Goal: Task Accomplishment & Management: Use online tool/utility

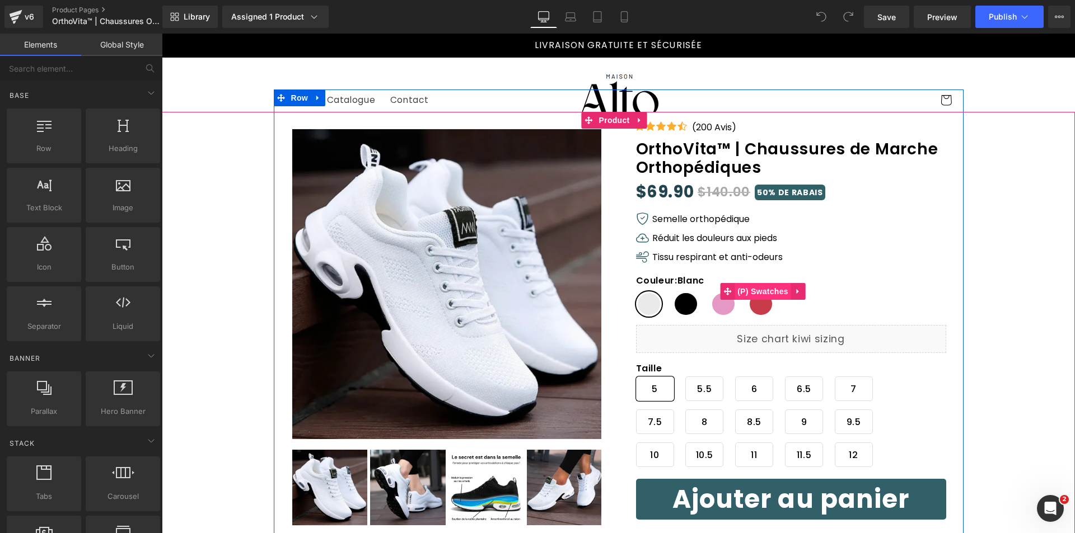
click at [759, 289] on span "(P) Swatches" at bounding box center [762, 291] width 57 height 17
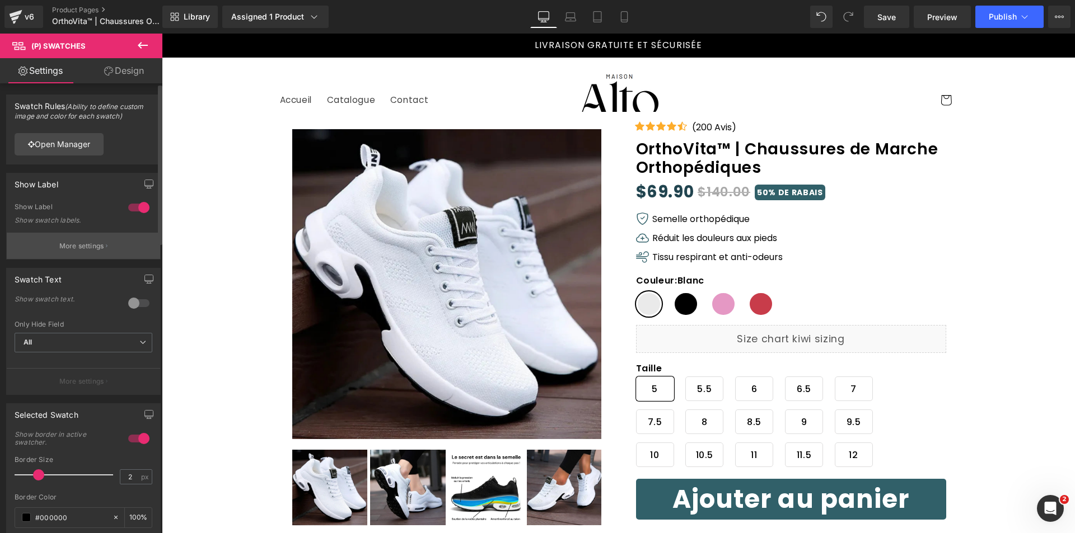
click at [95, 235] on button "More settings" at bounding box center [83, 246] width 153 height 26
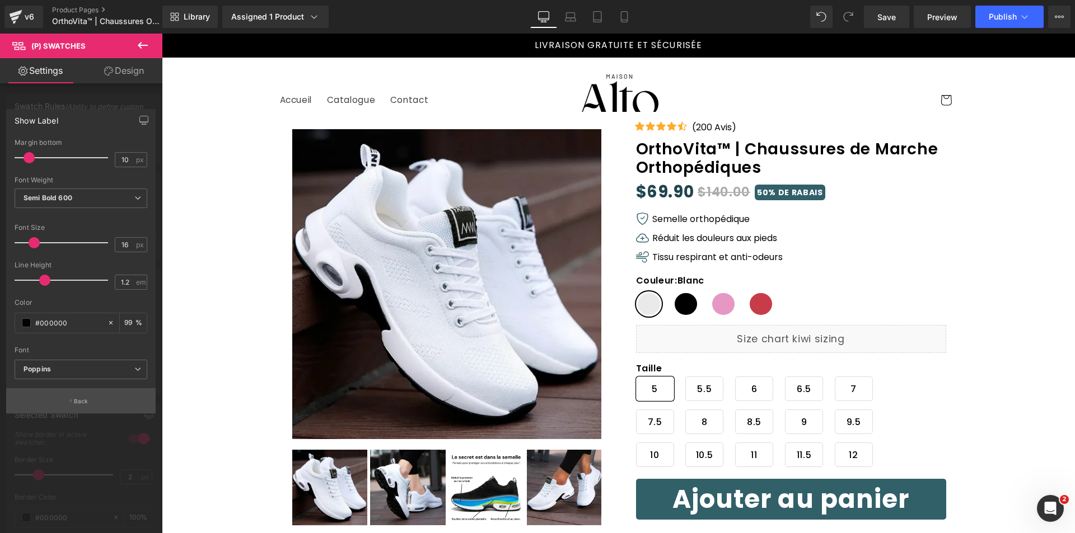
click at [83, 396] on button "Back" at bounding box center [80, 400] width 149 height 25
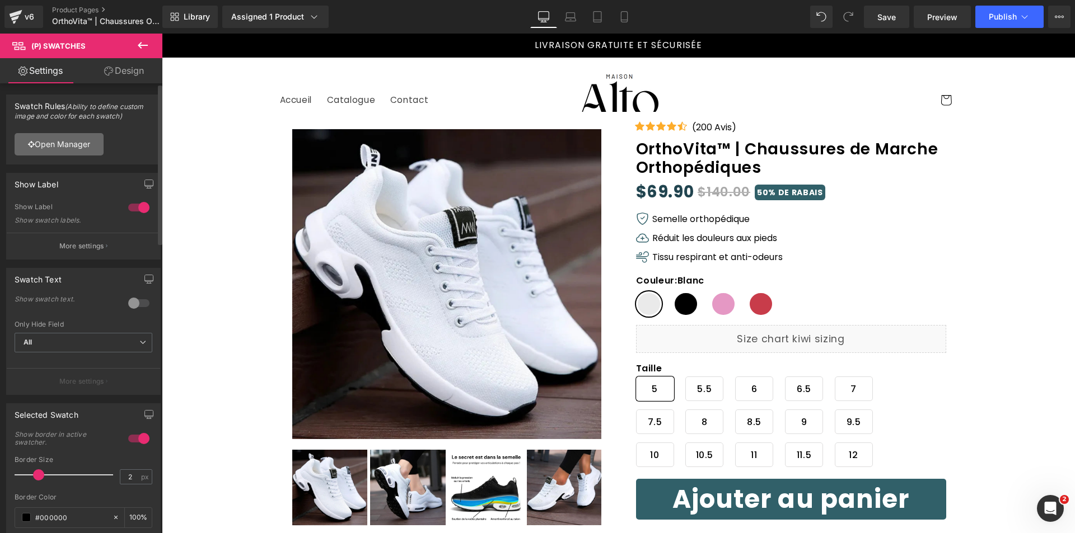
click at [78, 144] on link "Open Manager" at bounding box center [59, 144] width 89 height 22
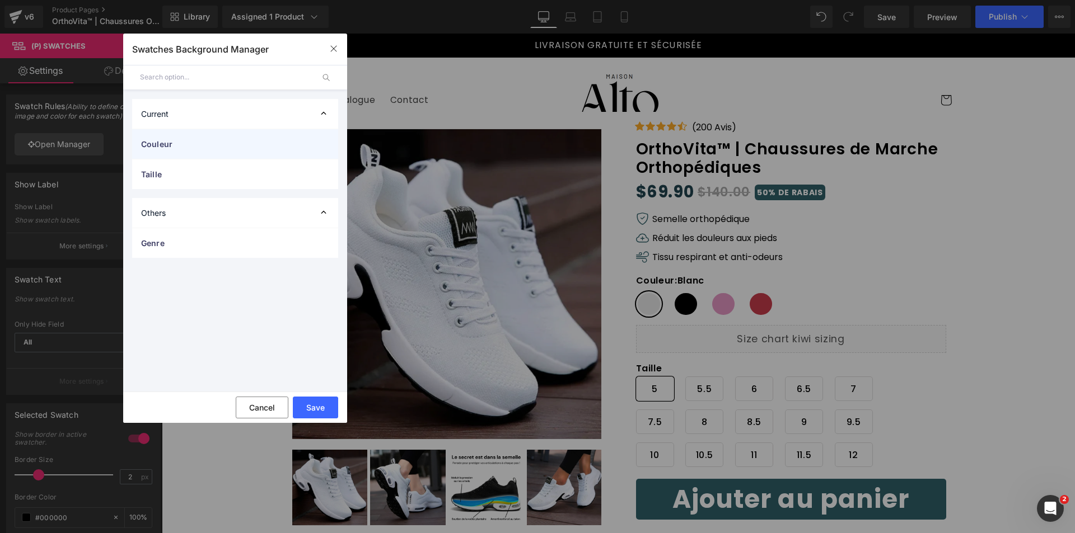
click at [181, 139] on span "Couleur" at bounding box center [224, 144] width 166 height 12
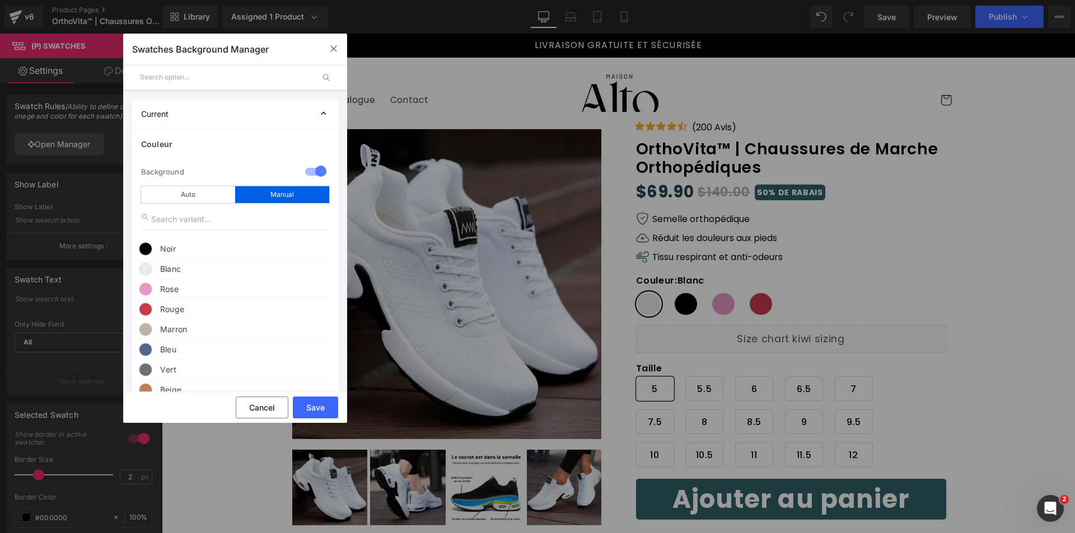
click at [148, 271] on span at bounding box center [145, 269] width 13 height 13
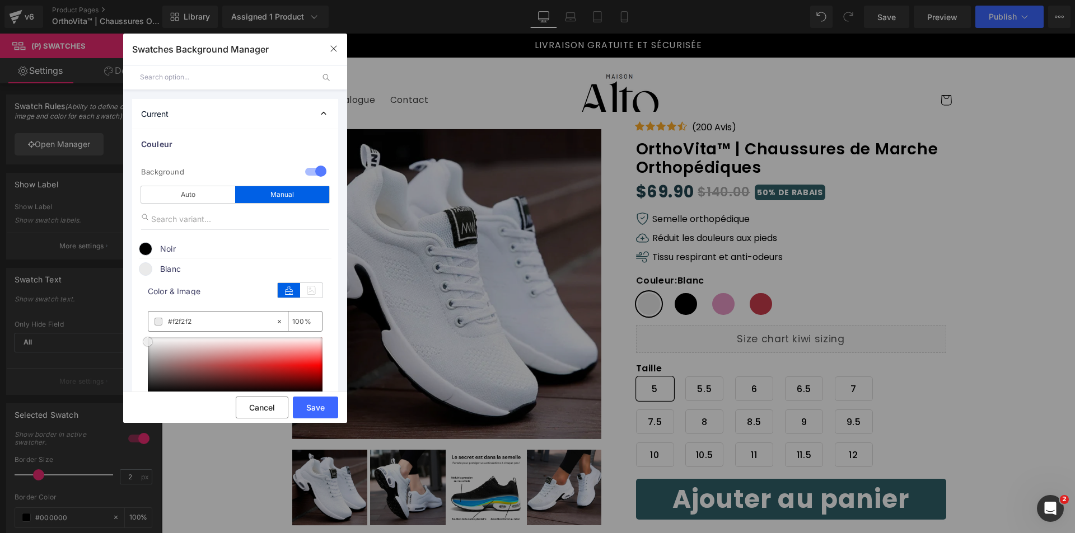
type input "#ffffff"
drag, startPoint x: 172, startPoint y: 349, endPoint x: 111, endPoint y: 308, distance: 73.9
click at [113, 317] on div "Swatches Background Manager Back to Library Insert Current Couleur 1 Background…" at bounding box center [537, 266] width 1075 height 533
click at [310, 413] on button "Save" at bounding box center [315, 408] width 45 height 22
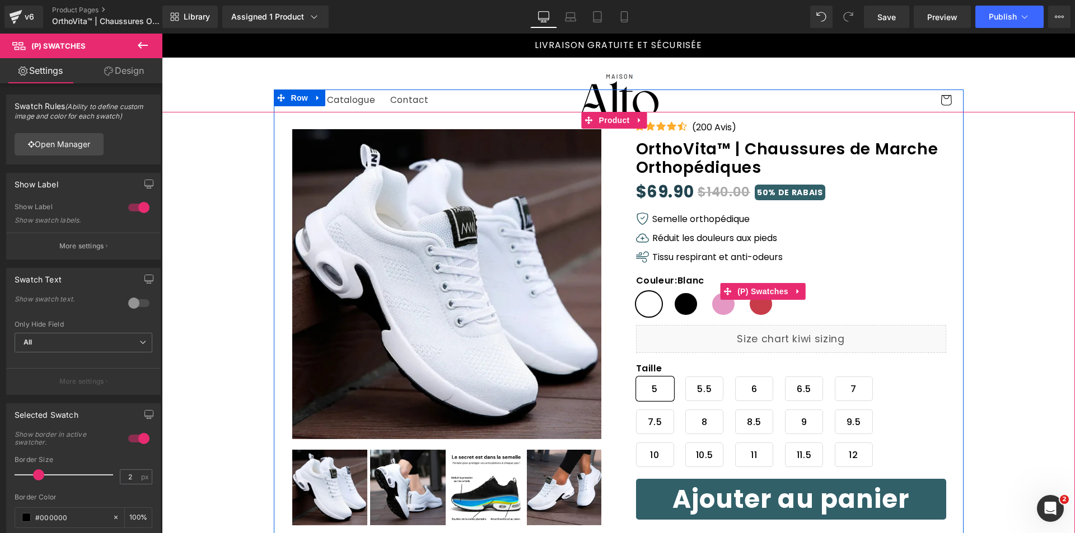
click at [673, 306] on span "Noir" at bounding box center [686, 304] width 26 height 25
drag, startPoint x: 711, startPoint y: 309, endPoint x: 649, endPoint y: 299, distance: 62.9
click at [711, 309] on span "Rose" at bounding box center [723, 304] width 26 height 25
click at [648, 299] on span "Blanc" at bounding box center [649, 304] width 26 height 25
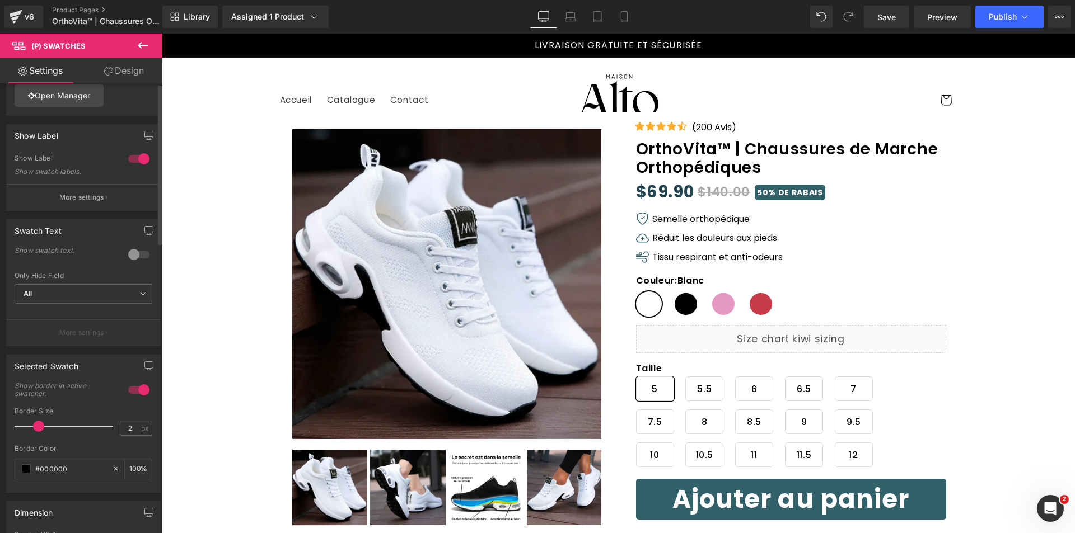
scroll to position [336, 0]
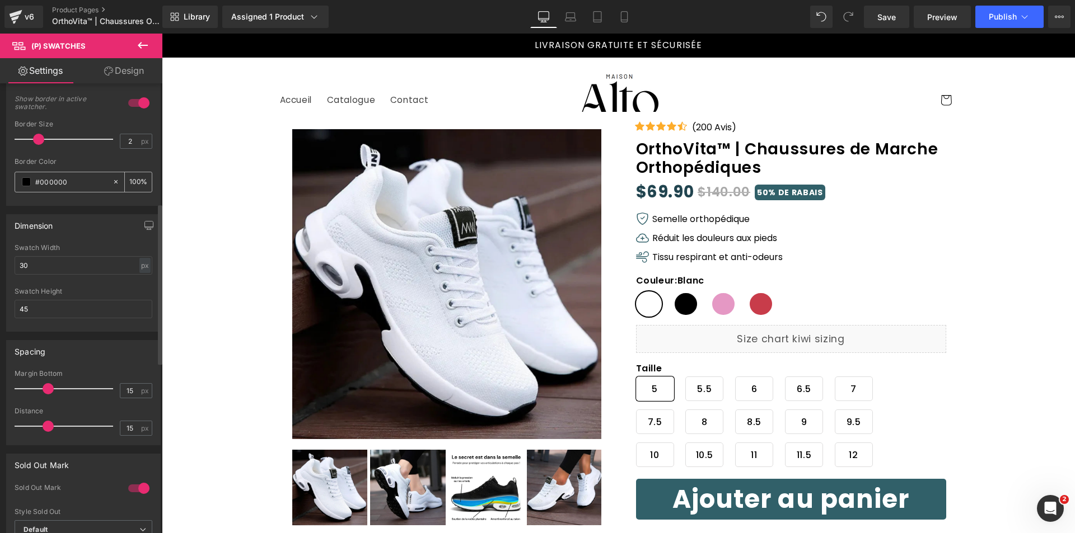
click at [27, 180] on span at bounding box center [26, 181] width 9 height 9
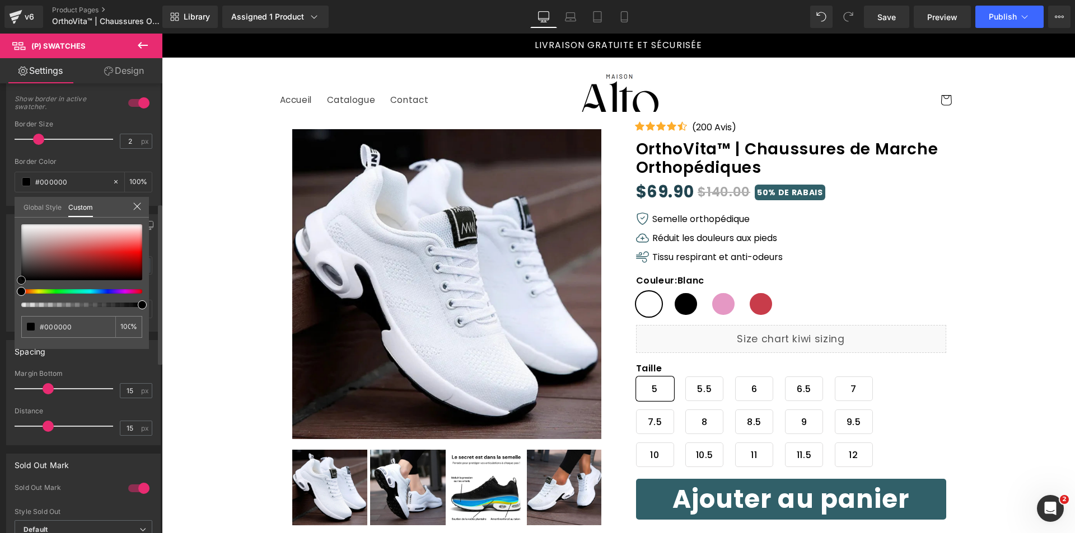
type input "#a87474"
type input "#b69494"
type input "#c6b2b2"
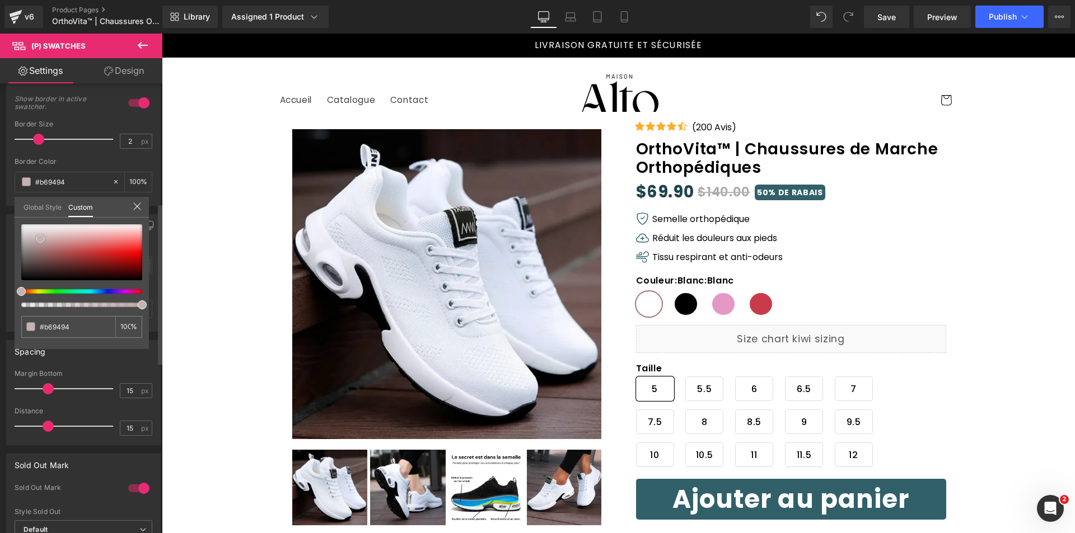
type input "#c6b2b2"
type input "#c8b5b5"
type input "#cebfbf"
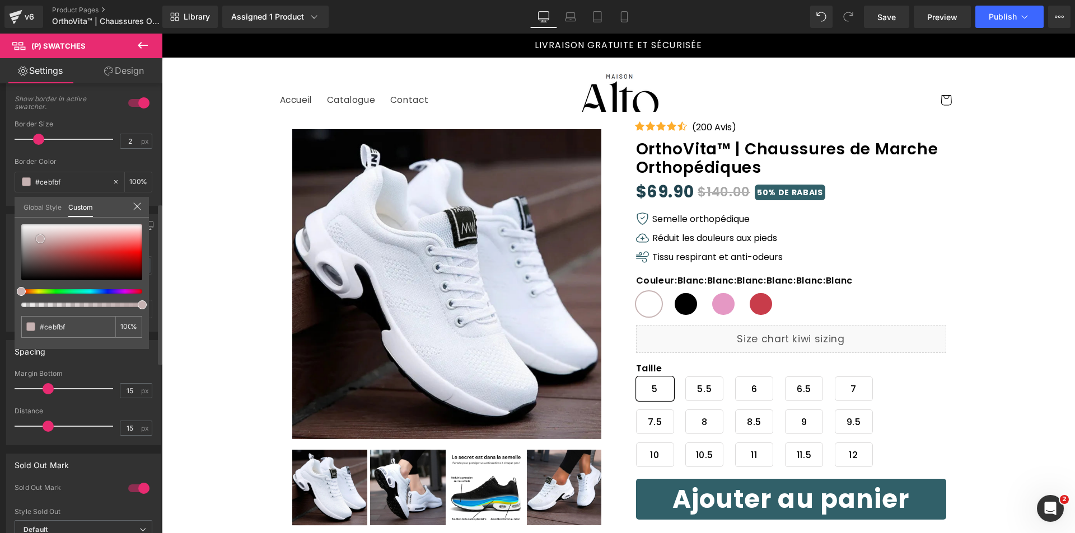
type input "#d0c2c2"
drag, startPoint x: 49, startPoint y: 249, endPoint x: 38, endPoint y: 236, distance: 17.4
click at [38, 236] on div at bounding box center [81, 252] width 121 height 56
click at [137, 202] on icon at bounding box center [137, 206] width 9 height 9
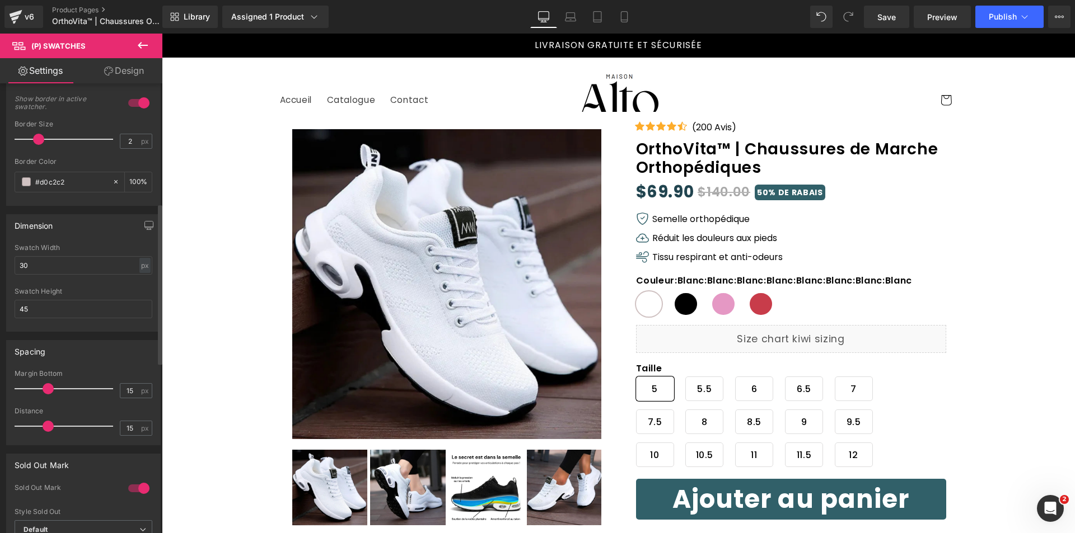
type input "#000000"
type input "100"
type input "15"
click at [47, 392] on span at bounding box center [48, 388] width 11 height 11
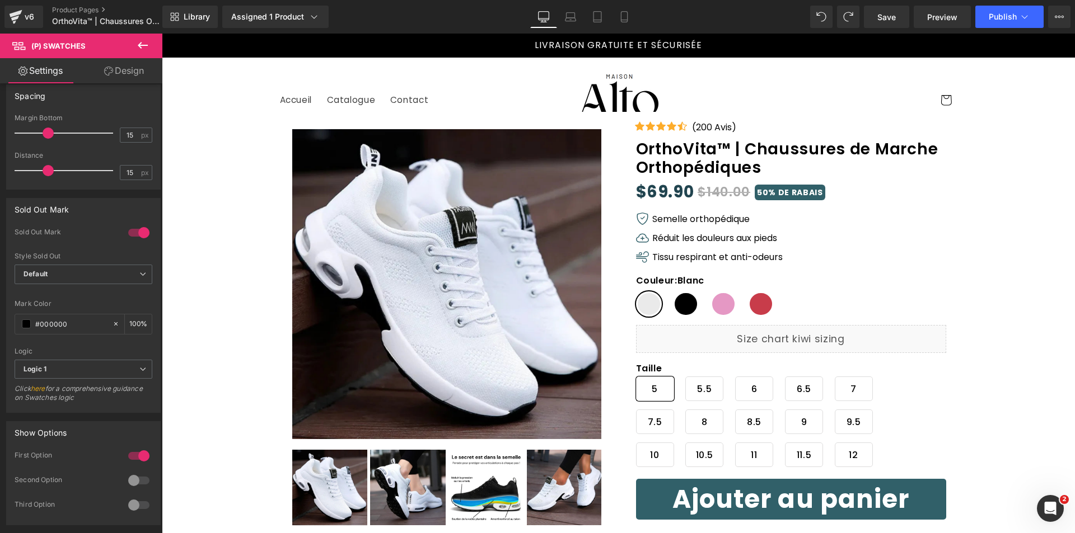
scroll to position [591, 0]
click at [113, 64] on link "Design" at bounding box center [123, 70] width 81 height 25
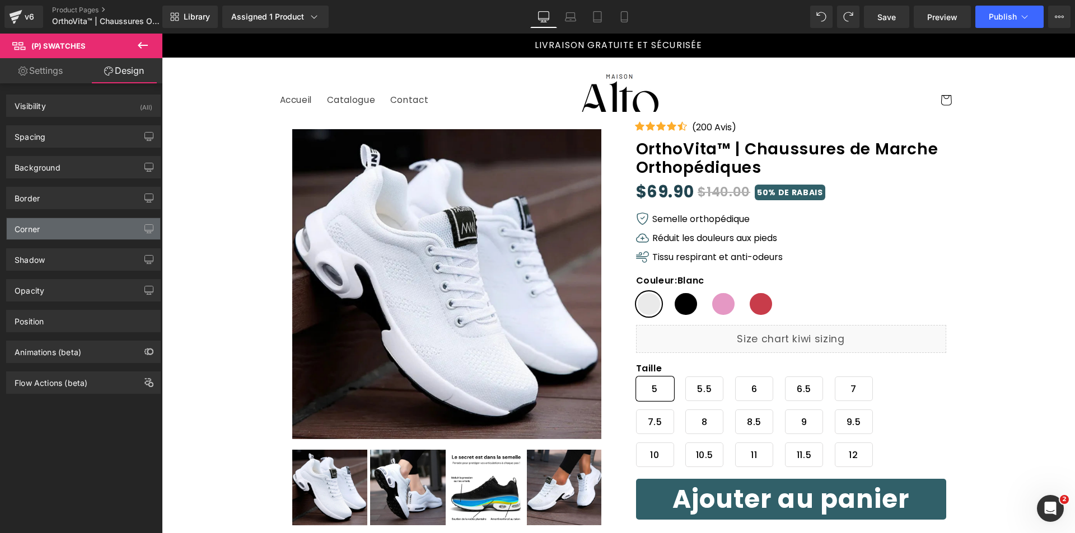
click at [71, 228] on div "Corner" at bounding box center [83, 228] width 153 height 21
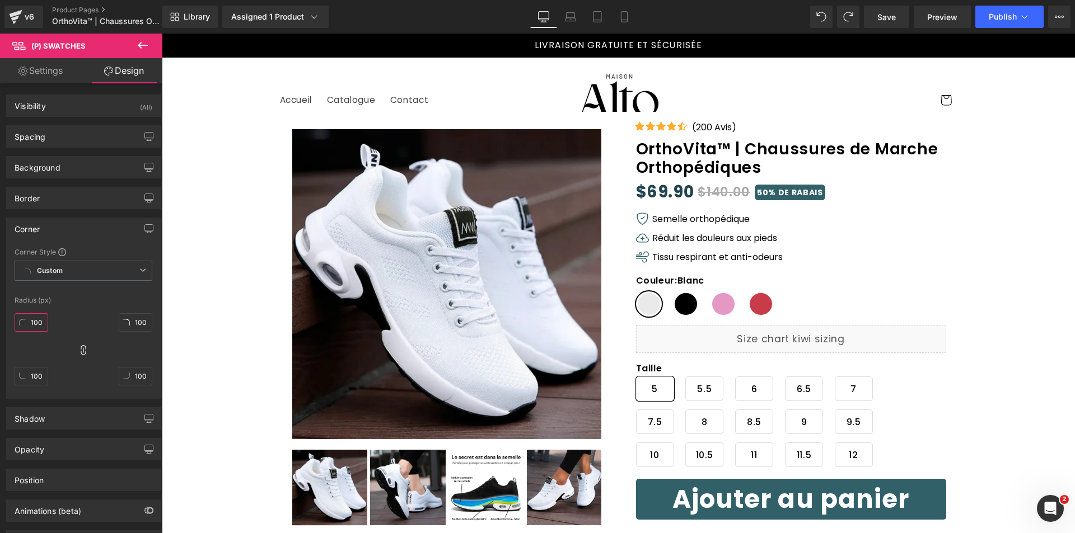
click at [40, 318] on input "100" at bounding box center [32, 322] width 34 height 18
click at [65, 269] on span "Custom Setup Global Style" at bounding box center [84, 271] width 138 height 20
click at [66, 269] on span "Custom Setup Global Style" at bounding box center [84, 271] width 138 height 20
click at [77, 262] on span "Custom Setup Global Style" at bounding box center [84, 271] width 138 height 20
click at [81, 318] on div "Setup Global Style" at bounding box center [84, 316] width 138 height 26
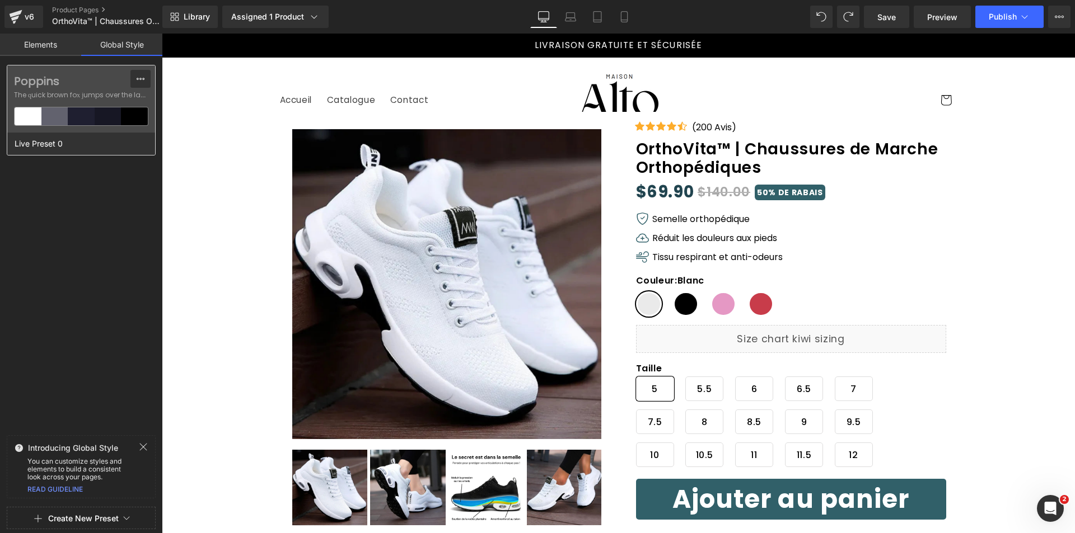
click at [143, 75] on icon at bounding box center [140, 78] width 9 height 9
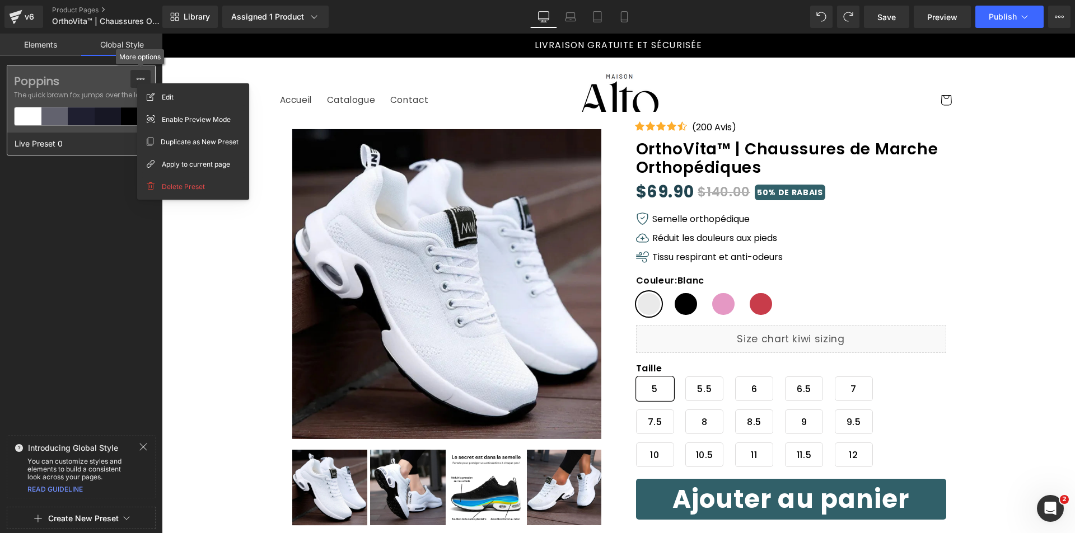
click at [137, 78] on icon at bounding box center [140, 78] width 9 height 9
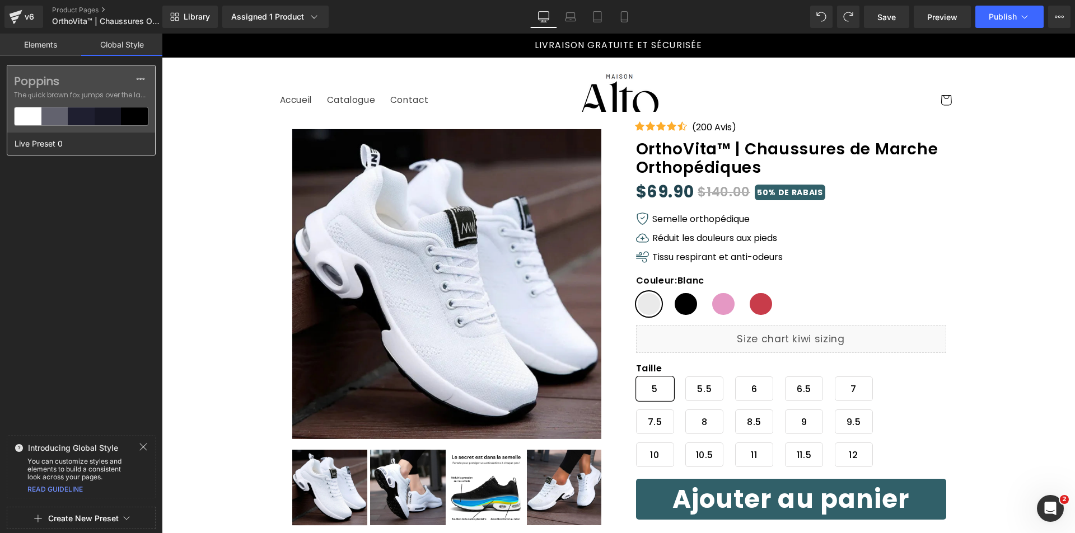
click at [101, 115] on div at bounding box center [108, 116] width 27 height 18
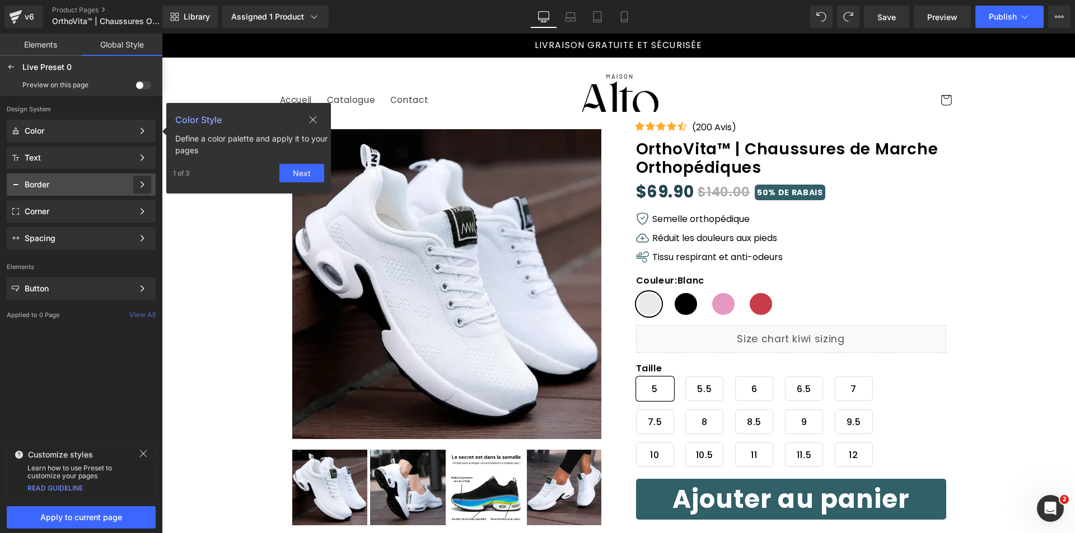
click at [138, 186] on div at bounding box center [142, 185] width 18 height 18
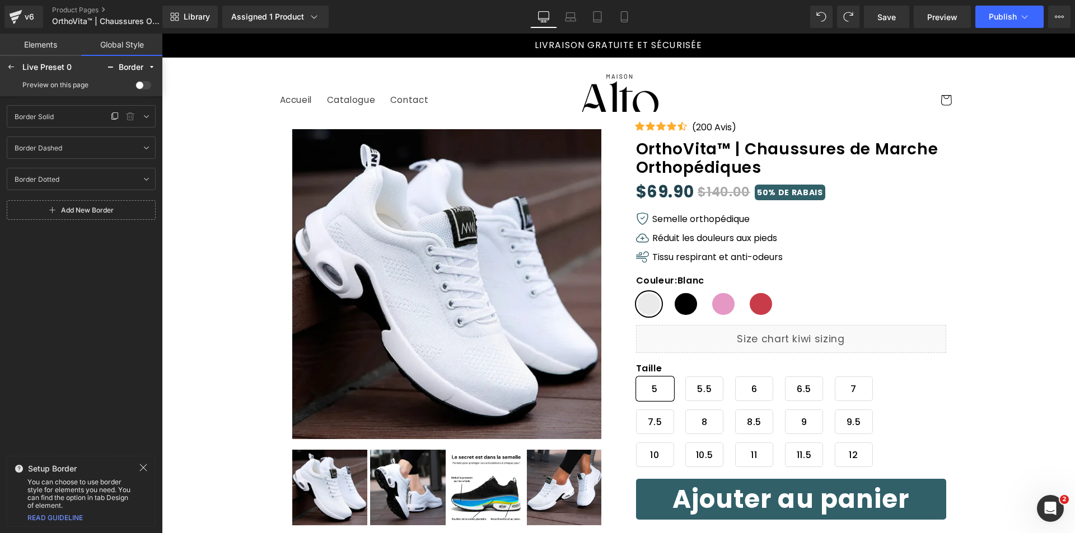
click at [60, 116] on div "Border Solid Border Solid" at bounding box center [59, 116] width 99 height 13
click at [149, 116] on icon at bounding box center [146, 116] width 9 height 9
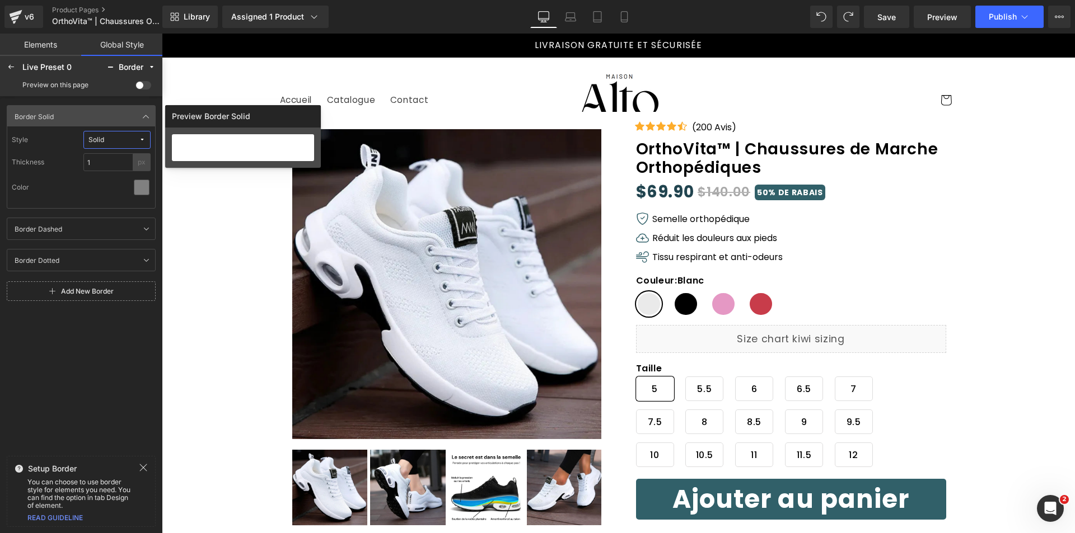
click at [142, 85] on span at bounding box center [143, 85] width 16 height 8
click at [135, 87] on input "checkbox" at bounding box center [135, 87] width 0 height 0
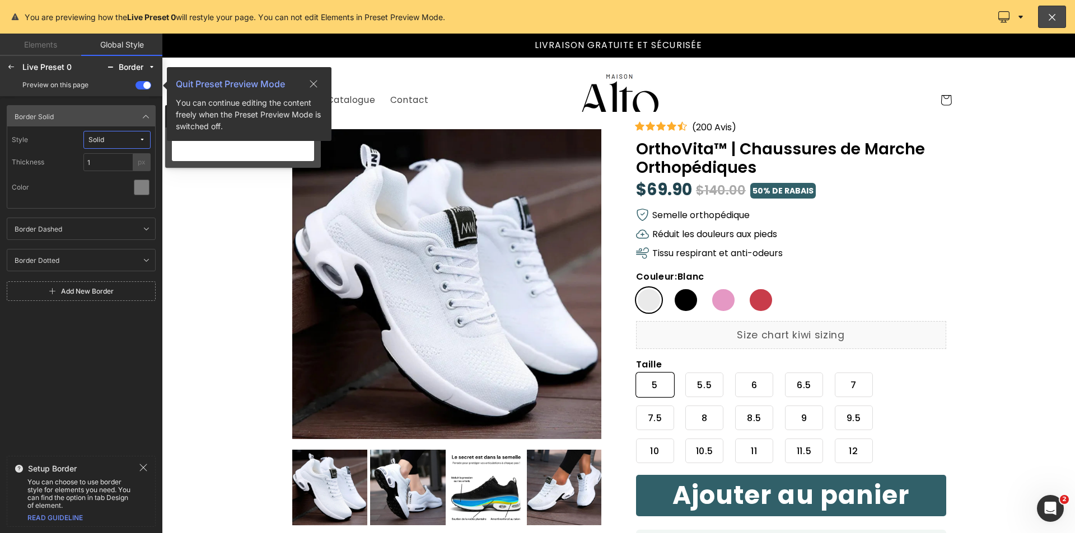
click at [142, 85] on span at bounding box center [143, 85] width 16 height 8
click at [135, 87] on input "checkbox" at bounding box center [135, 87] width 0 height 0
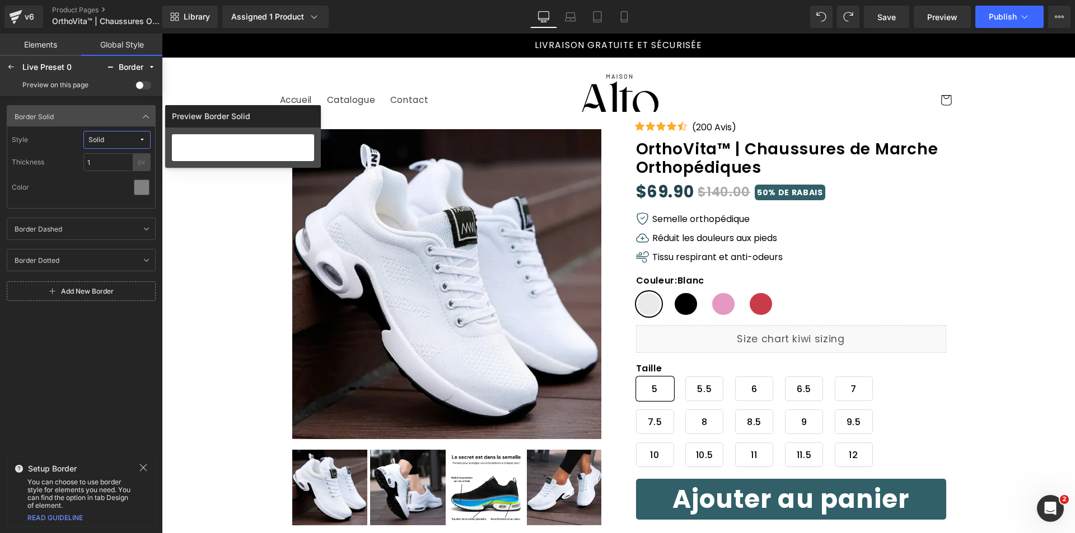
click at [142, 85] on span at bounding box center [143, 85] width 16 height 8
click at [135, 87] on input "checkbox" at bounding box center [135, 87] width 0 height 0
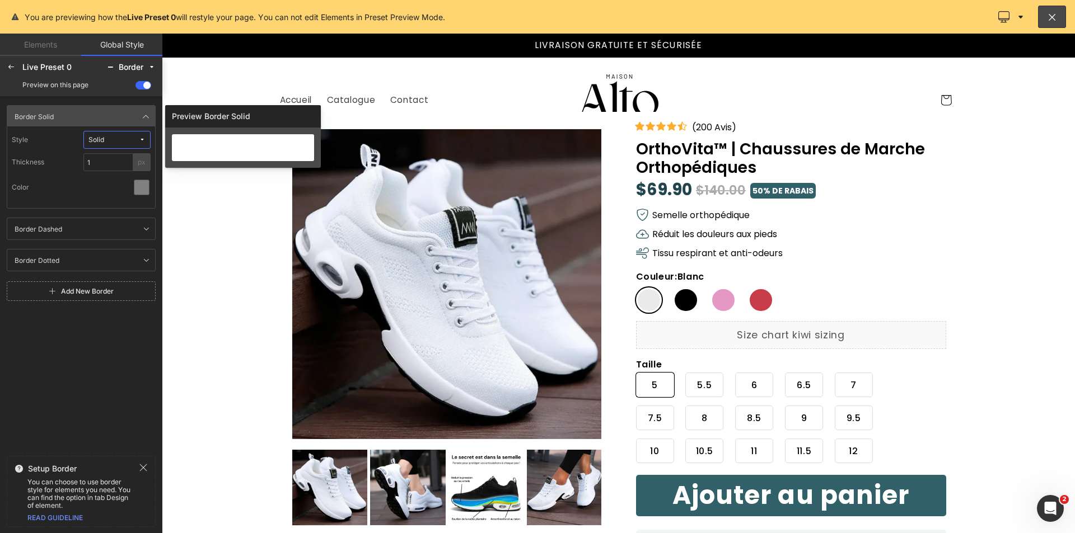
click at [142, 85] on span at bounding box center [143, 85] width 16 height 8
click at [135, 87] on input "checkbox" at bounding box center [135, 87] width 0 height 0
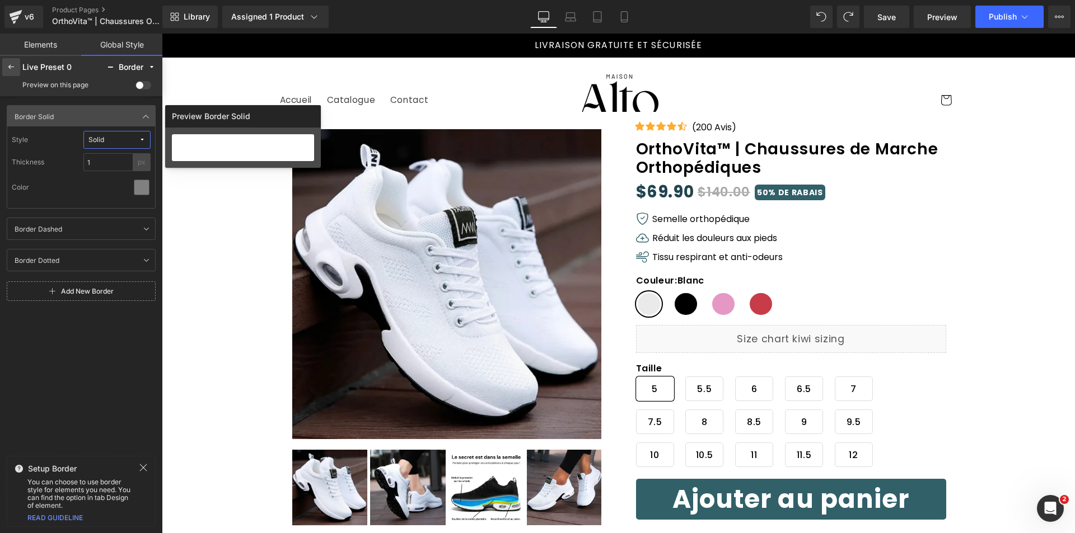
click at [7, 69] on icon at bounding box center [11, 67] width 9 height 9
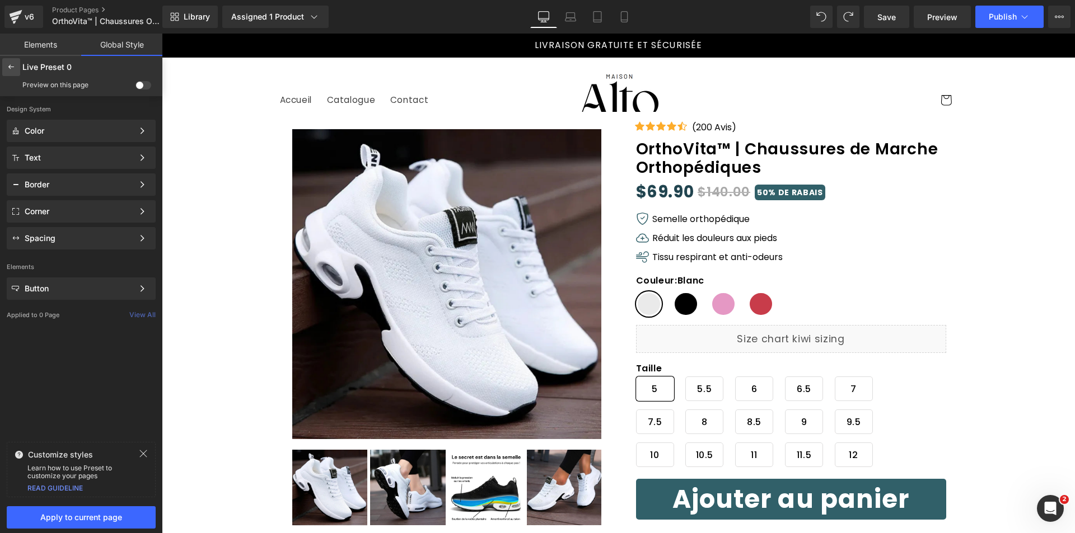
click at [8, 61] on div at bounding box center [11, 67] width 18 height 18
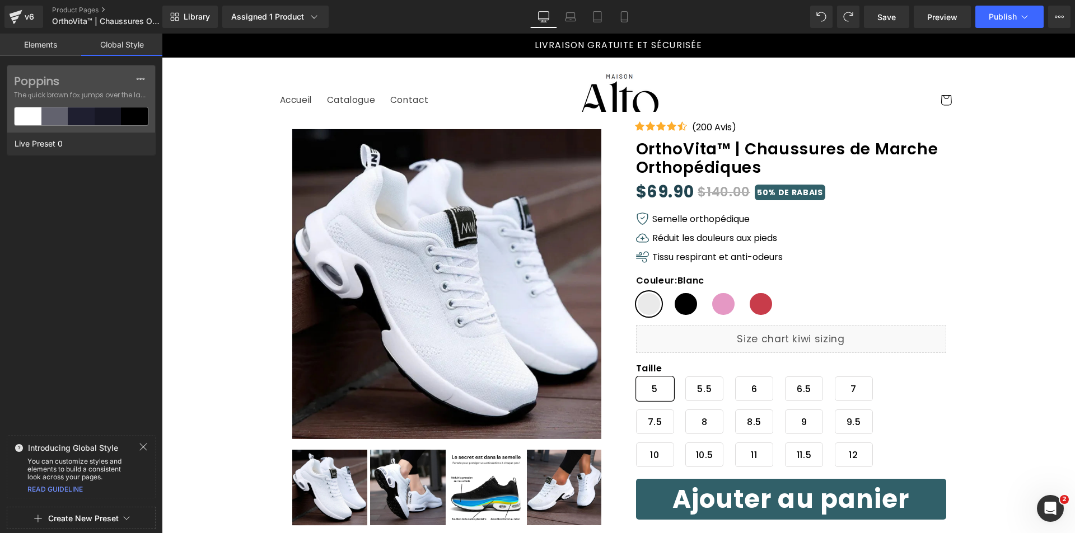
click at [54, 269] on div "Poppins The quick brown fox jumps over the lazy... Live Preset 0" at bounding box center [81, 248] width 162 height 366
click at [134, 458] on div "You can customize styles and elements to build a consistent look across your pa…" at bounding box center [81, 470] width 148 height 24
click at [138, 453] on div "Introducing Global Style" at bounding box center [81, 448] width 148 height 11
click at [143, 444] on icon at bounding box center [143, 447] width 9 height 9
click at [45, 49] on link "Elements" at bounding box center [40, 45] width 81 height 22
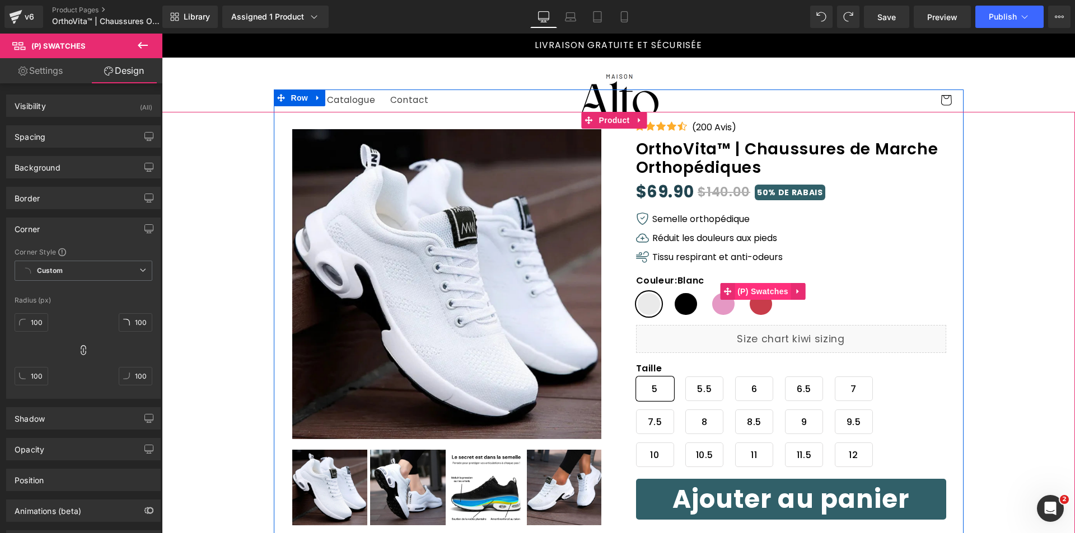
click at [745, 292] on span "(P) Swatches" at bounding box center [762, 291] width 57 height 17
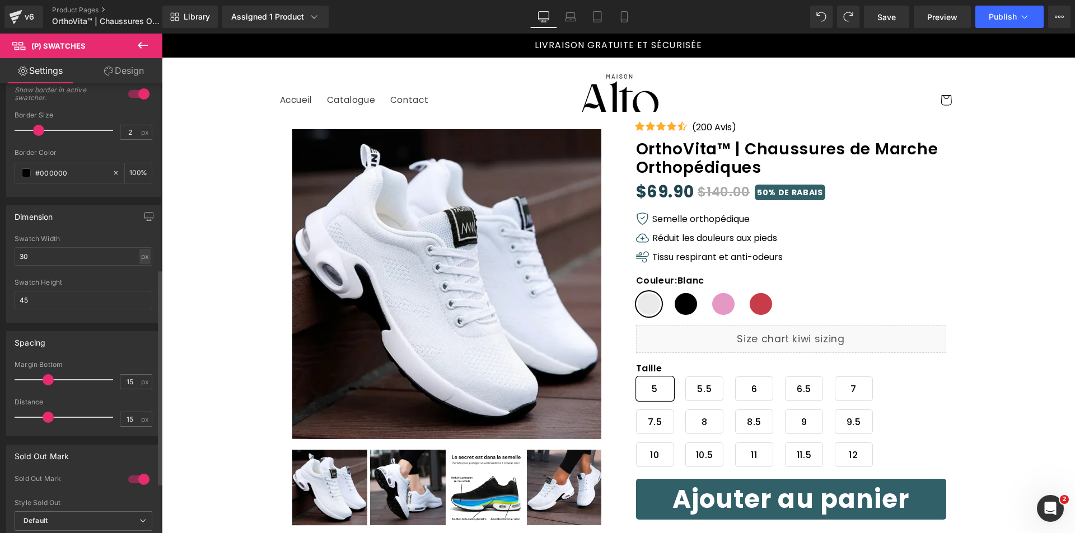
scroll to position [392, 0]
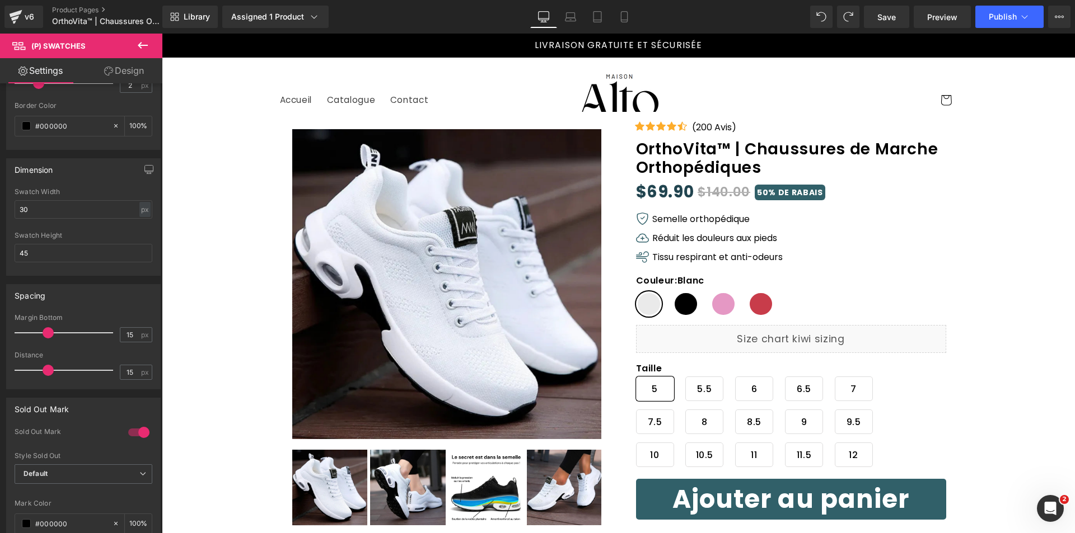
click at [118, 78] on link "Design" at bounding box center [123, 70] width 81 height 25
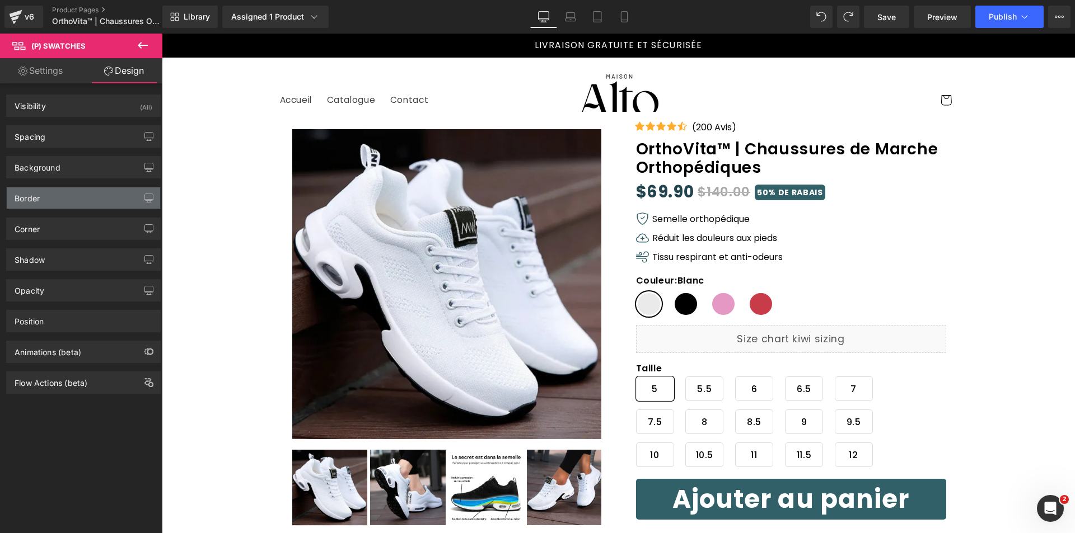
click at [74, 199] on div "Border" at bounding box center [83, 198] width 153 height 21
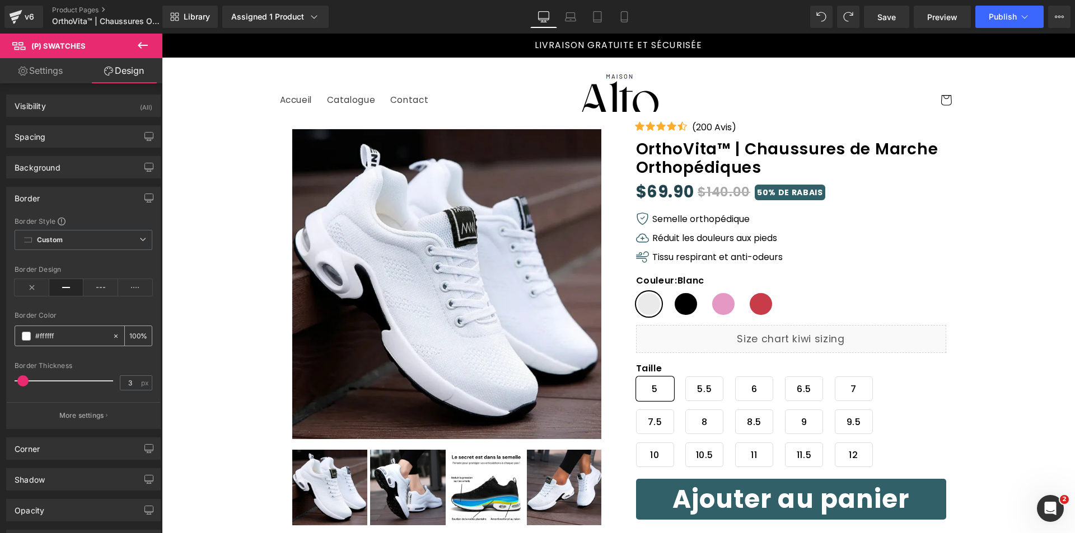
click at [27, 335] on span at bounding box center [26, 336] width 9 height 9
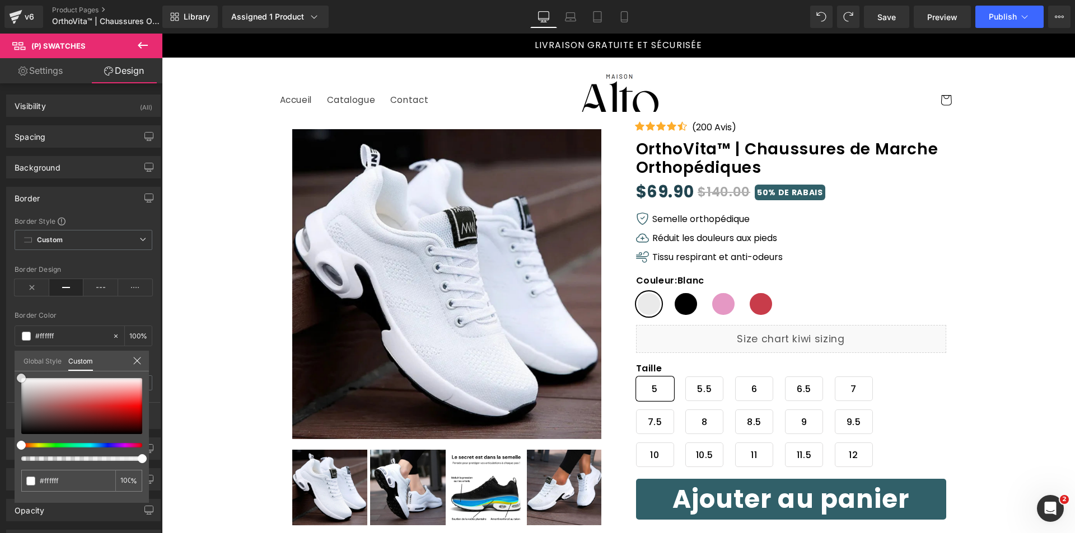
type input "#dad2d2"
type input "#d9d2d2"
type input "#d9d3d3"
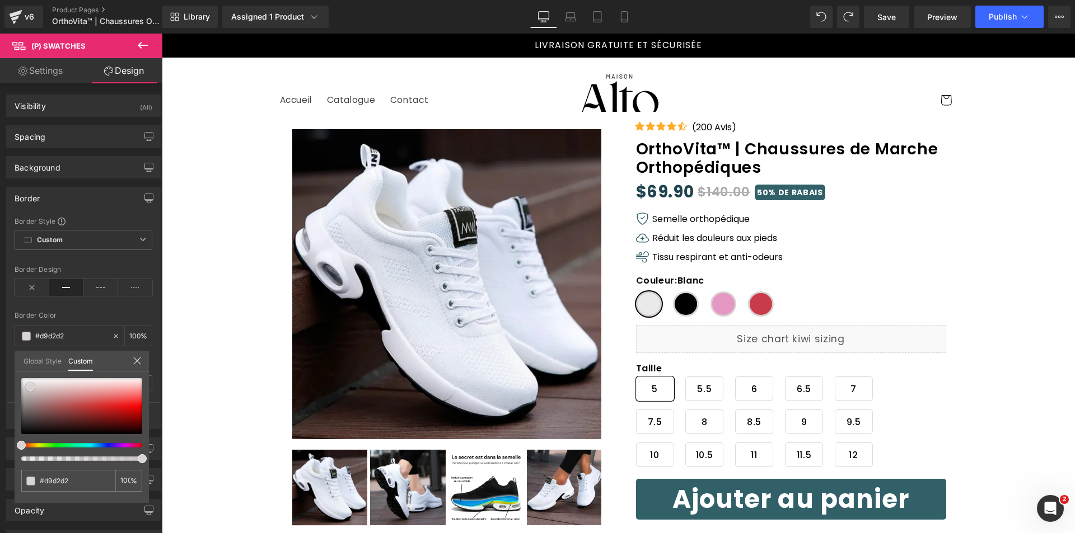
type input "#d9d3d3"
type input "#dbd6d6"
type input "#dfdbdb"
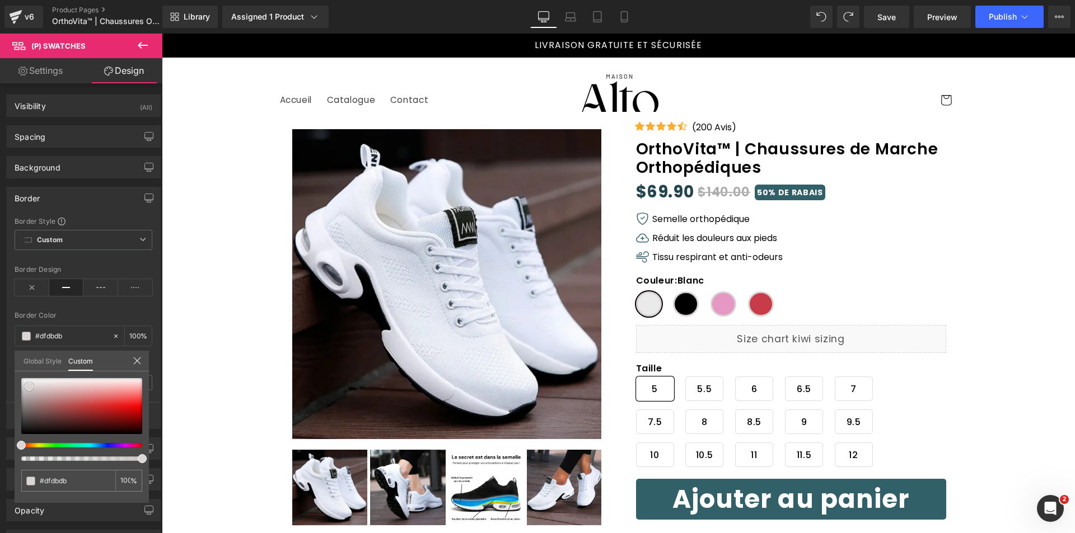
type input "#e9e6e6"
type input "#f0efef"
type input "#f5f4f4"
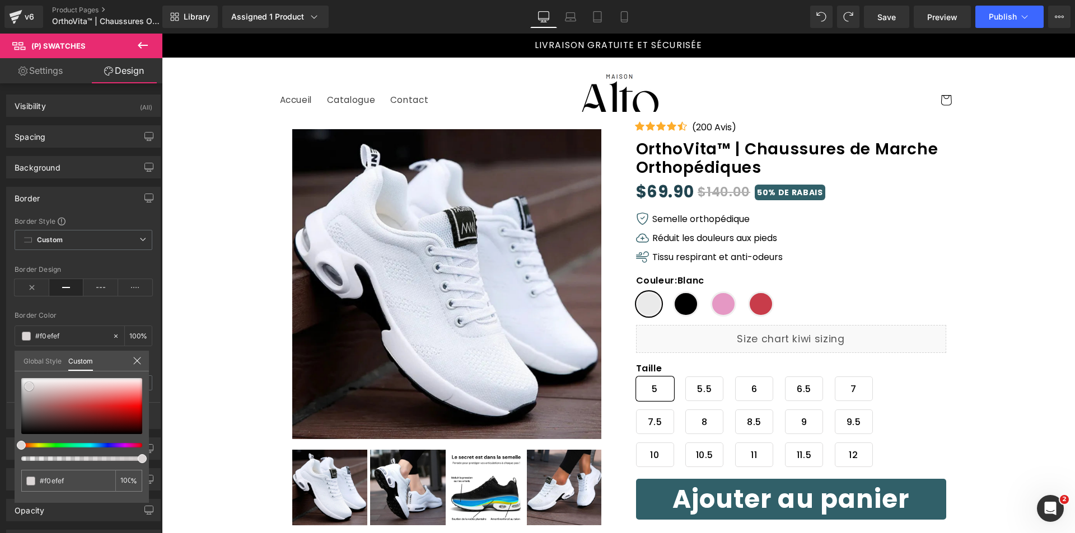
type input "#f5f4f4"
type input "#f7f6f6"
type input "#ffffff"
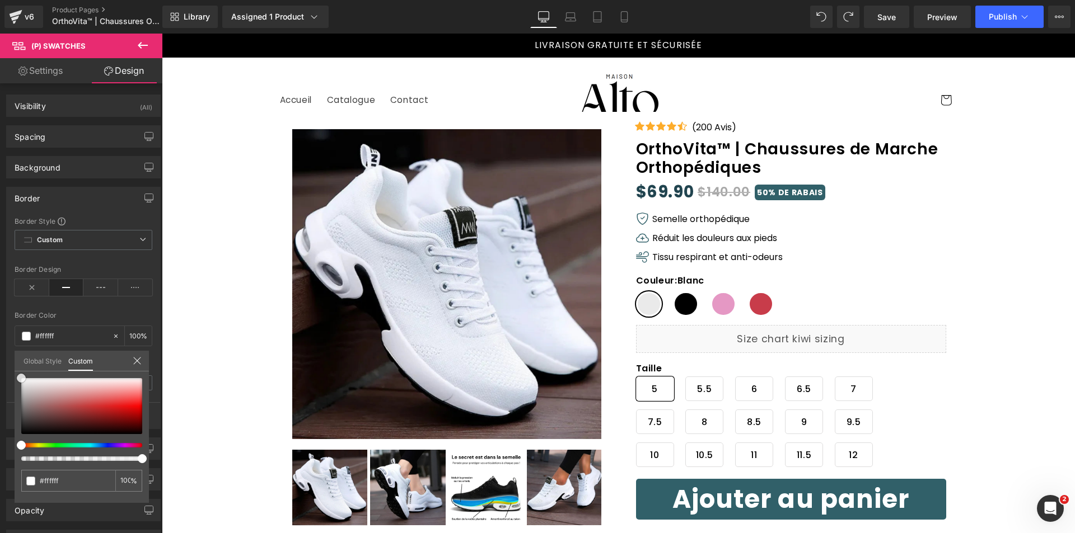
drag, startPoint x: 33, startPoint y: 387, endPoint x: 11, endPoint y: 364, distance: 32.5
click at [11, 364] on div "Border Border Style Custom Custom Setup Global Style Custom Setup Global Style …" at bounding box center [83, 304] width 167 height 251
click at [140, 362] on icon at bounding box center [137, 361] width 9 height 9
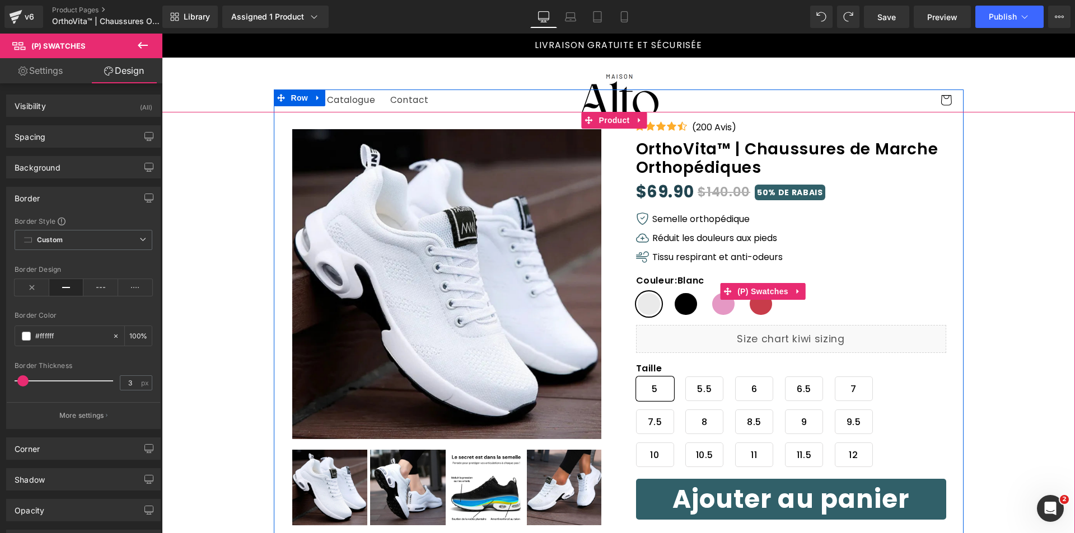
click at [673, 298] on span "Noir" at bounding box center [686, 304] width 26 height 25
click at [648, 302] on span "Blanc" at bounding box center [649, 304] width 26 height 25
click at [741, 290] on span "(P) Swatches" at bounding box center [762, 291] width 57 height 17
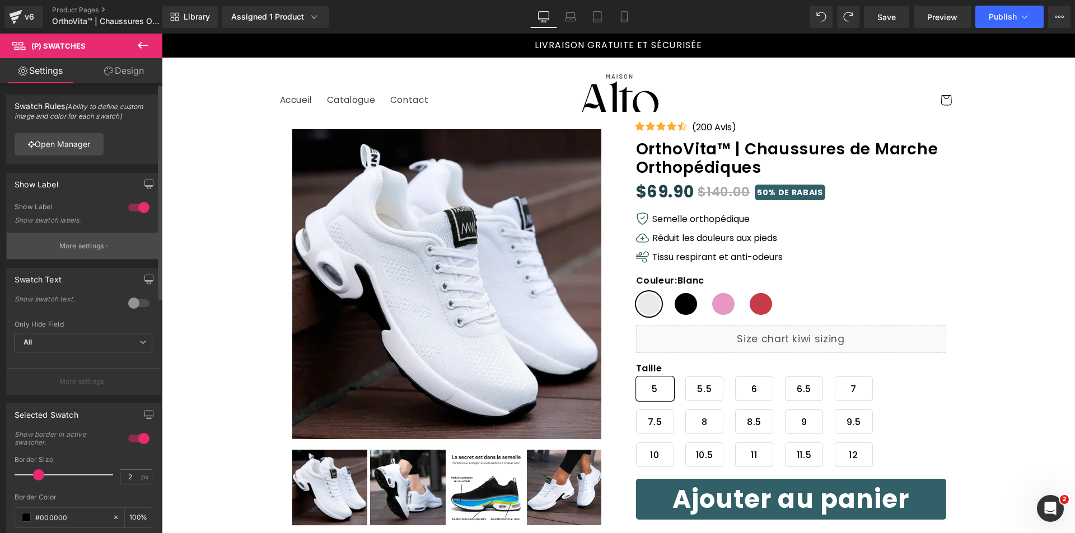
click at [81, 246] on p "More settings" at bounding box center [81, 246] width 45 height 10
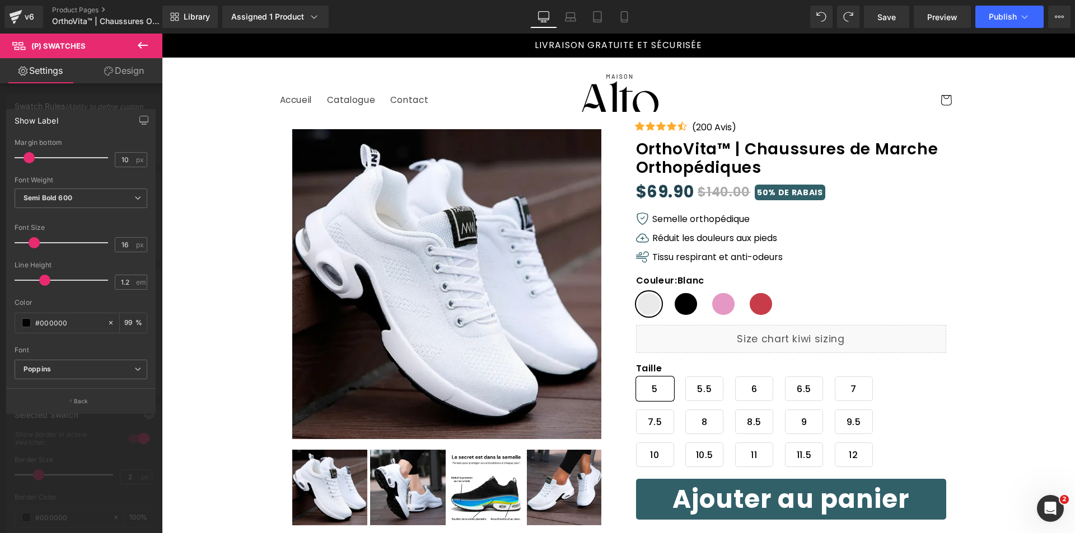
click at [64, 410] on button "Back" at bounding box center [80, 400] width 149 height 25
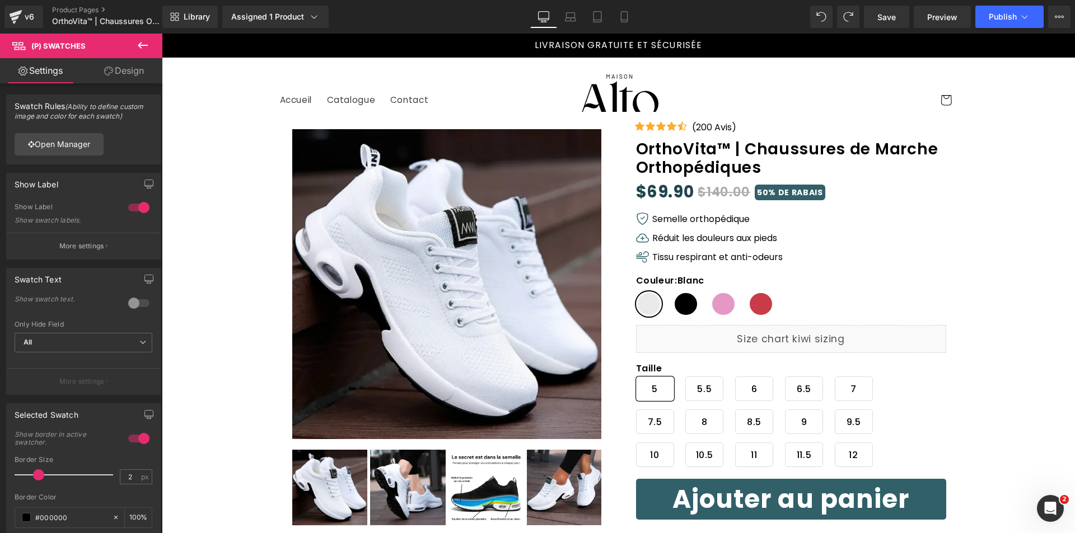
click at [118, 76] on link "Design" at bounding box center [123, 70] width 81 height 25
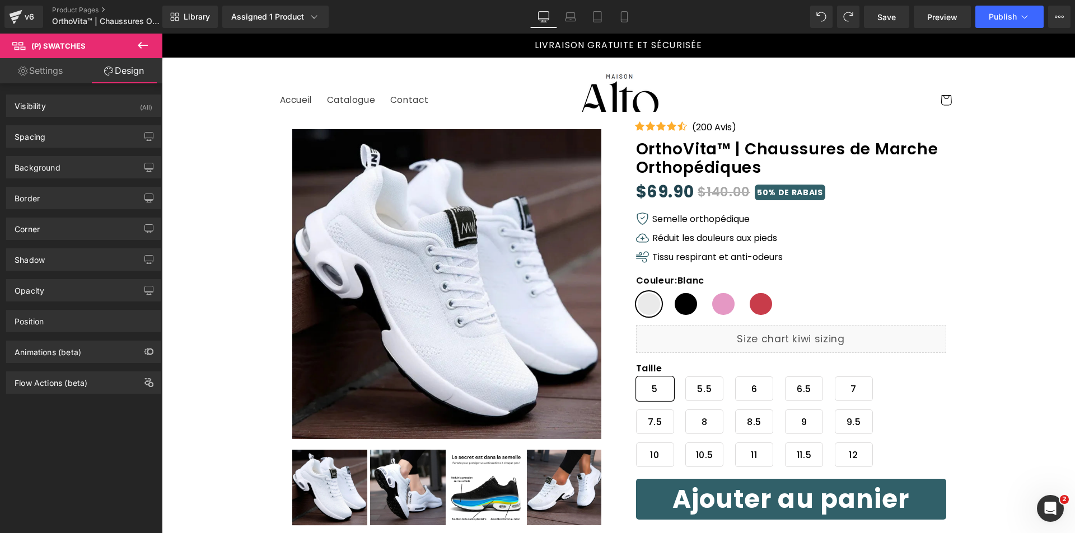
click at [115, 71] on link "Design" at bounding box center [123, 70] width 81 height 25
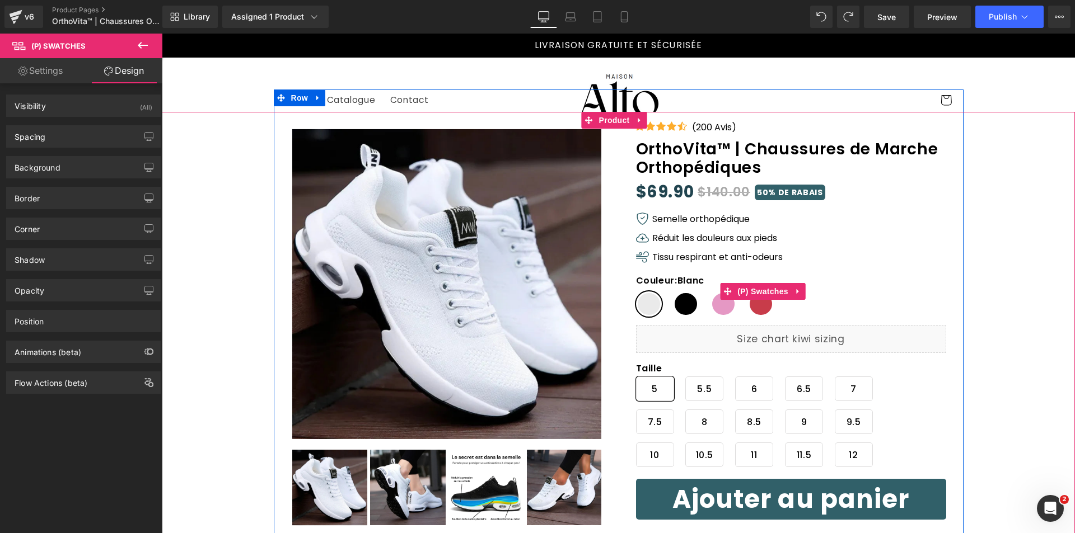
click at [766, 292] on span "(P) Swatches" at bounding box center [762, 291] width 57 height 17
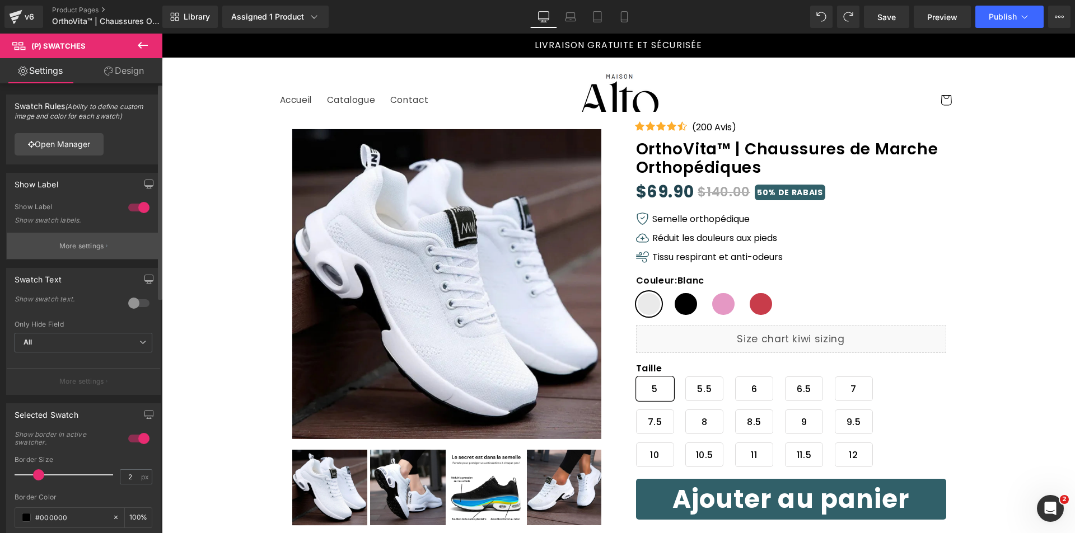
click at [106, 246] on icon "button" at bounding box center [107, 246] width 2 height 6
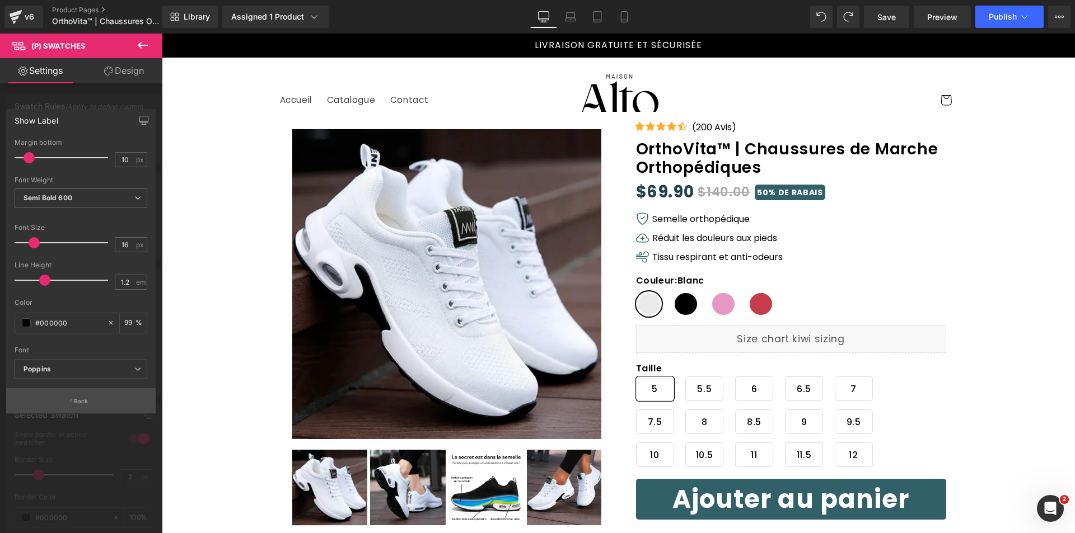
click at [86, 406] on button "Back" at bounding box center [80, 400] width 149 height 25
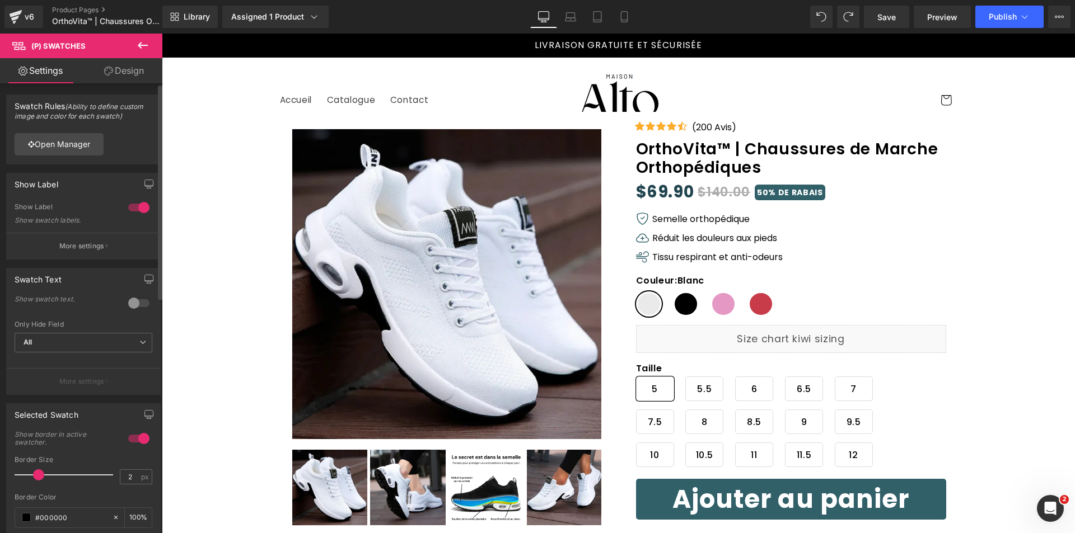
click at [74, 132] on div "Open Manager" at bounding box center [83, 144] width 153 height 40
click at [79, 143] on link "Open Manager" at bounding box center [59, 144] width 89 height 22
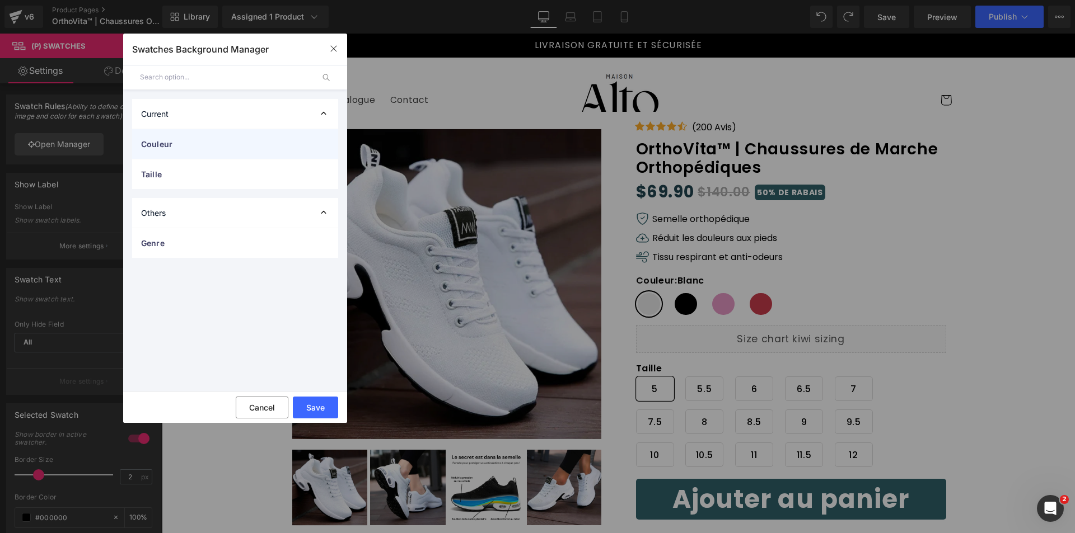
click at [188, 151] on div "Couleur" at bounding box center [235, 144] width 206 height 30
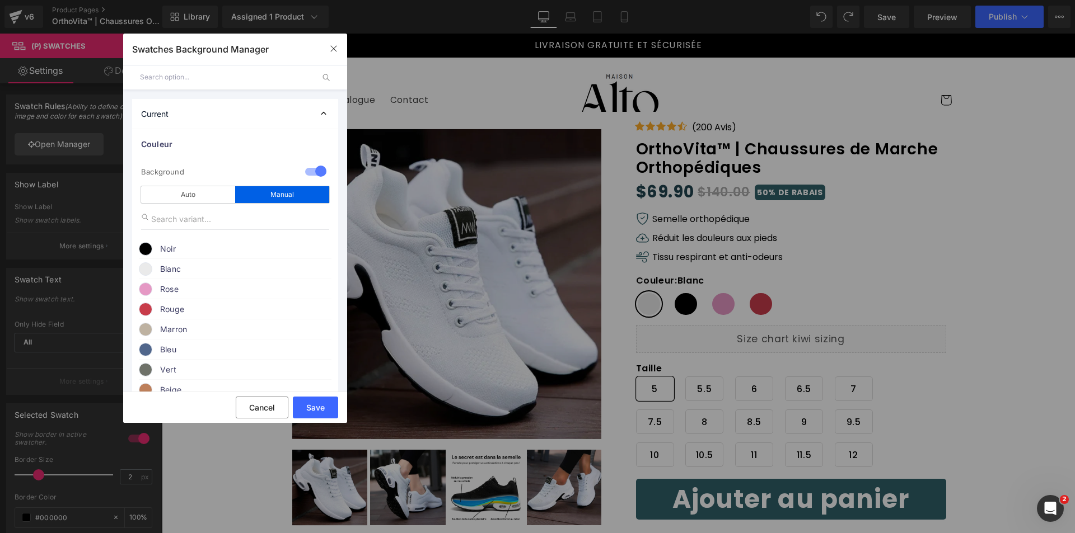
click at [147, 266] on span at bounding box center [145, 269] width 13 height 13
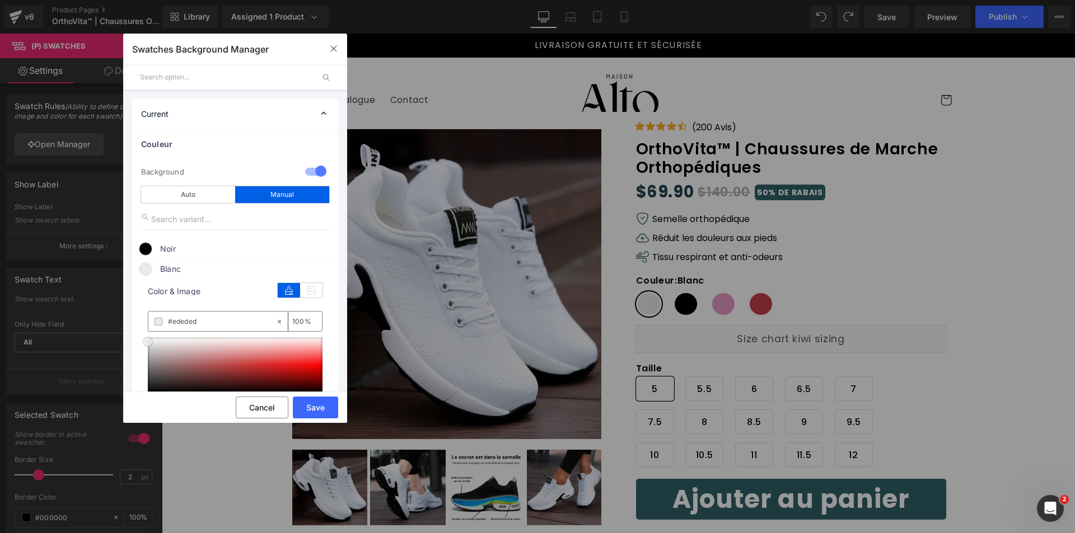
type input "#ffffff"
drag, startPoint x: 165, startPoint y: 355, endPoint x: 82, endPoint y: 297, distance: 100.8
click at [84, 299] on div "Swatches Background Manager Back to Library Insert Current Couleur 1 Background…" at bounding box center [537, 266] width 1075 height 533
click at [311, 409] on button "Save" at bounding box center [315, 408] width 45 height 22
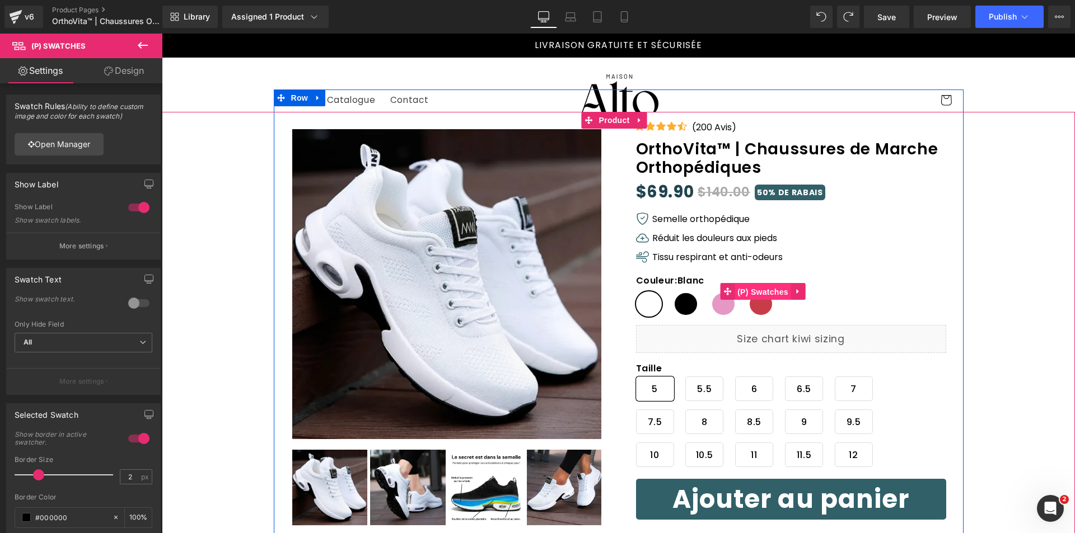
click at [764, 292] on span "(P) Swatches" at bounding box center [762, 292] width 57 height 17
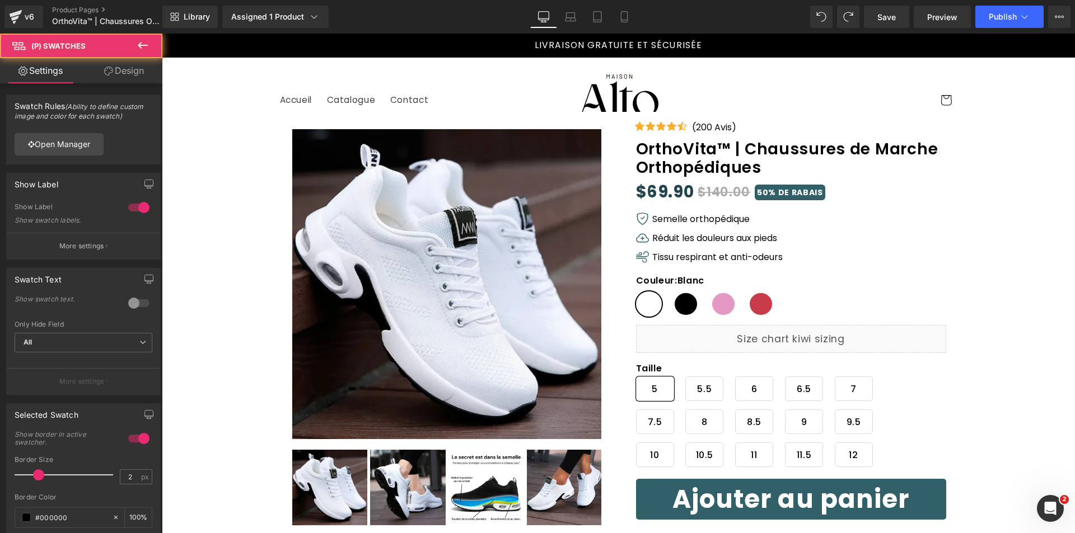
click at [126, 66] on link "Design" at bounding box center [123, 70] width 81 height 25
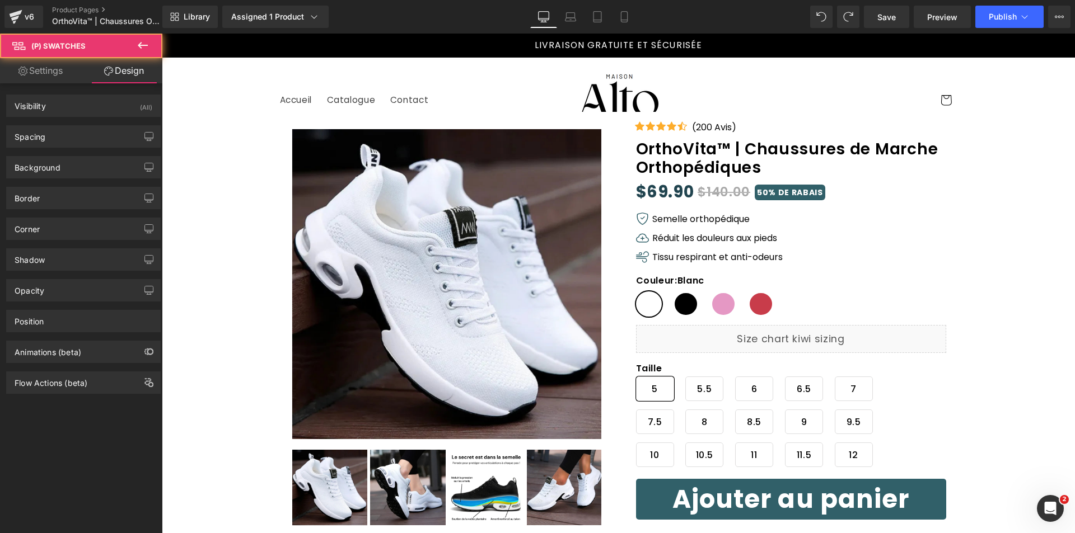
type input "#ffffff"
type input "100"
type input "3"
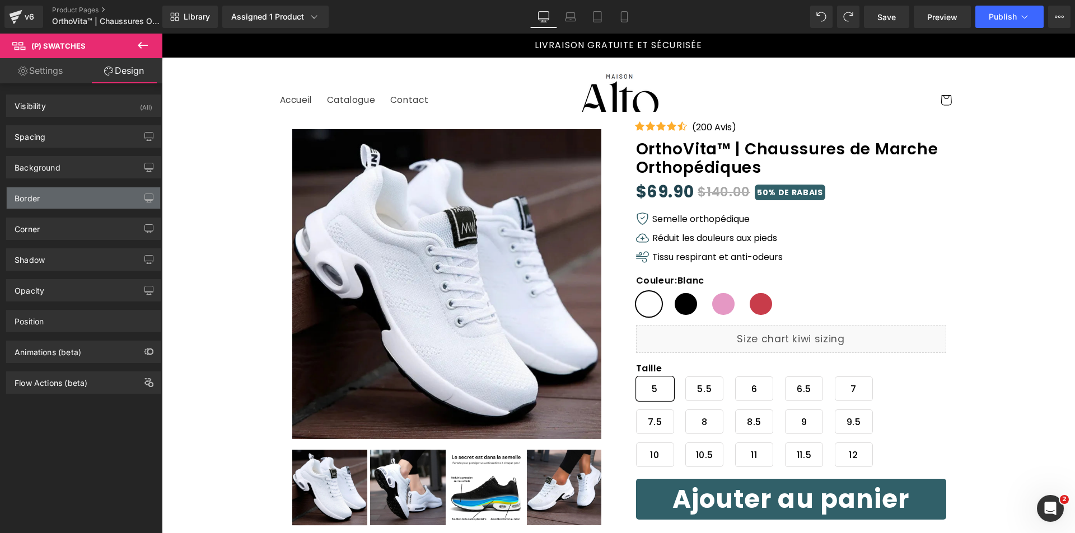
click at [65, 199] on div "Border" at bounding box center [83, 198] width 153 height 21
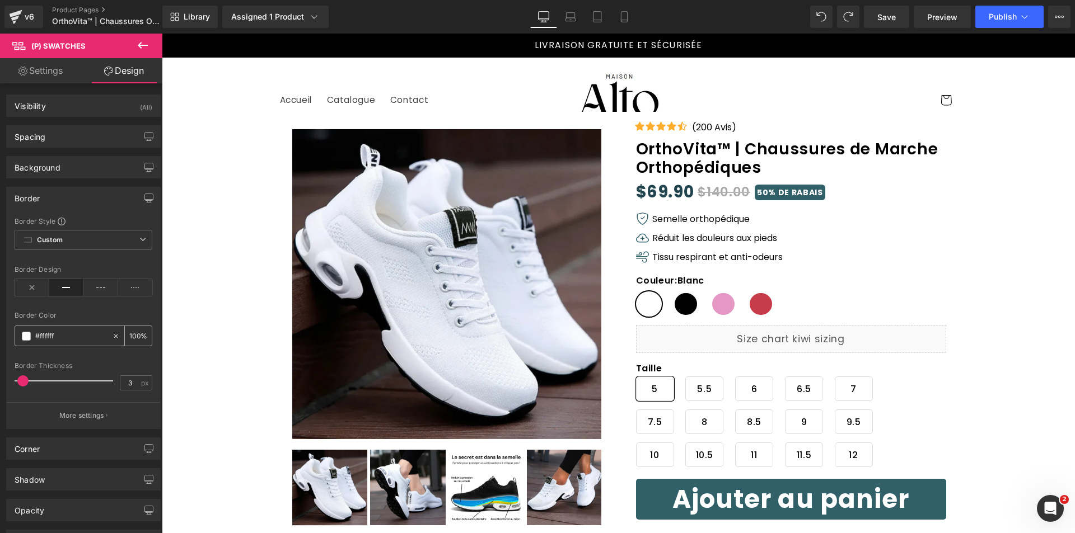
click at [26, 337] on span at bounding box center [26, 336] width 9 height 9
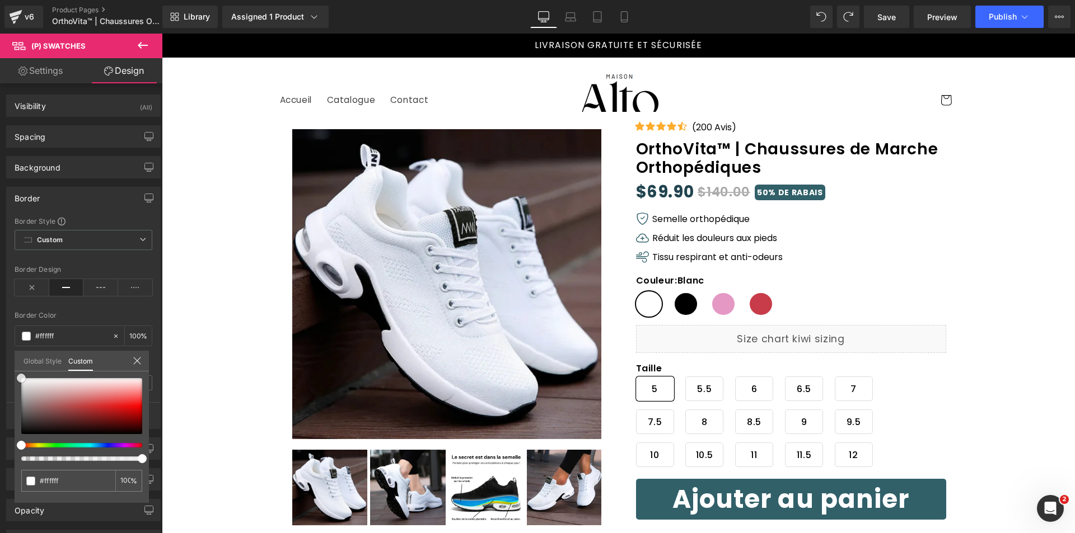
type input "#fcfcfc"
type input "#f9f9f9"
type input "#f4f4f4"
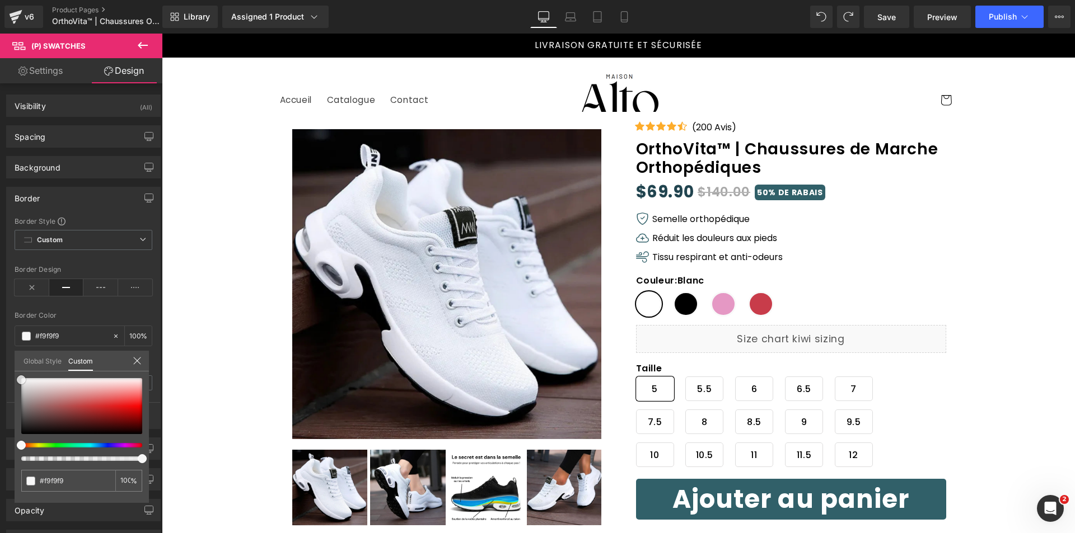
type input "#f4f4f4"
type input "#f2f2f2"
type input "#efefef"
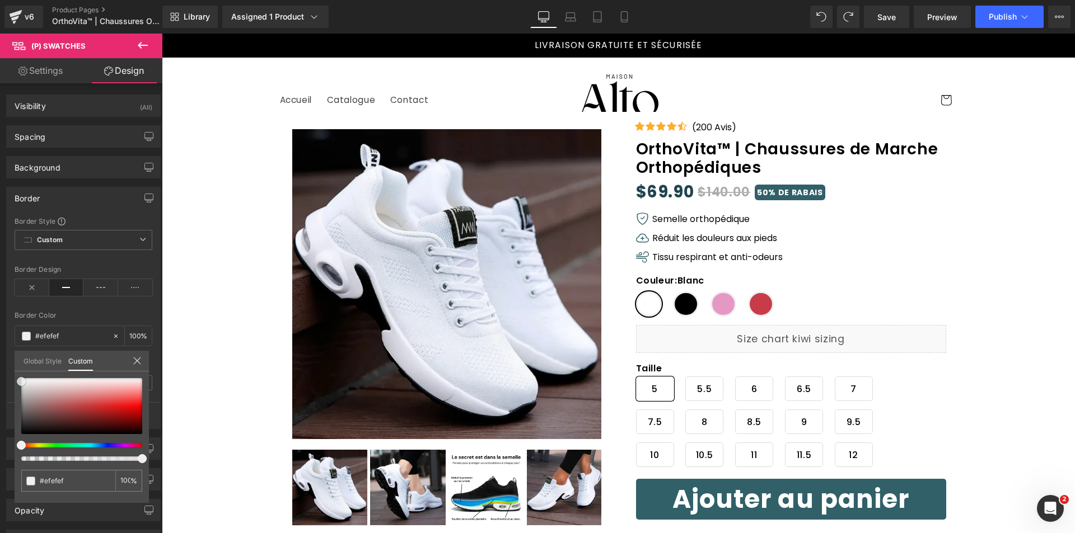
type input "#ededed"
type input "#eaeaea"
type input "#e8e8e8"
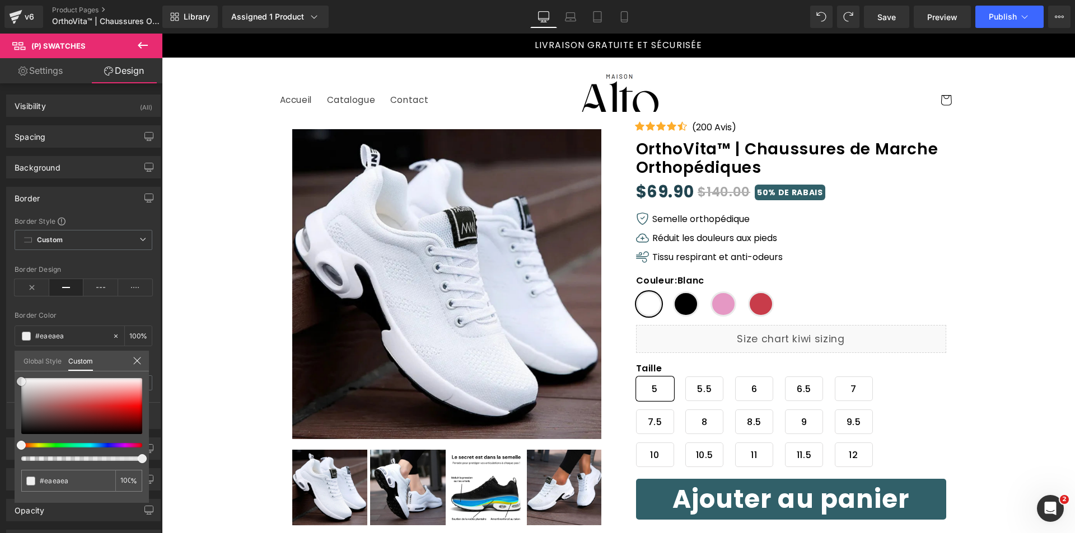
type input "#e8e8e8"
type input "#e5e5e5"
type input "#e2e2e2"
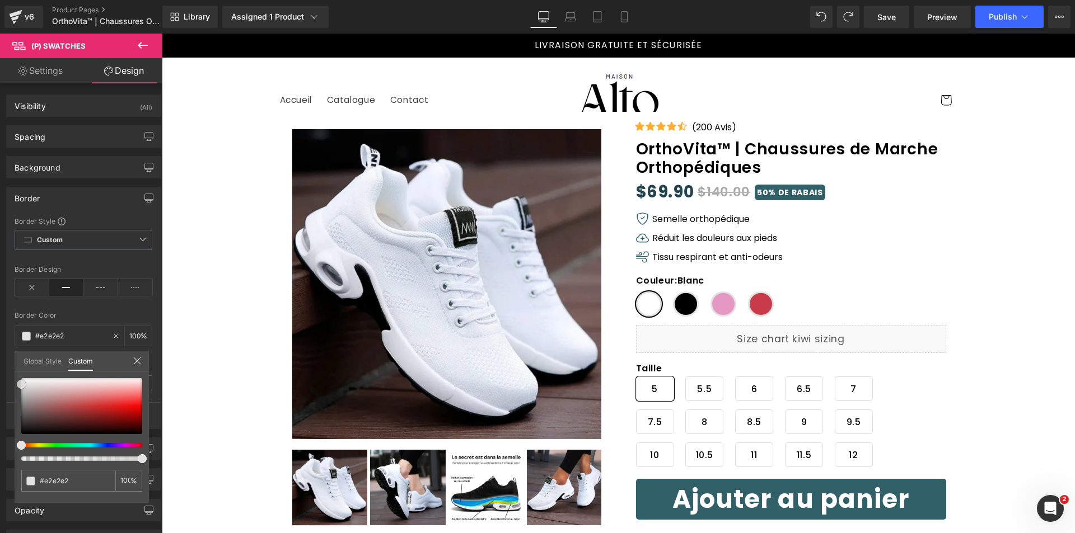
type input "#e0e0e0"
type input "#dddddd"
type input "#e5e5e5"
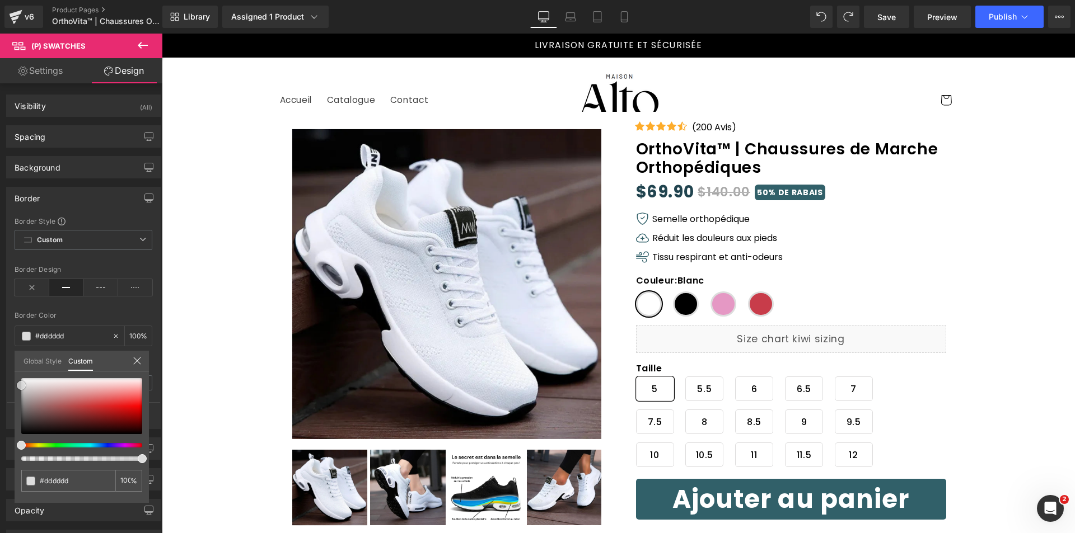
type input "#e5e5e5"
type input "#eaeaea"
type input "#ededed"
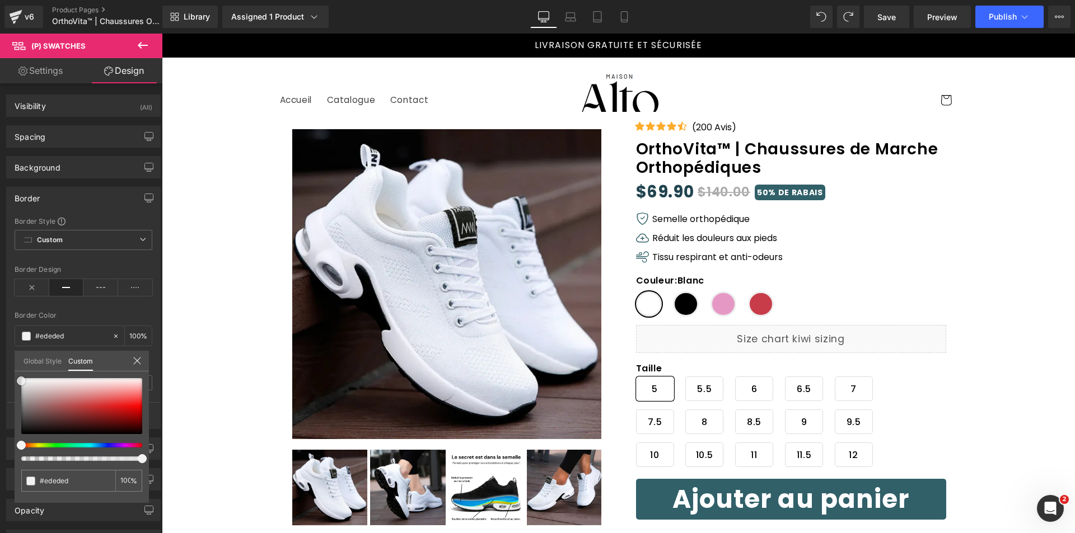
click at [16, 383] on div "#ededed 100 %" at bounding box center [82, 440] width 134 height 125
type input "#f2f2f2"
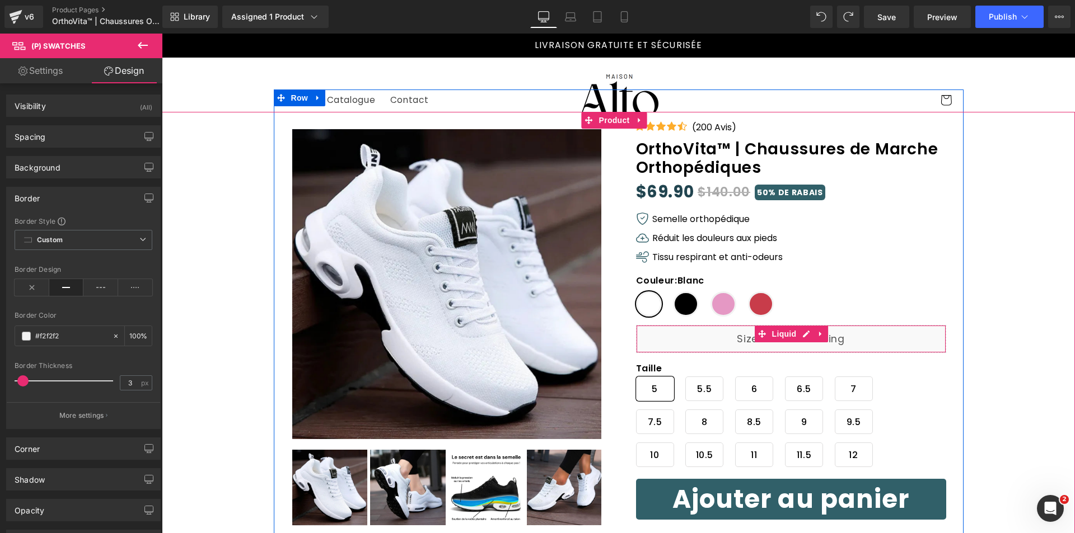
click at [678, 305] on span "Noir" at bounding box center [686, 304] width 26 height 25
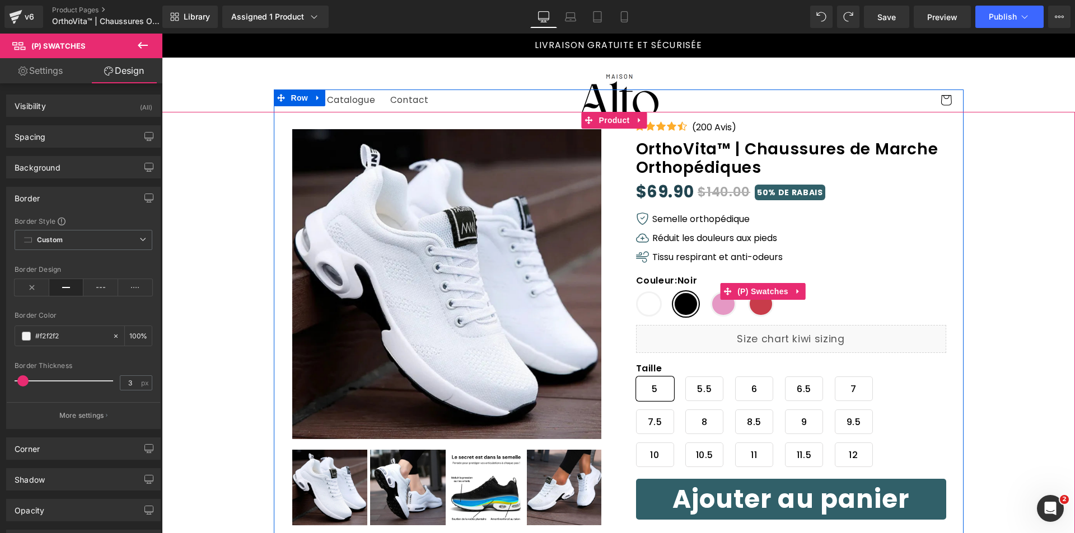
click at [712, 309] on span "Rose" at bounding box center [723, 304] width 26 height 25
click at [752, 310] on span "Rouge" at bounding box center [761, 304] width 26 height 25
click at [673, 305] on span "Noir" at bounding box center [686, 304] width 26 height 25
click at [638, 305] on span "Blanc" at bounding box center [649, 304] width 26 height 25
click at [680, 307] on span "Noir" at bounding box center [686, 304] width 26 height 25
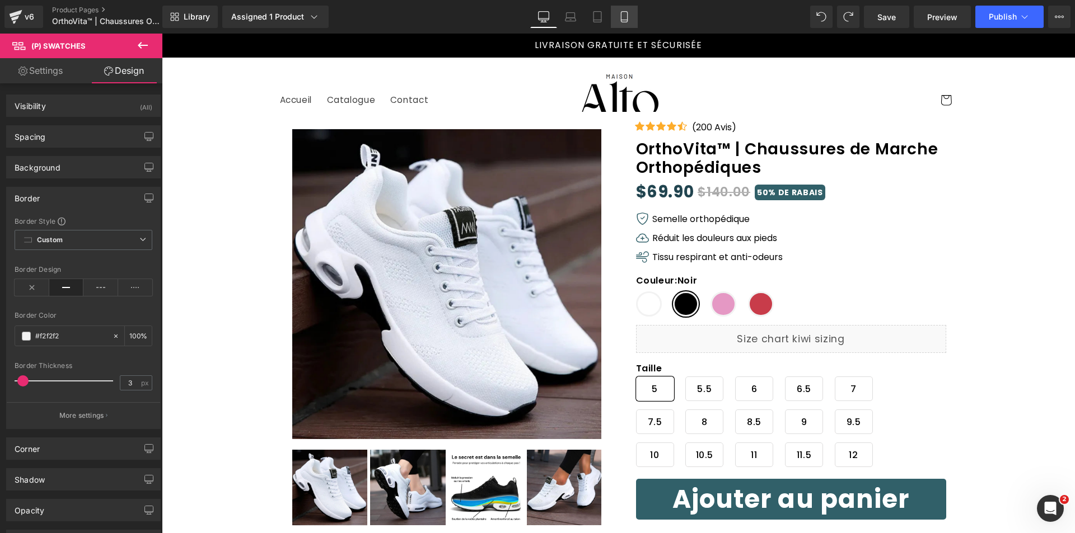
click at [621, 18] on icon at bounding box center [624, 17] width 6 height 11
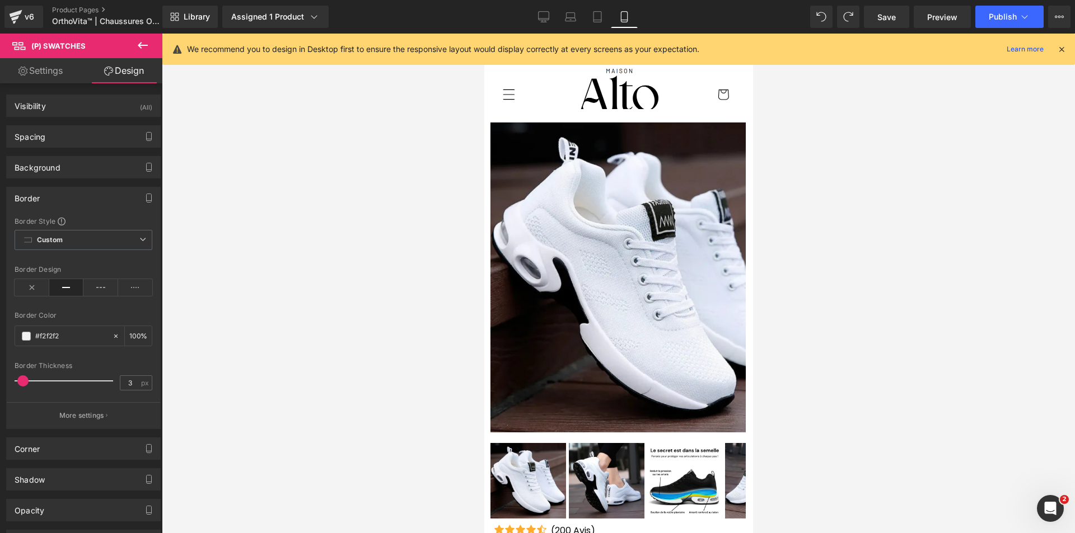
type input "100"
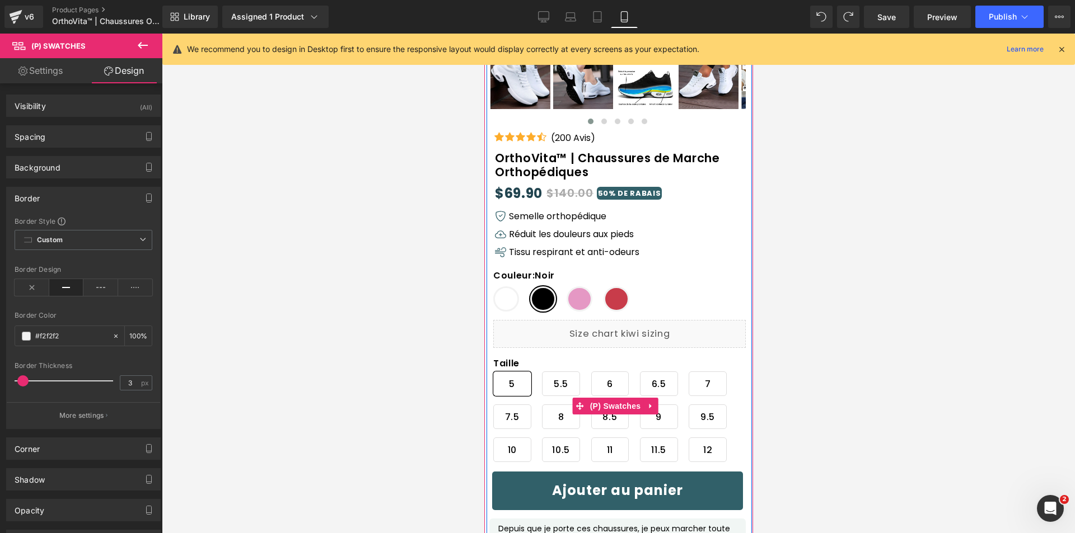
scroll to position [326, 0]
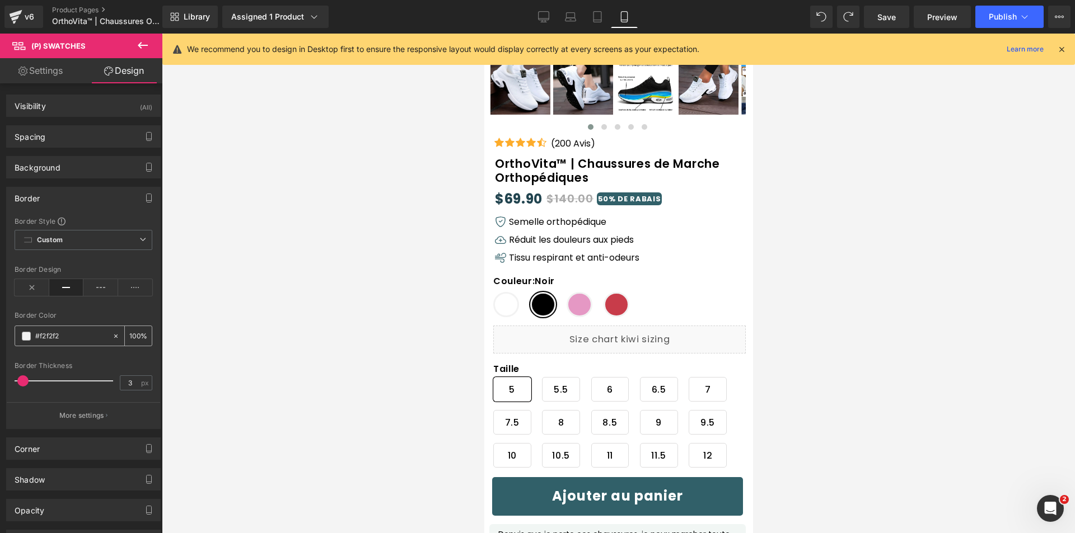
click at [24, 334] on span at bounding box center [26, 336] width 9 height 9
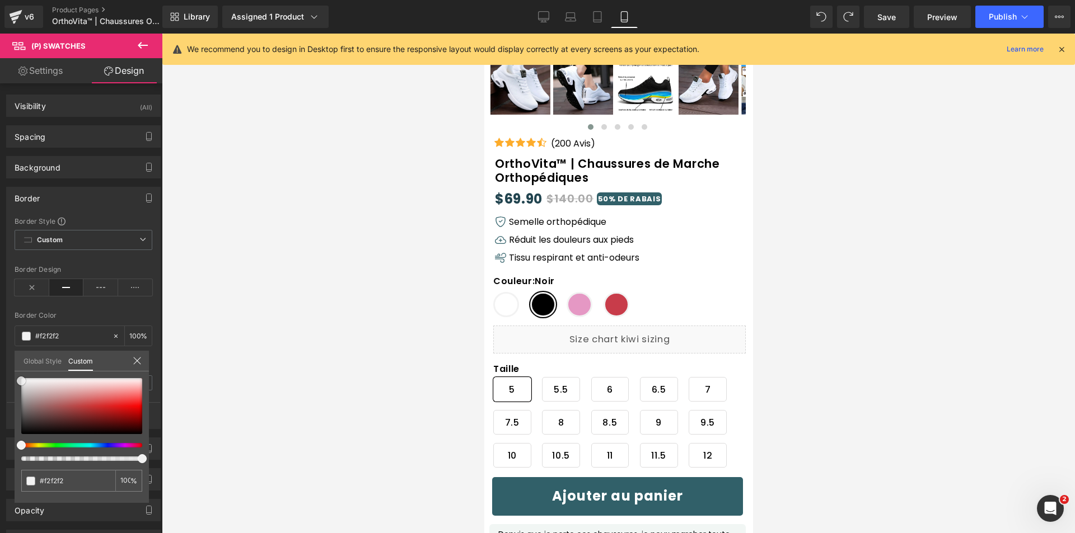
type input "#efefef"
type input "#ededed"
type input "#e8e8e8"
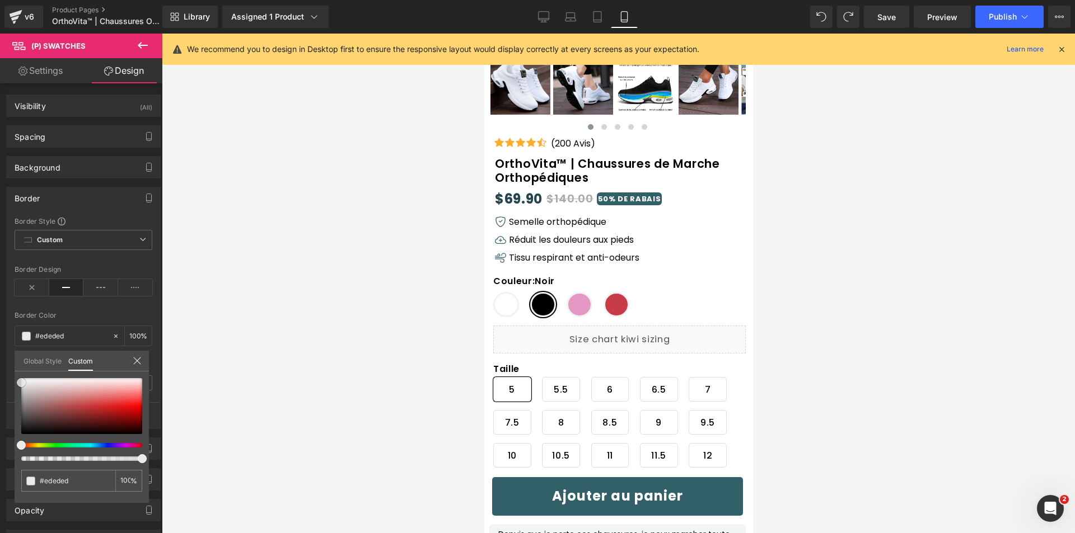
type input "#e8e8e8"
type input "#e5e5e5"
type input "#e2e2e2"
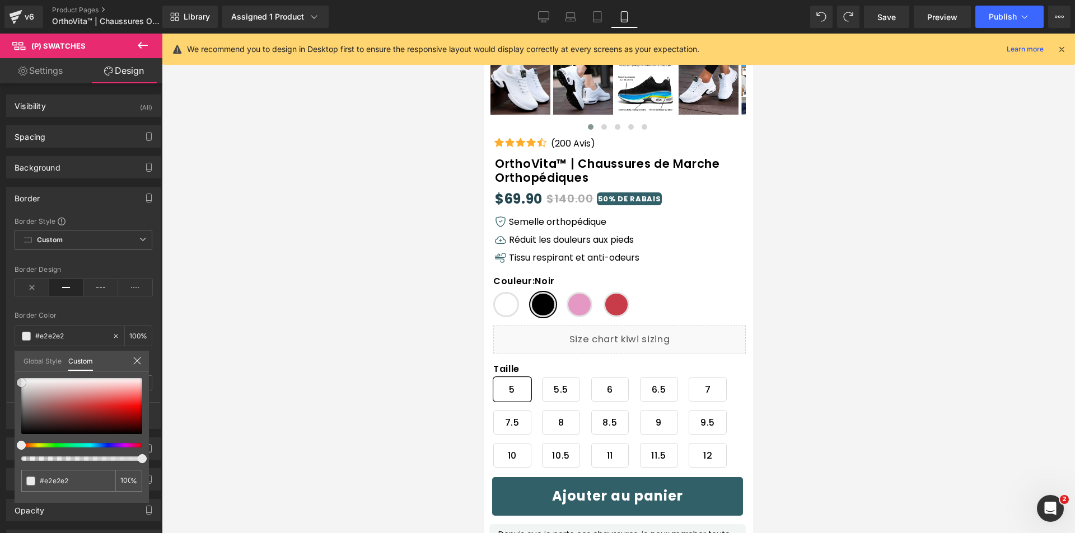
type input "#e0e0e0"
type input "#dddddd"
type input "#d8d8d8"
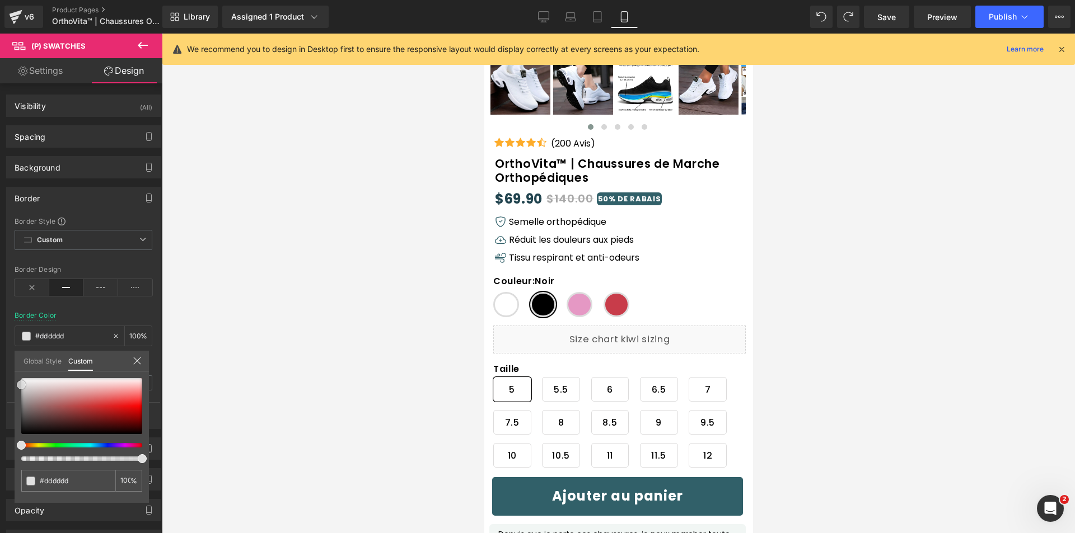
type input "#d8d8d8"
type input "#d6d6d6"
type input "#d3d3d3"
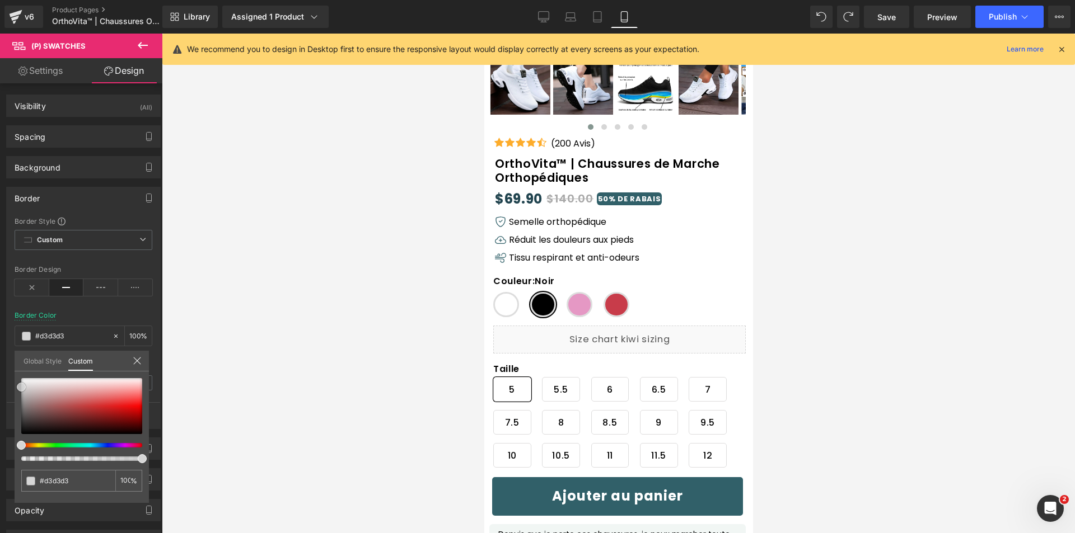
type input "#d1d1d1"
type input "#d3d3d3"
type input "#d6d6d6"
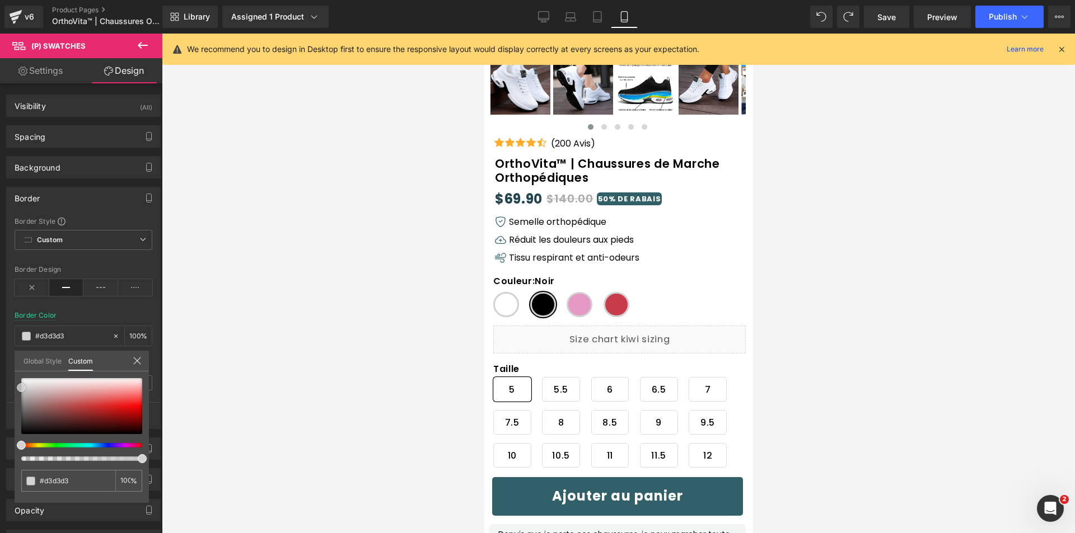
type input "#d6d6d6"
type input "#d8d8d8"
type input "#dbdbdb"
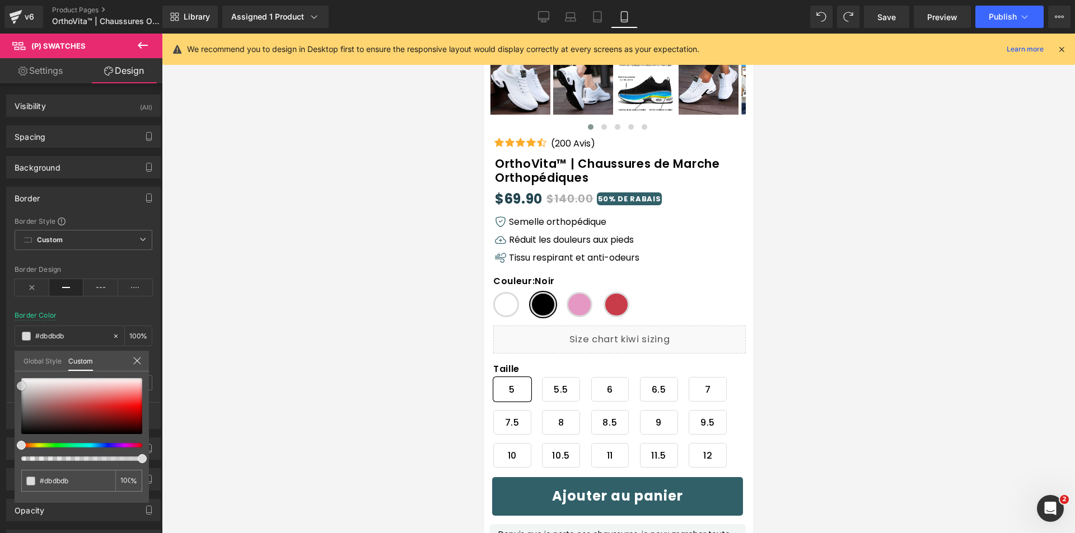
type input "#dddddd"
drag, startPoint x: 18, startPoint y: 381, endPoint x: 13, endPoint y: 386, distance: 6.3
click at [13, 386] on div "Border Border Style Custom Custom Setup Global Style Custom Setup Global Style …" at bounding box center [83, 304] width 167 height 251
type input "98"
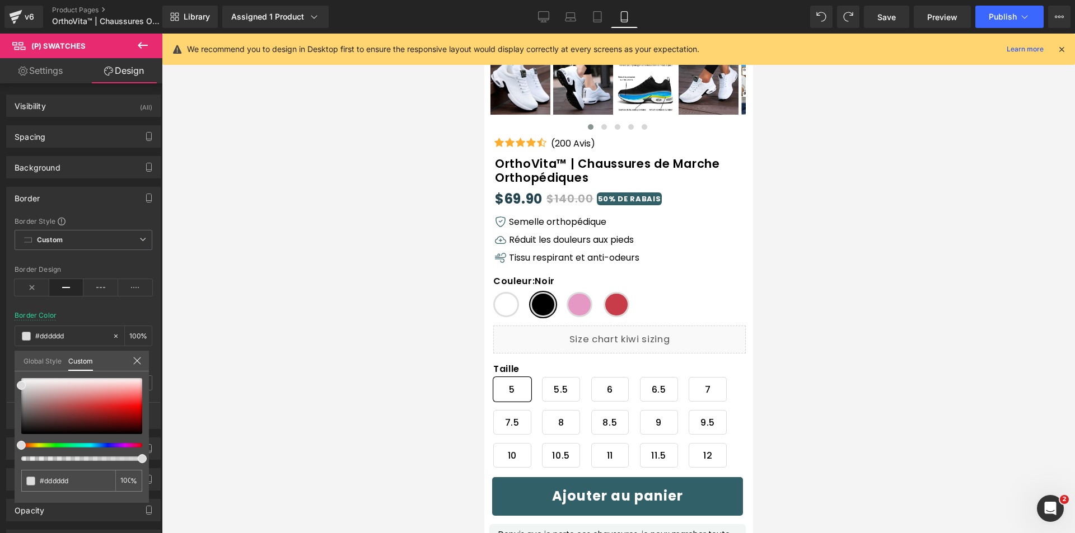
type input "98"
type input "94"
type input "88"
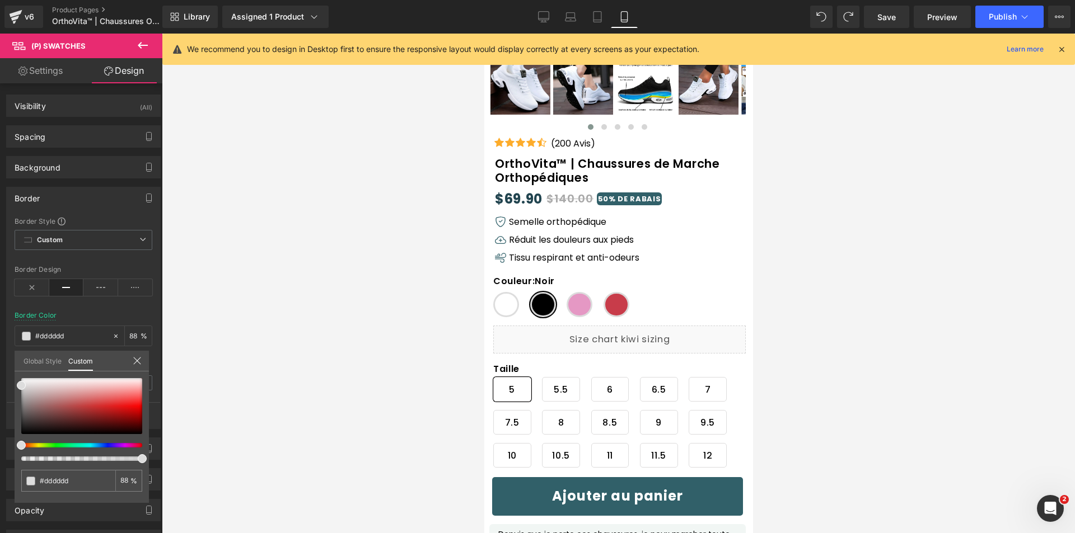
type input "84"
type input "73"
type input "68"
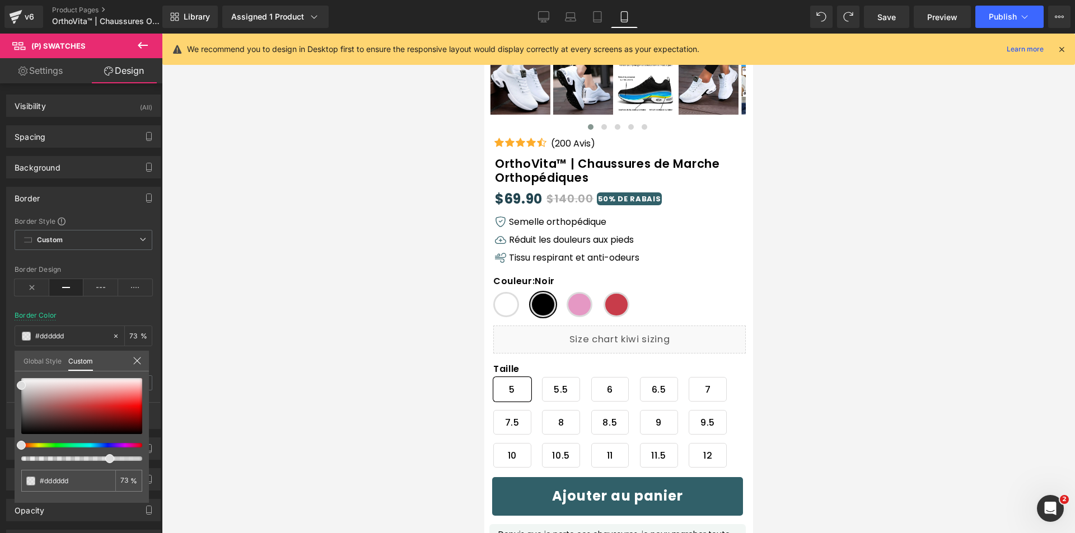
type input "68"
type input "63"
type input "58"
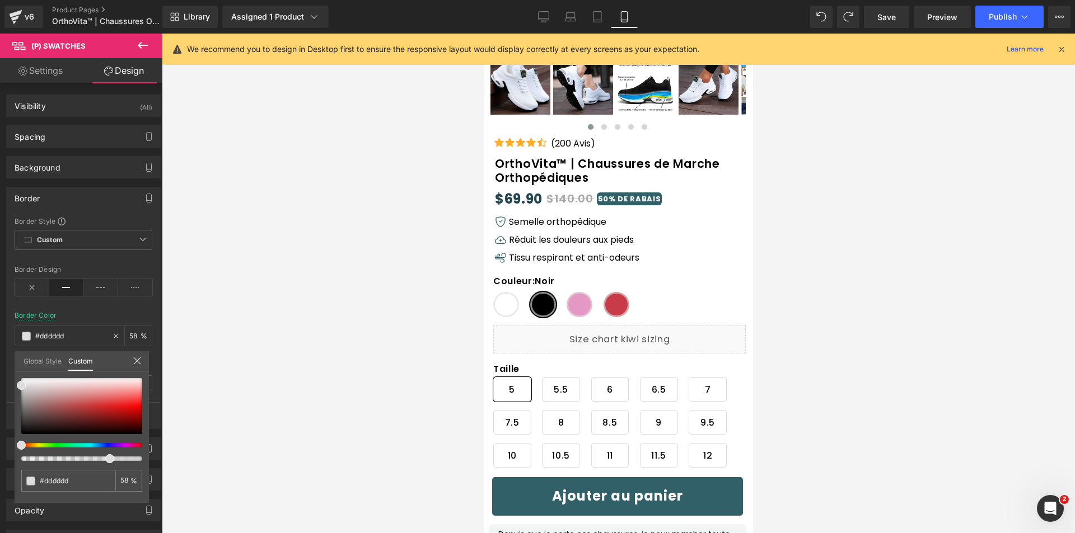
type input "55"
type input "53"
type input "50"
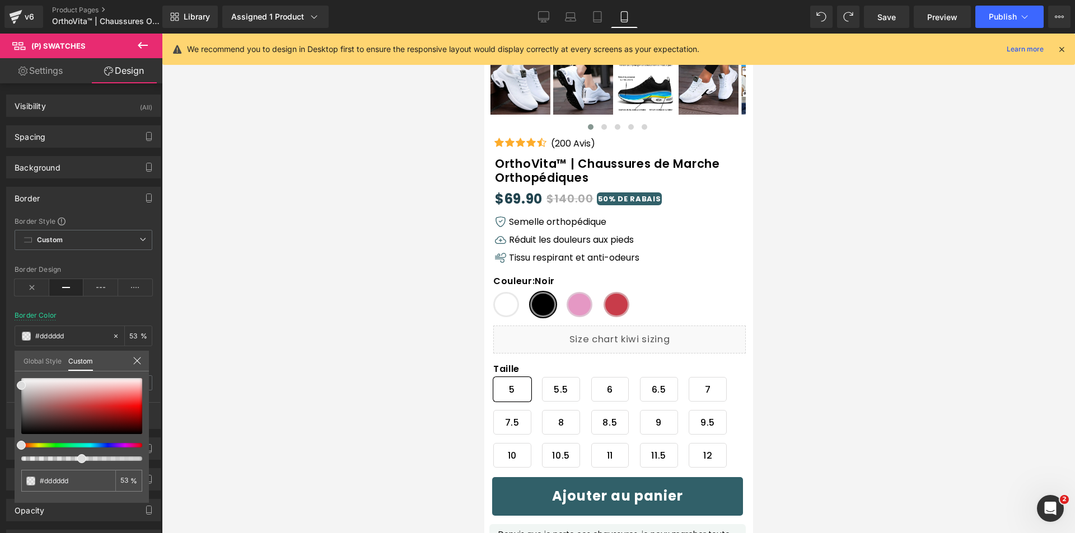
type input "50"
type input "47"
type input "44"
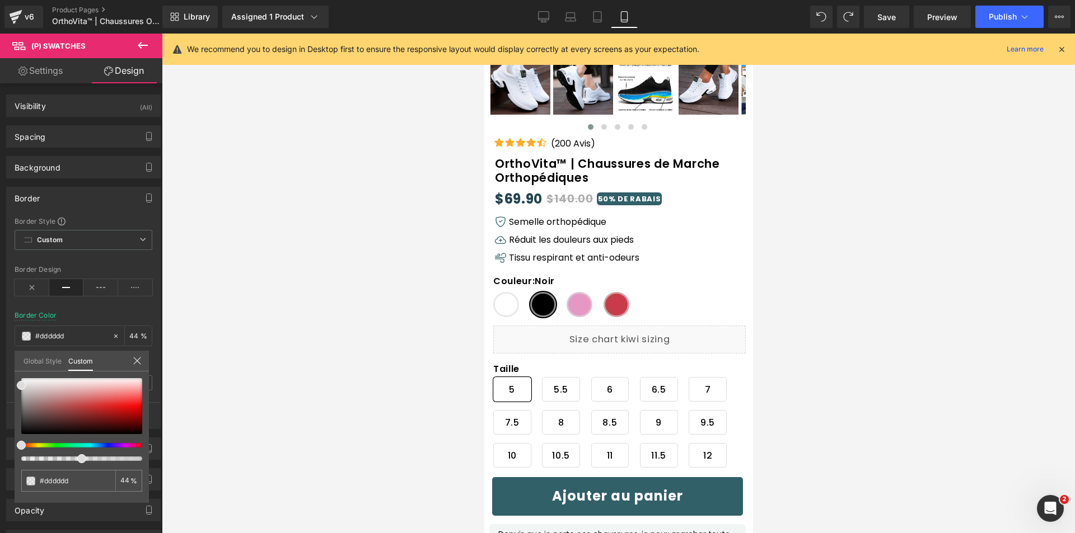
type input "42"
type input "40"
type input "37"
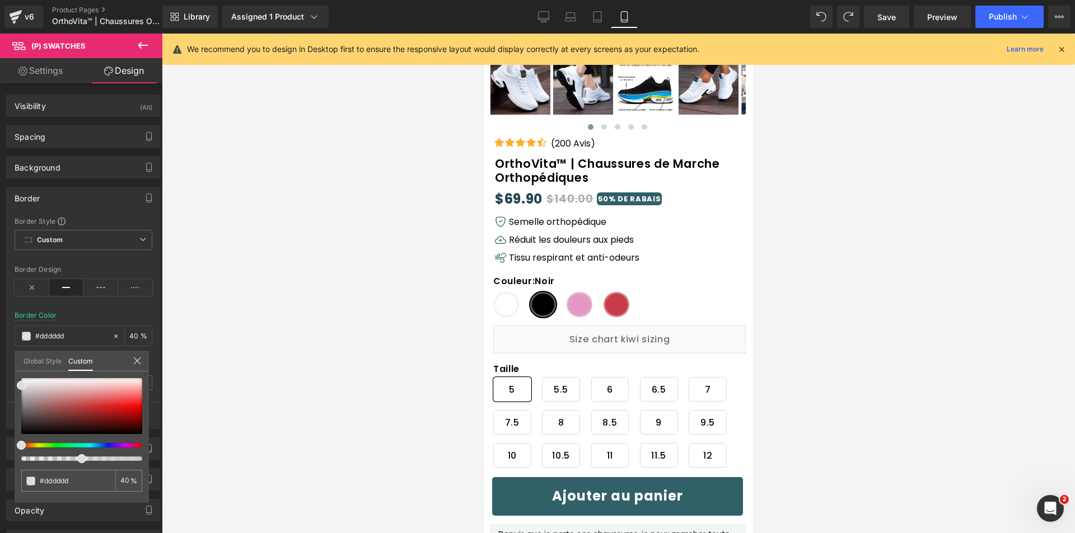
type input "37"
type input "35"
type input "33"
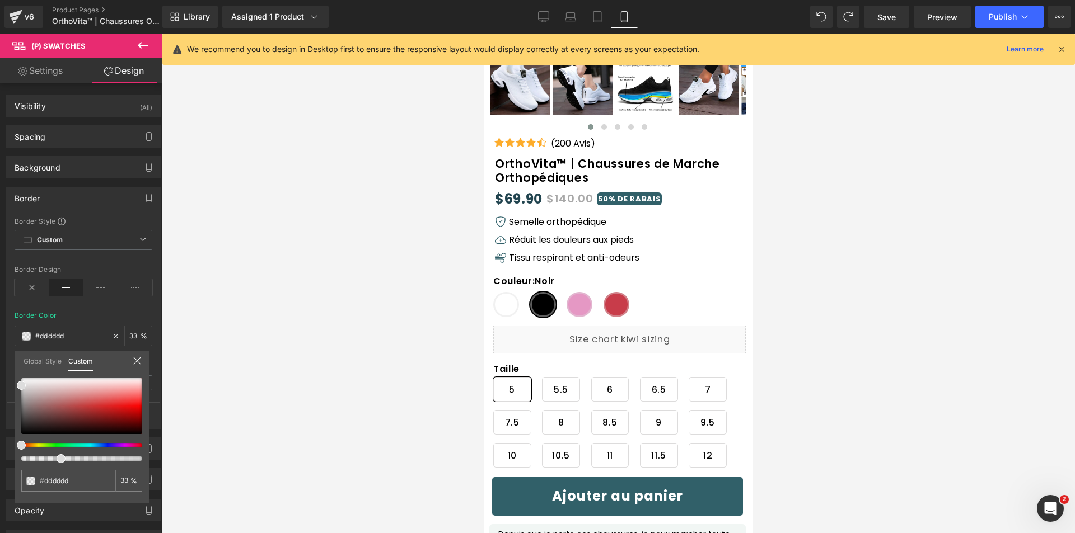
type input "31"
type input "29"
type input "26"
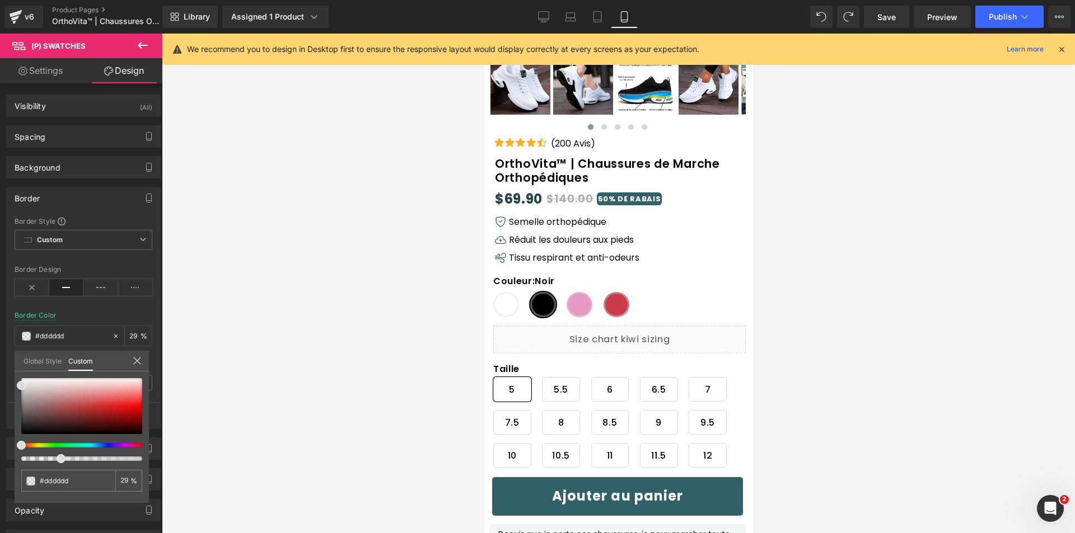
type input "26"
type input "24"
type input "21"
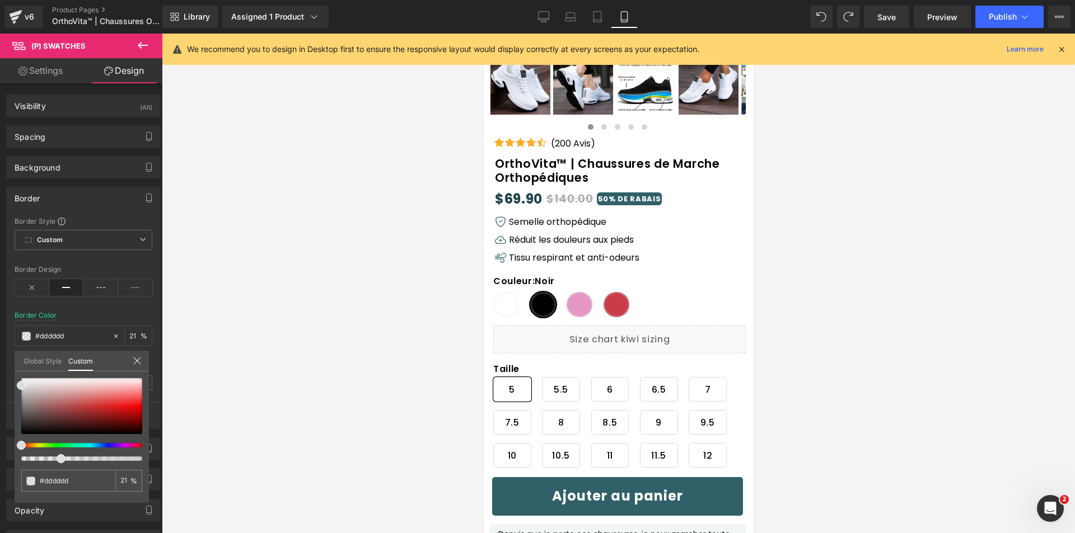
type input "20"
type input "18"
type input "15"
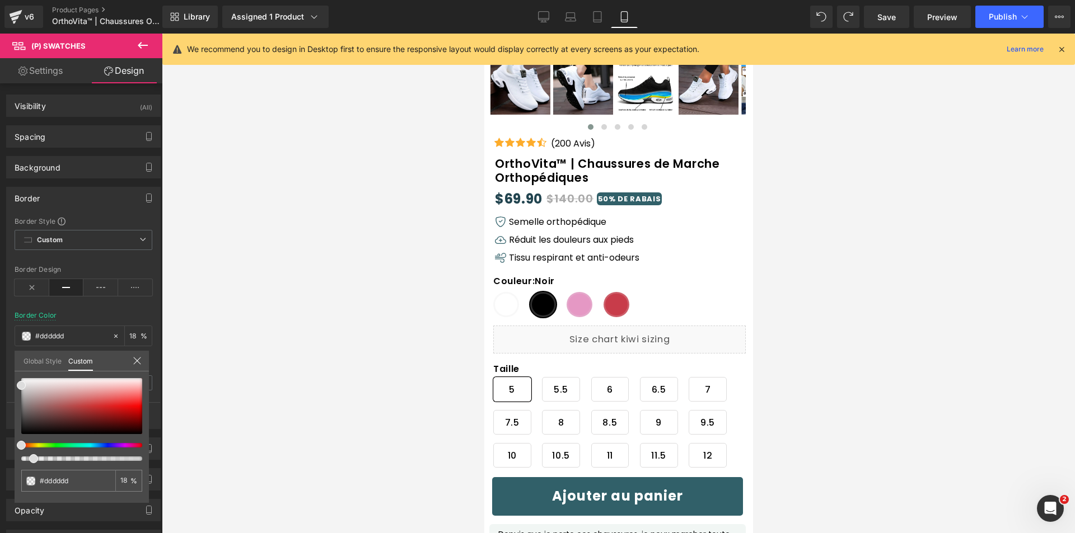
type input "15"
type input "10"
type input "6"
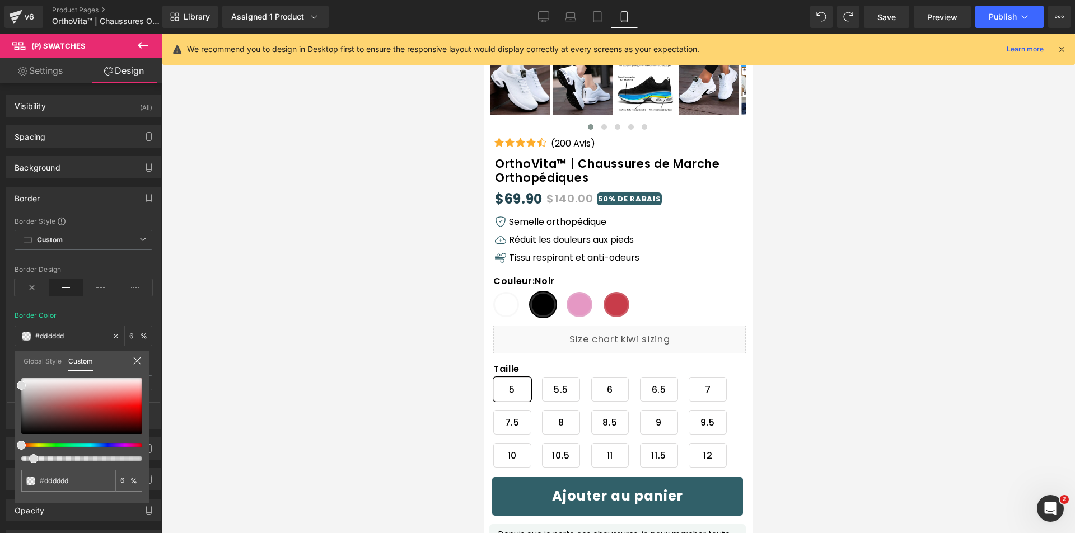
type input "1"
type input "2"
type input "14"
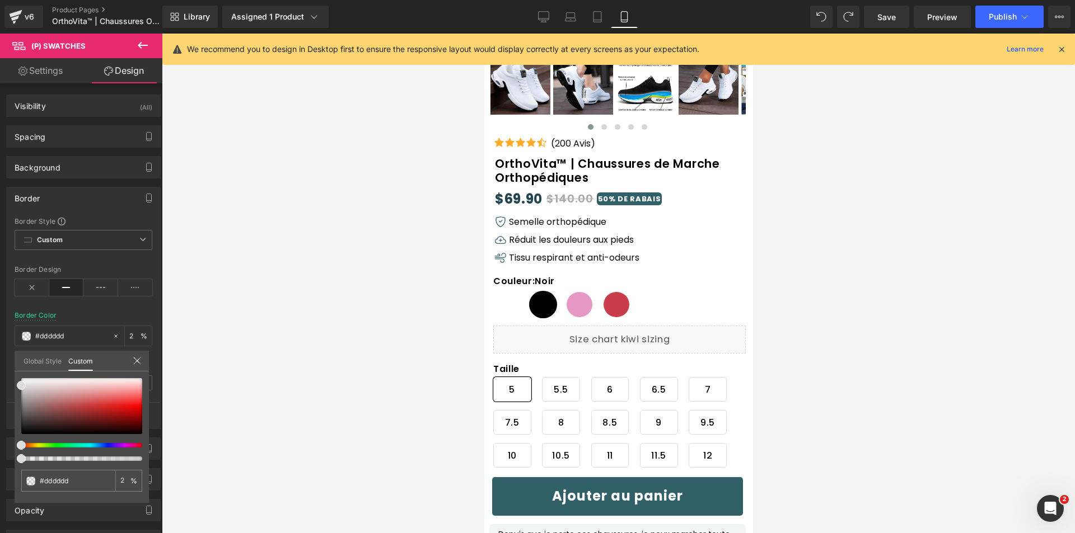
type input "14"
type input "36"
type input "77"
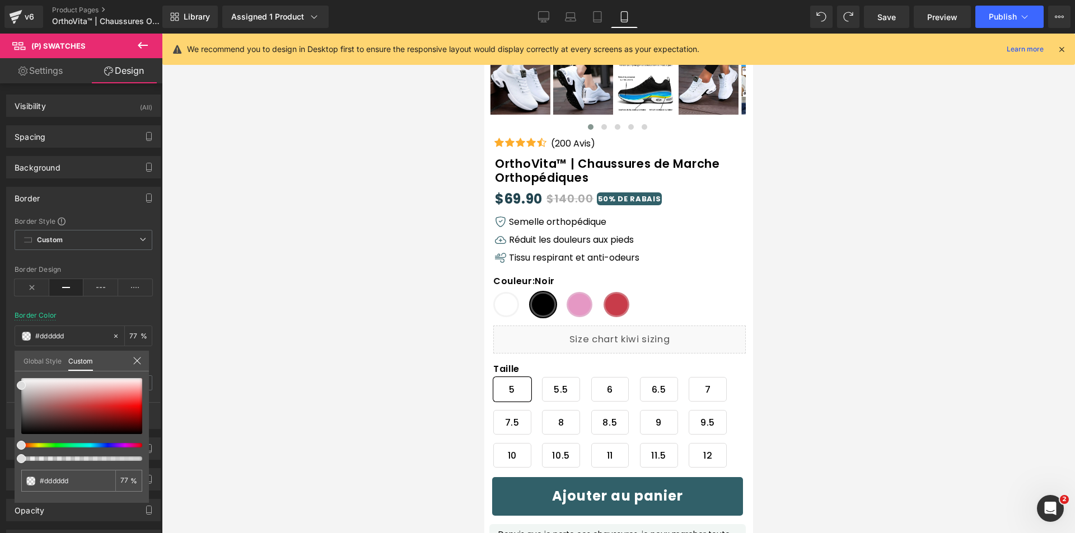
type input "98"
type input "97"
type input "19"
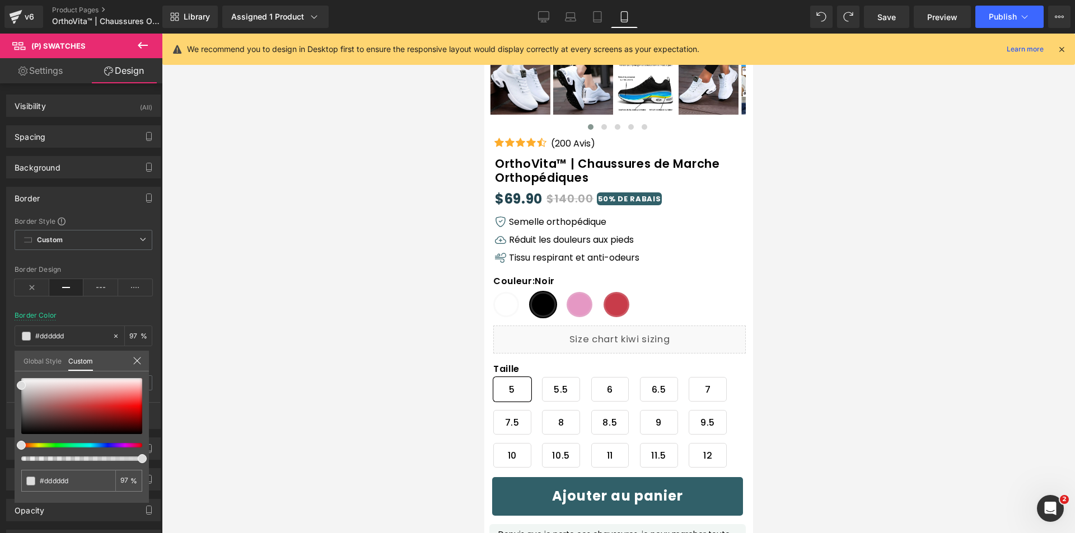
type input "19"
type input "1"
type input "5"
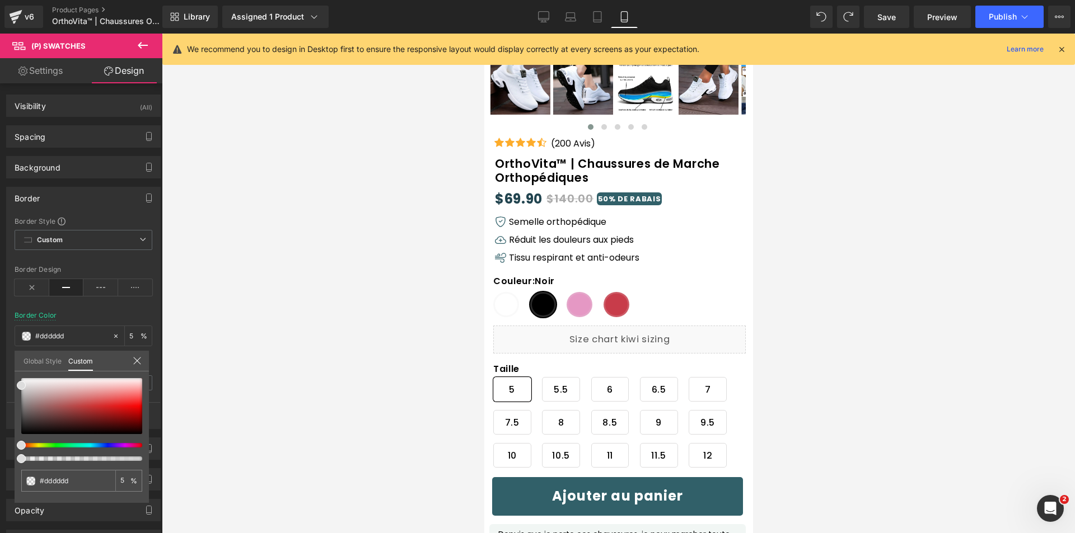
type input "9"
type input "11"
type input "13"
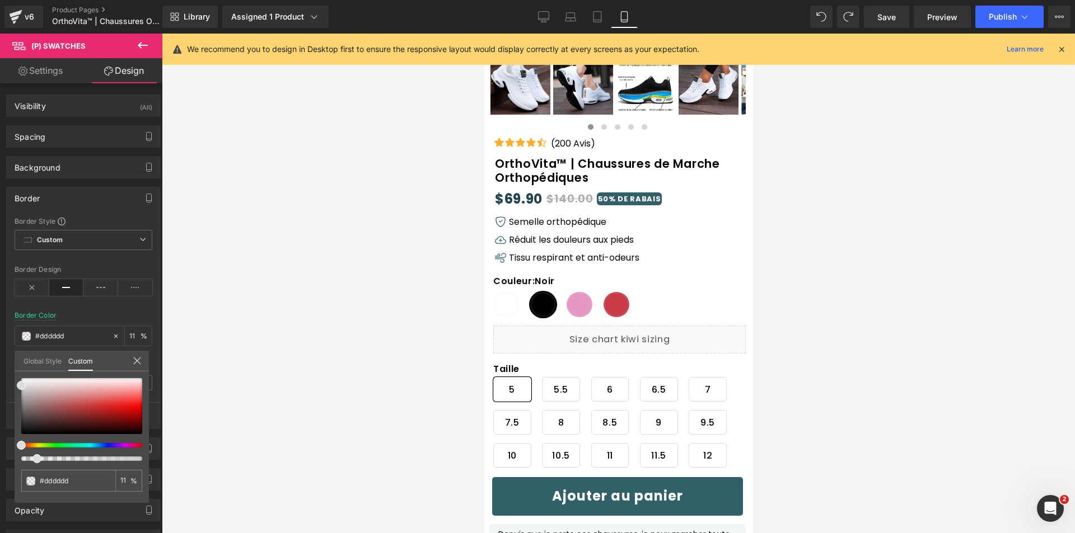
type input "13"
type input "12"
type input "10"
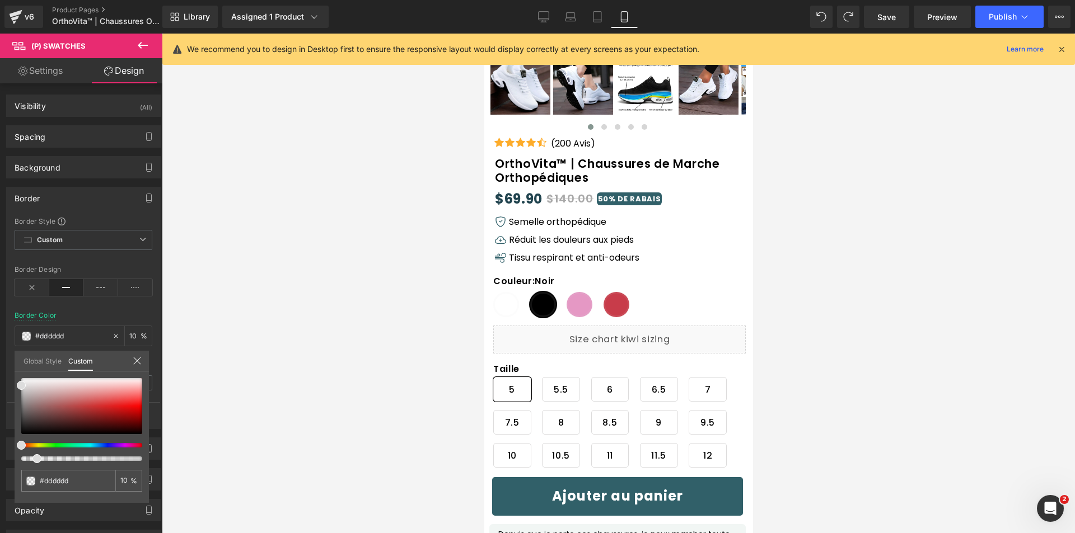
type input "6"
type input "3"
type input "0"
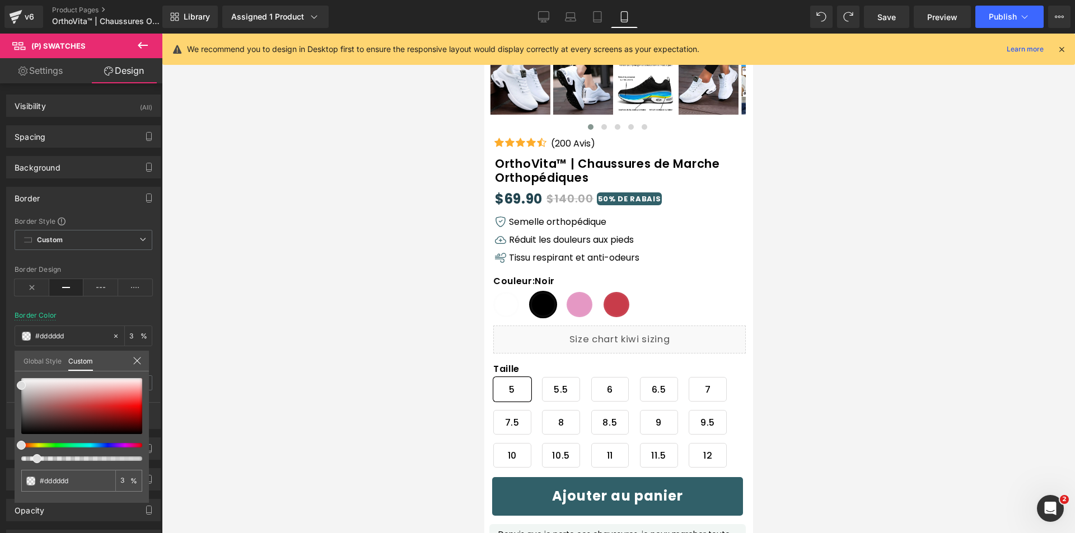
type input "0"
type input "2"
type input "23"
drag, startPoint x: 140, startPoint y: 457, endPoint x: 220, endPoint y: 448, distance: 80.5
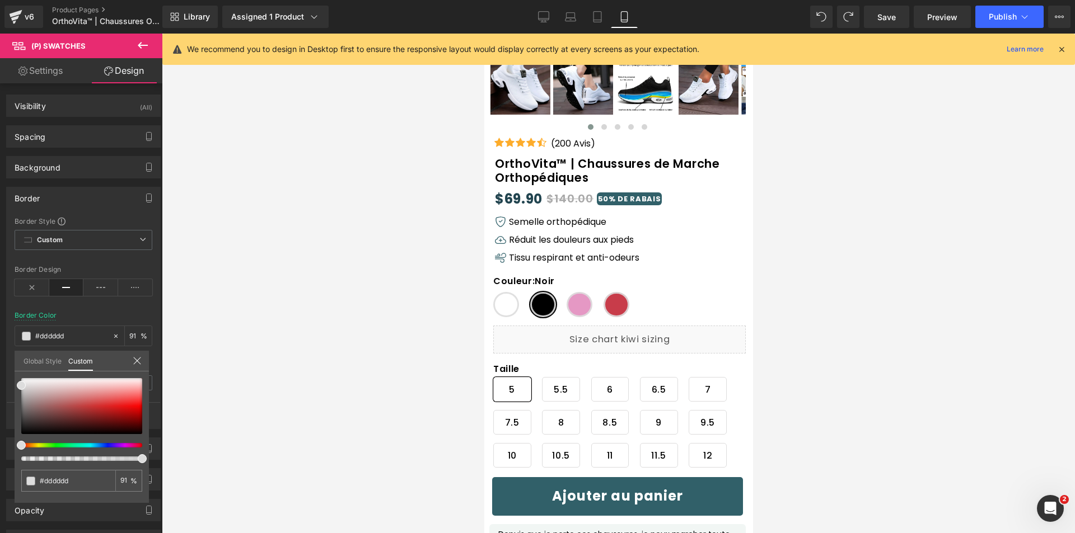
click at [220, 448] on div "(P) Swatches You are previewing how the Live Preset 0 will restyle your page. Y…" at bounding box center [537, 276] width 1075 height 552
click at [132, 356] on div "Global Style Custom" at bounding box center [82, 361] width 134 height 21
click at [133, 363] on icon at bounding box center [137, 361] width 9 height 9
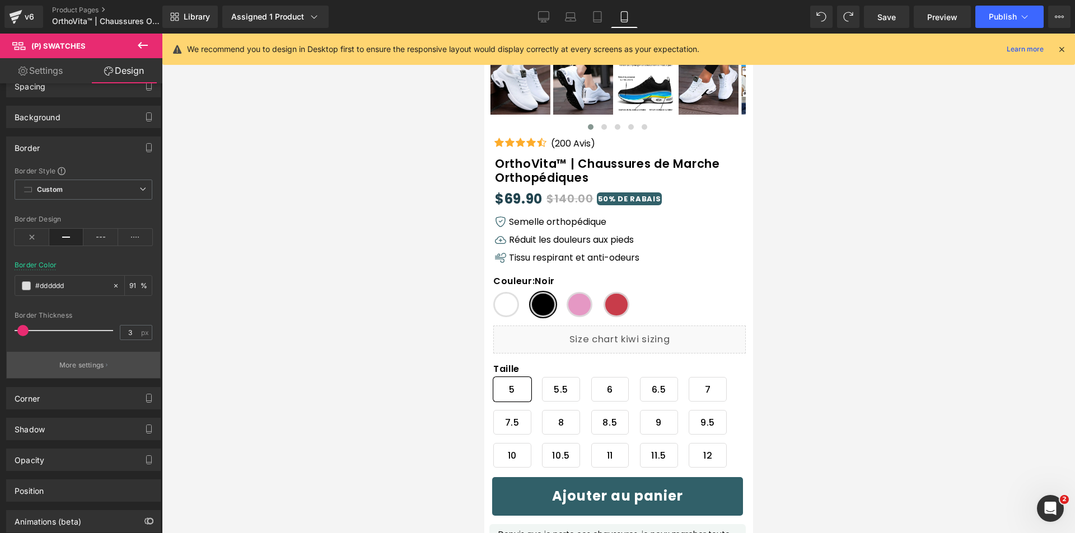
scroll to position [56, 0]
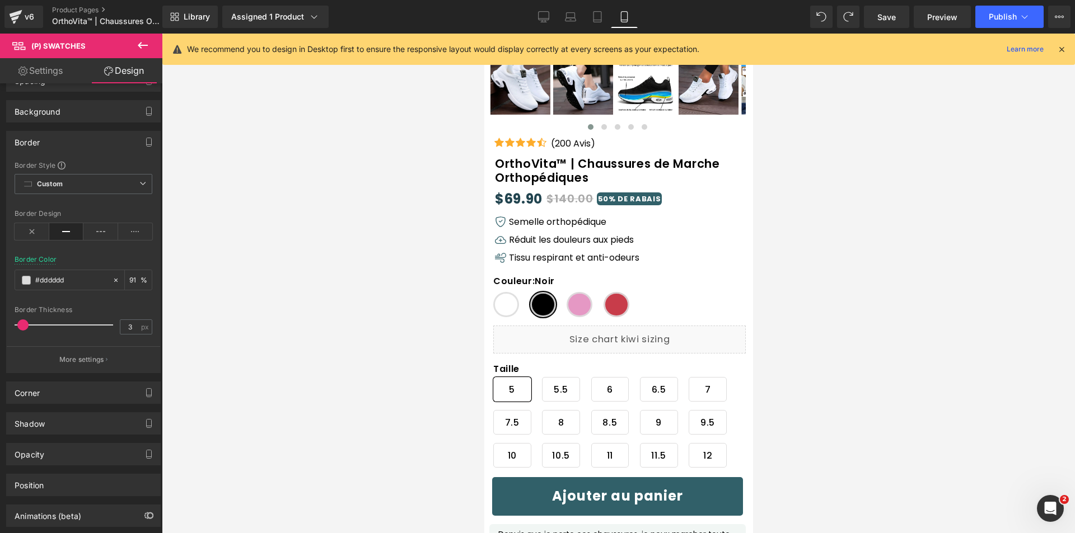
click at [83, 364] on p "More settings" at bounding box center [81, 360] width 45 height 10
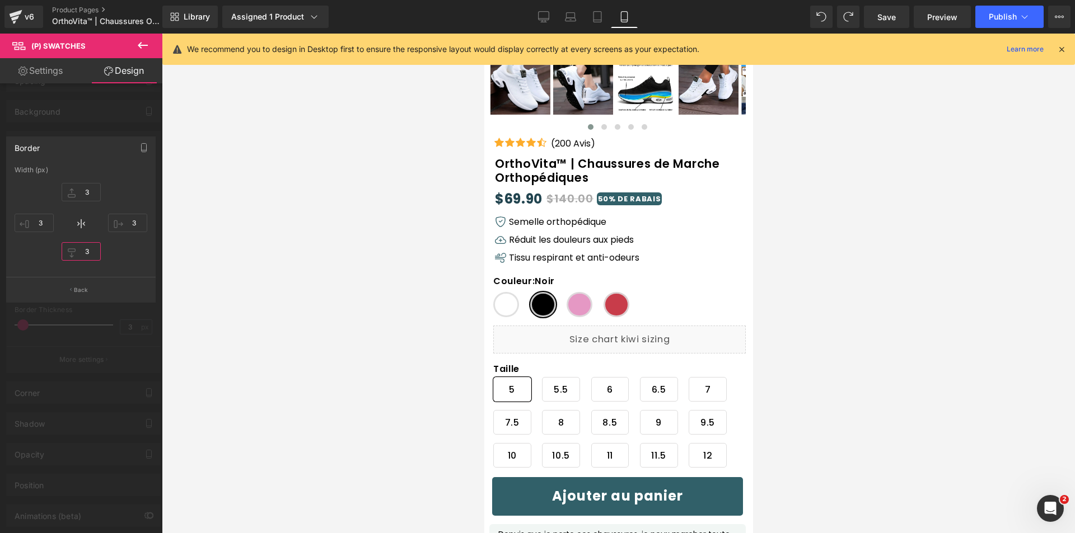
click at [88, 250] on input "3" at bounding box center [81, 251] width 39 height 18
click at [113, 281] on button "Back" at bounding box center [80, 289] width 149 height 25
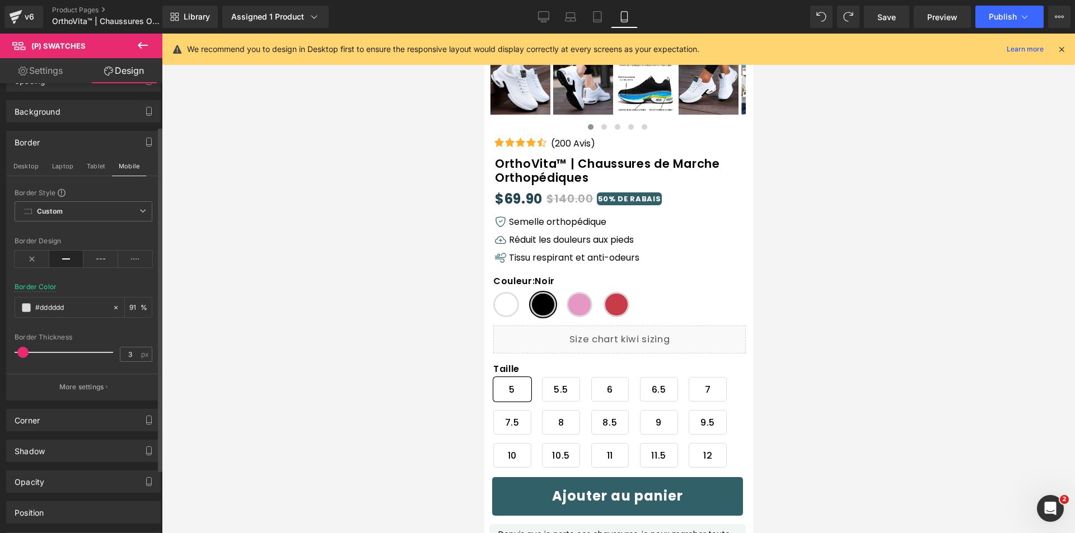
click at [22, 353] on span at bounding box center [22, 352] width 11 height 11
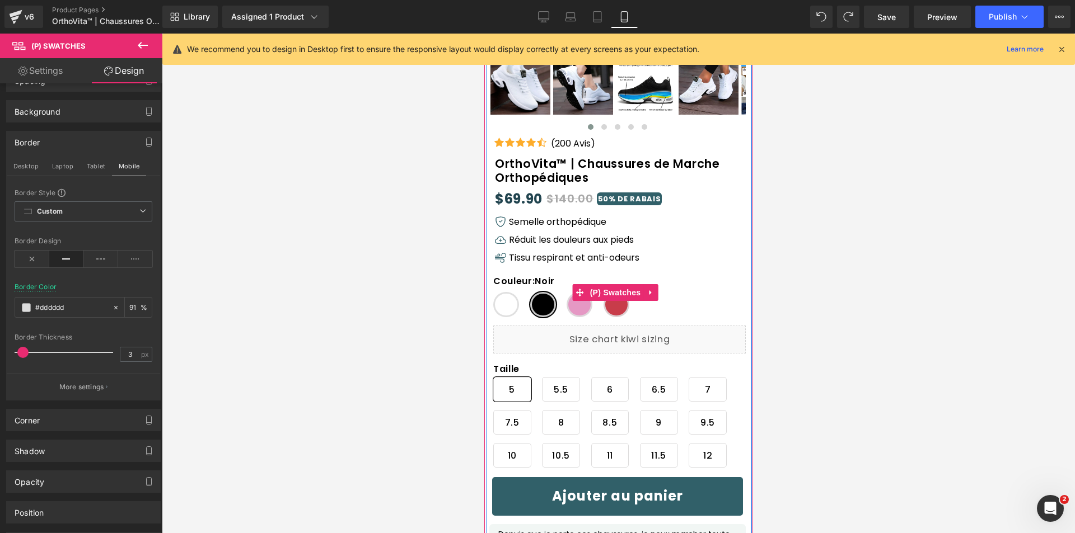
click at [579, 310] on span "Rose" at bounding box center [579, 304] width 26 height 25
click at [516, 302] on span "Blanc" at bounding box center [506, 304] width 26 height 25
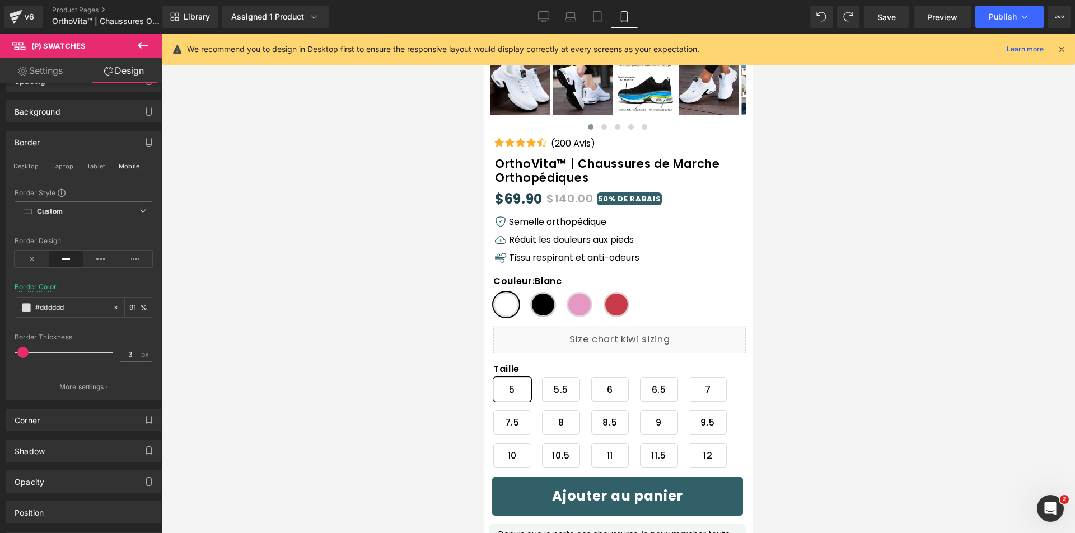
click at [839, 292] on div at bounding box center [618, 284] width 913 height 500
click at [892, 19] on span "Save" at bounding box center [886, 17] width 18 height 12
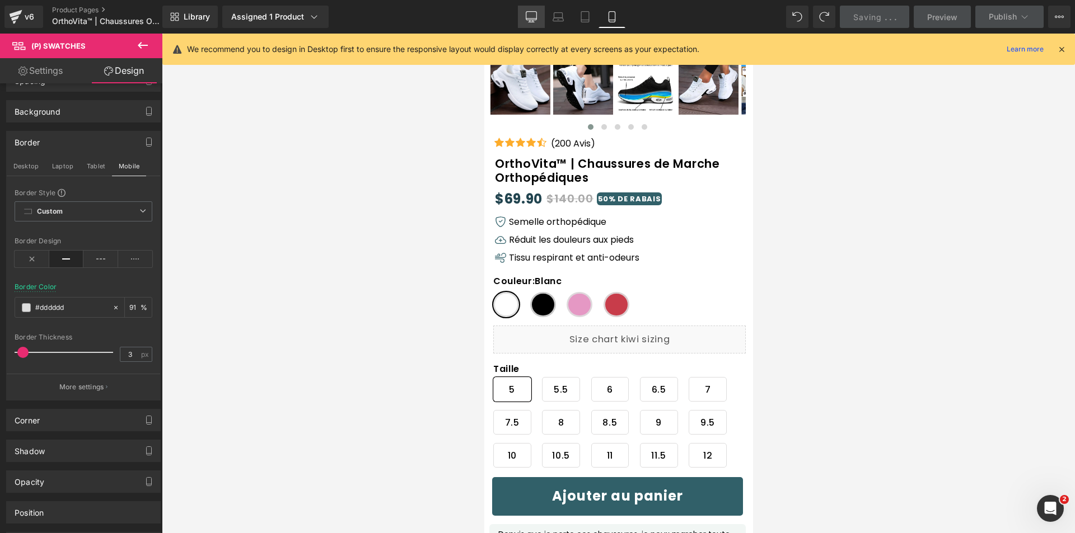
click at [527, 11] on icon at bounding box center [531, 16] width 11 height 11
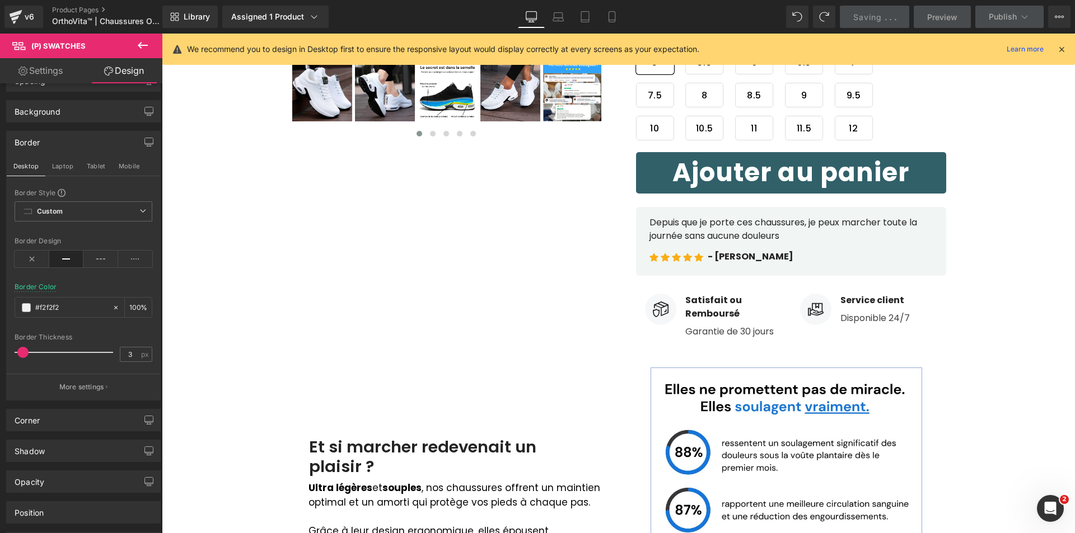
scroll to position [0, 0]
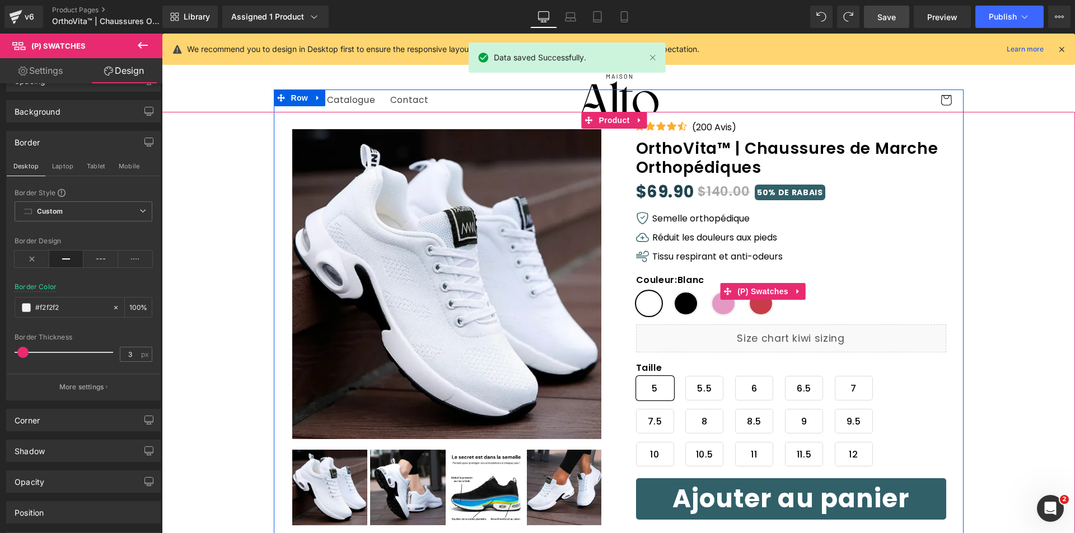
click at [673, 307] on span "Noir" at bounding box center [686, 303] width 26 height 25
click at [643, 305] on span "Blanc" at bounding box center [649, 303] width 26 height 25
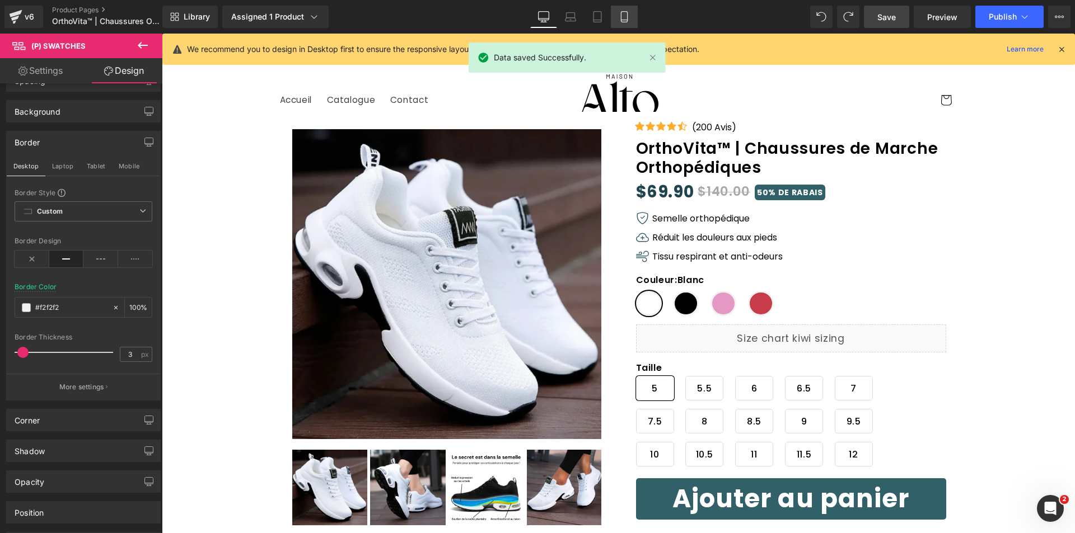
drag, startPoint x: 628, startPoint y: 14, endPoint x: 615, endPoint y: 16, distance: 13.1
click at [627, 14] on icon at bounding box center [624, 17] width 6 height 11
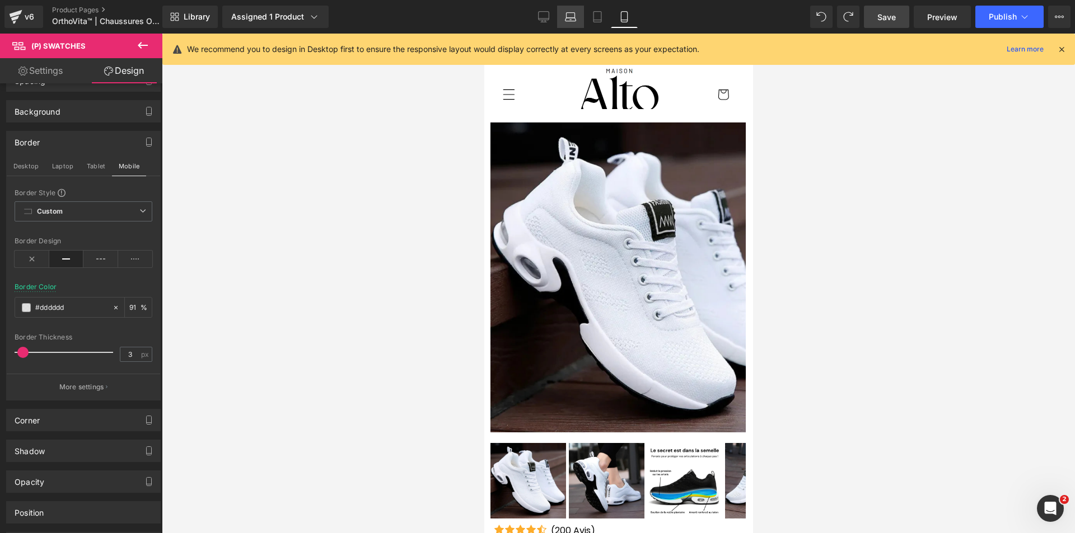
scroll to position [388, 0]
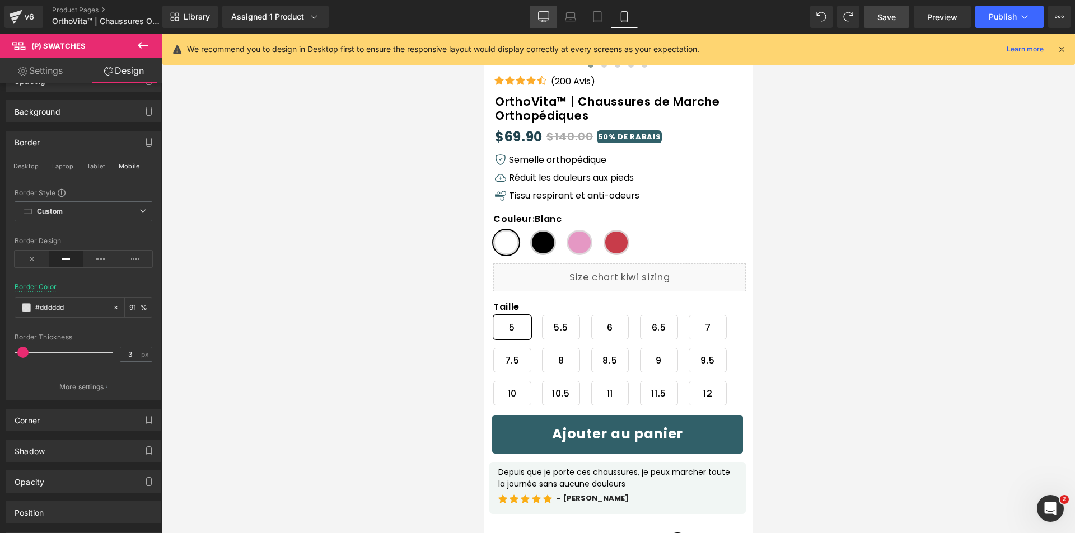
click at [539, 18] on icon at bounding box center [543, 16] width 11 height 8
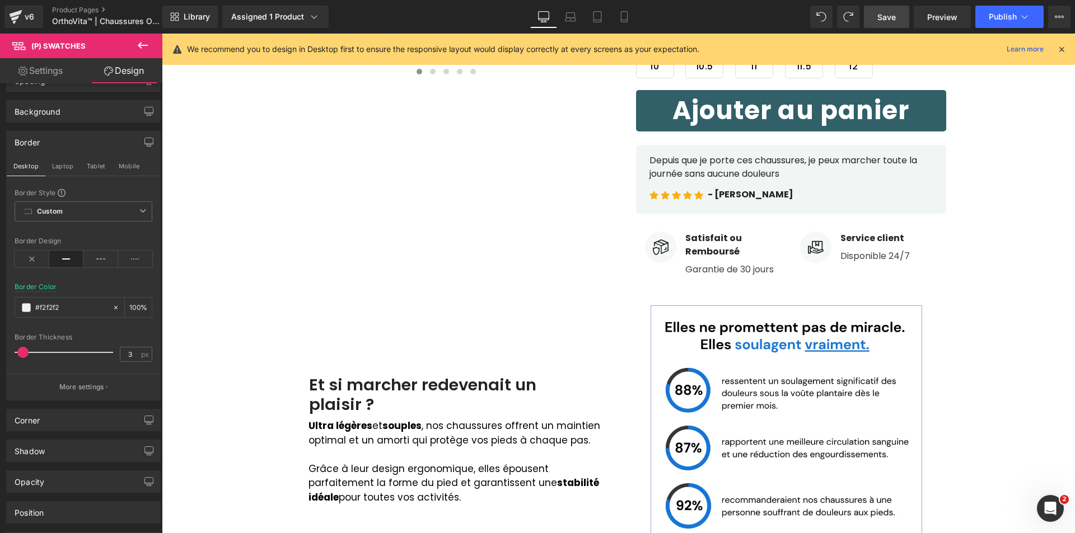
scroll to position [61, 0]
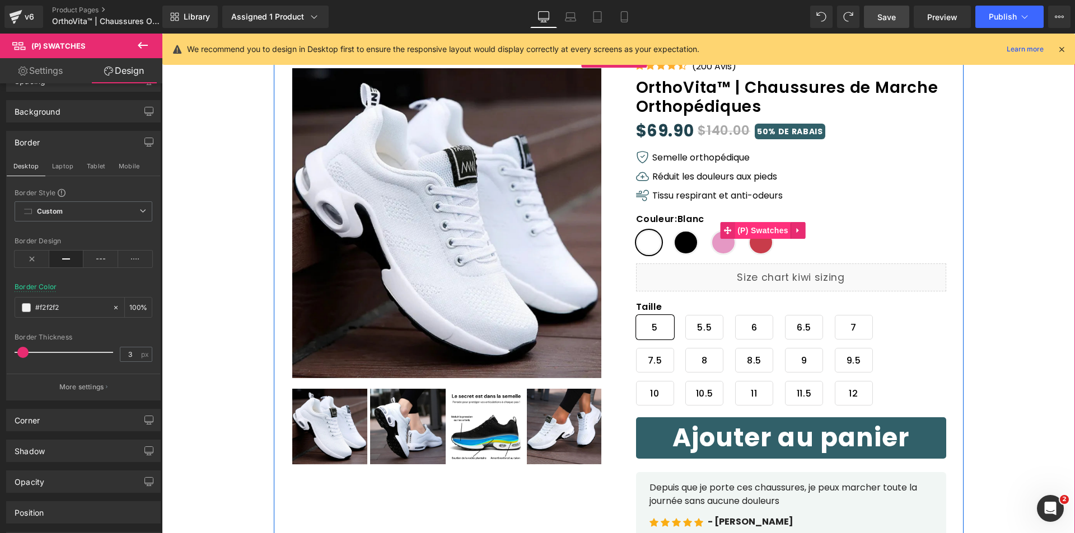
click at [765, 234] on span "(P) Swatches" at bounding box center [762, 230] width 57 height 17
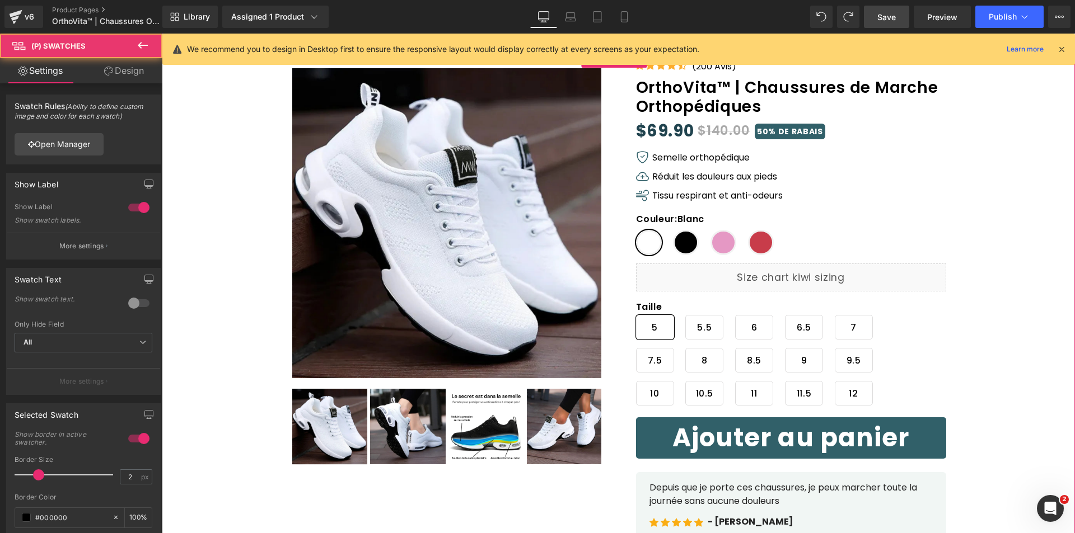
drag, startPoint x: 131, startPoint y: 78, endPoint x: 115, endPoint y: 131, distance: 55.6
click at [133, 78] on link "Design" at bounding box center [123, 70] width 81 height 25
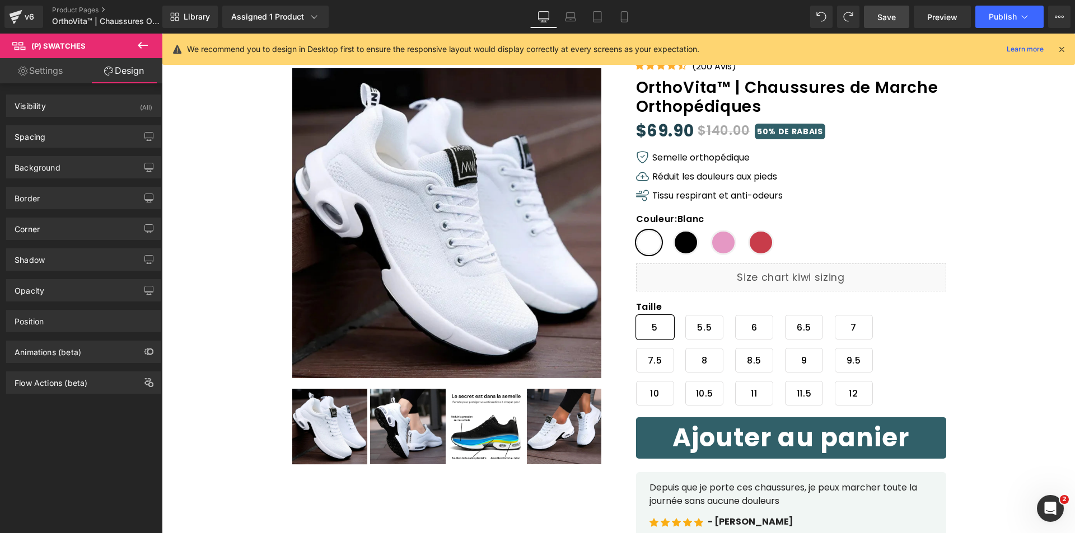
click at [43, 184] on div "Border Border Style Custom Custom Setup Global Style Custom Setup Global Style …" at bounding box center [83, 194] width 167 height 31
click at [50, 195] on div "Border" at bounding box center [83, 198] width 153 height 21
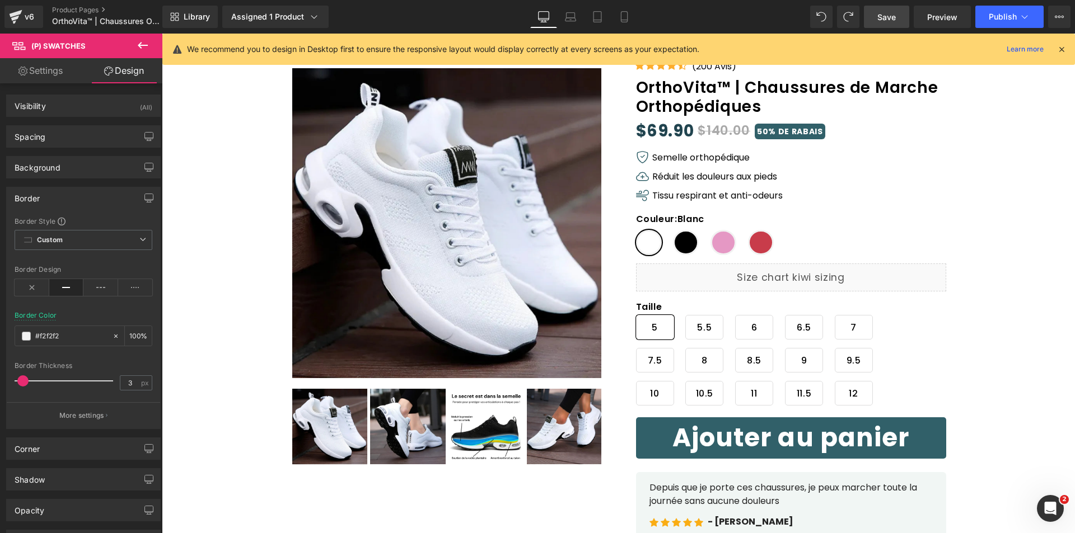
click at [50, 195] on div "Border" at bounding box center [83, 198] width 153 height 21
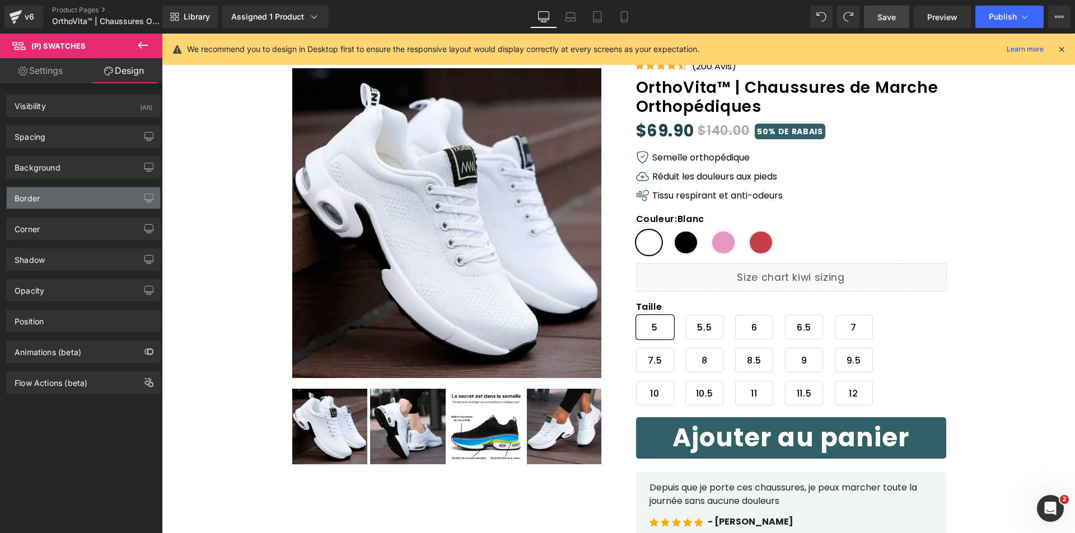
click at [49, 200] on div "Border" at bounding box center [83, 198] width 153 height 21
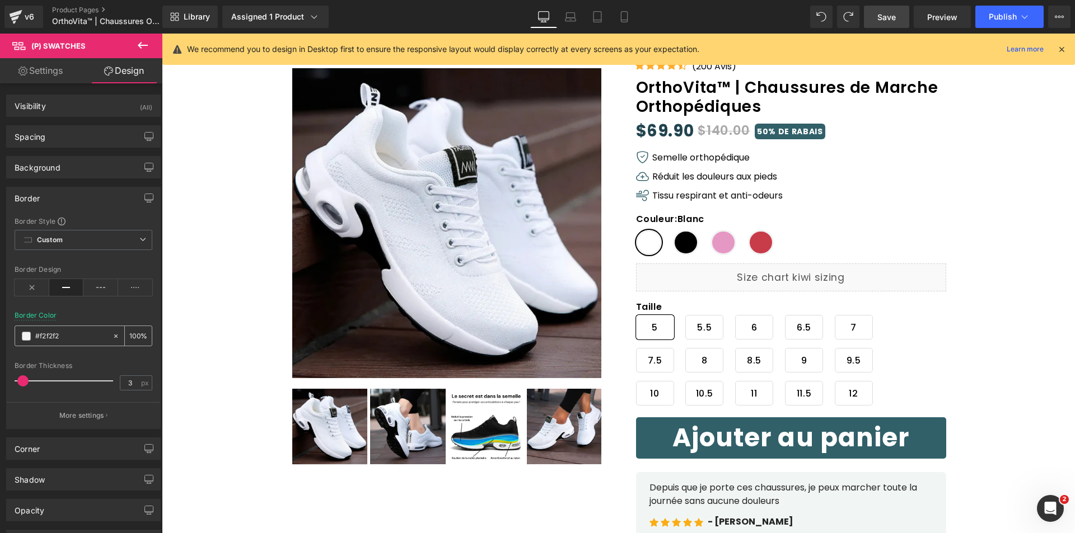
click at [27, 336] on span at bounding box center [26, 336] width 9 height 9
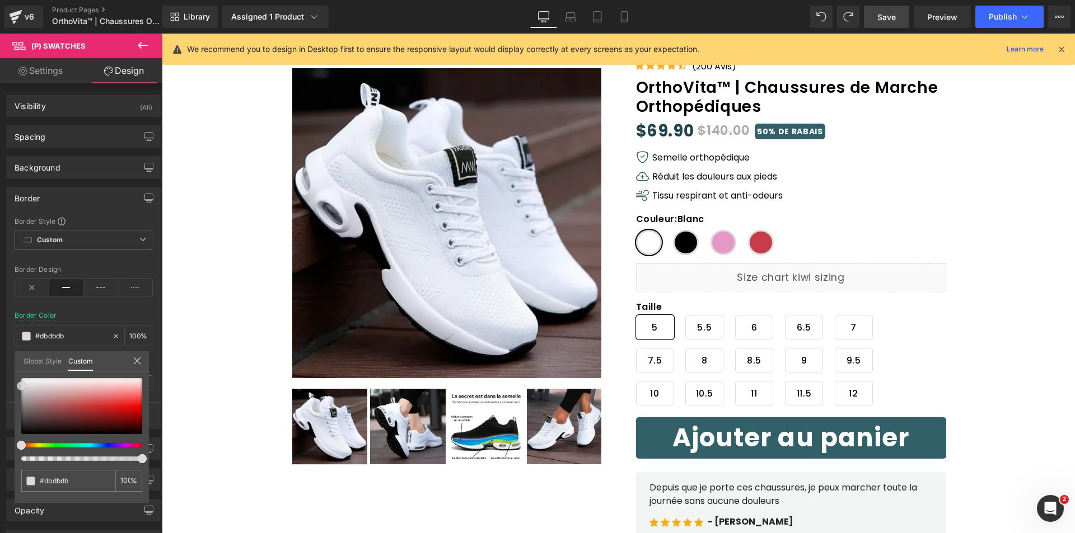
drag, startPoint x: 20, startPoint y: 383, endPoint x: 17, endPoint y: 388, distance: 6.1
click at [17, 388] on div "#dbdbdb 100 %" at bounding box center [82, 440] width 134 height 125
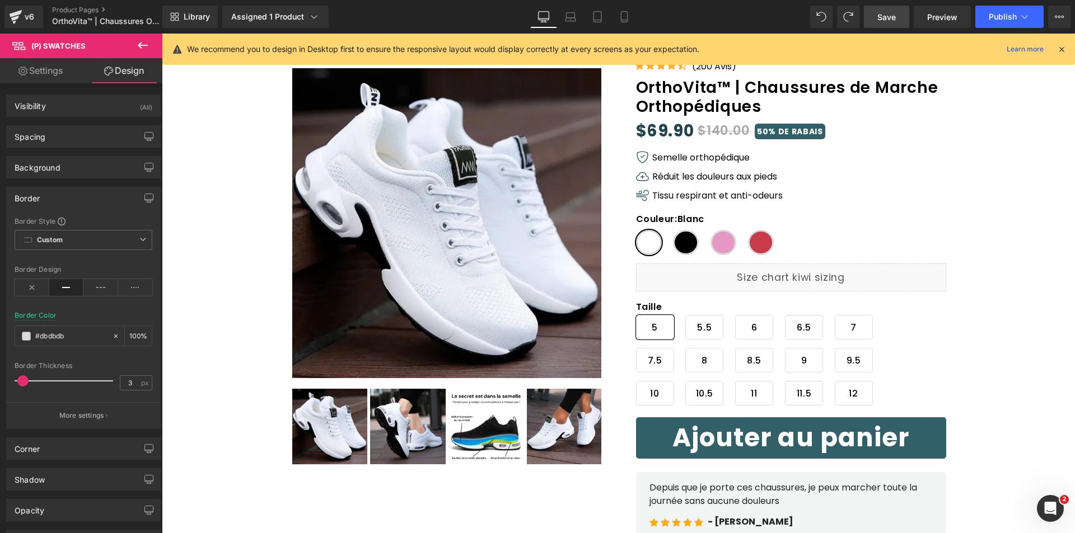
click at [902, 11] on link "Save" at bounding box center [886, 17] width 45 height 22
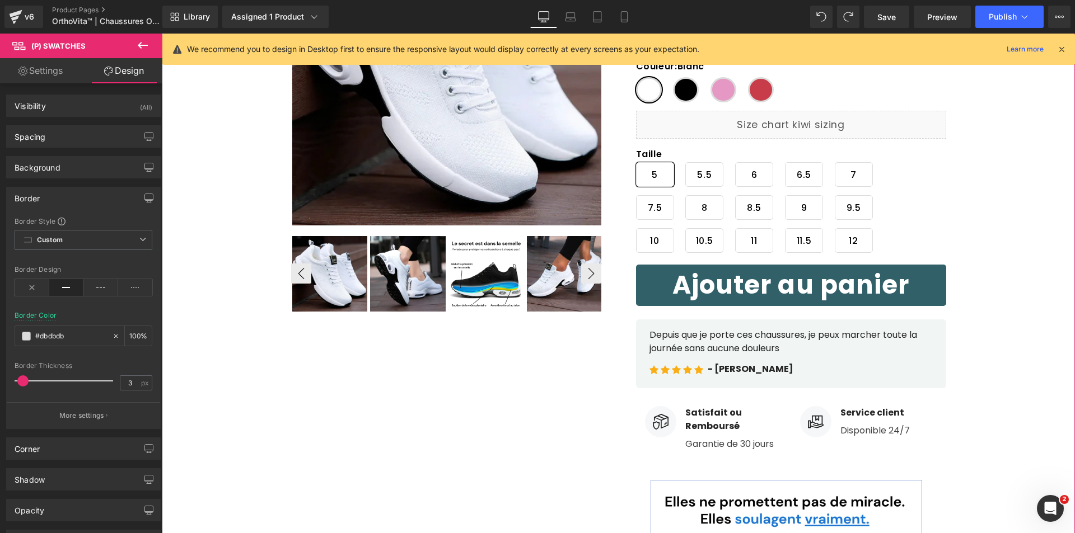
scroll to position [224, 0]
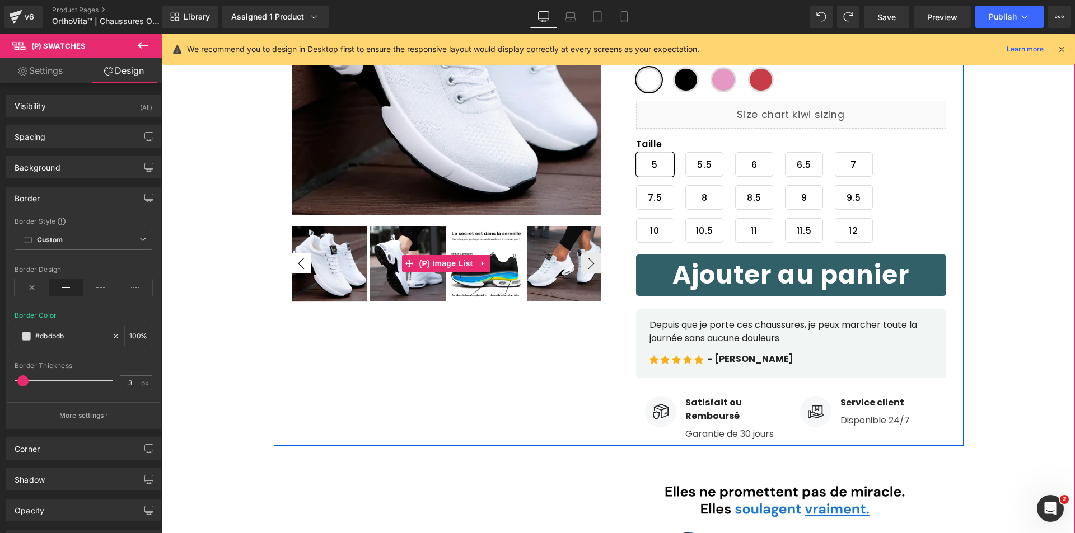
click at [299, 265] on button "‹" at bounding box center [301, 264] width 20 height 20
click at [583, 260] on button "›" at bounding box center [591, 264] width 20 height 20
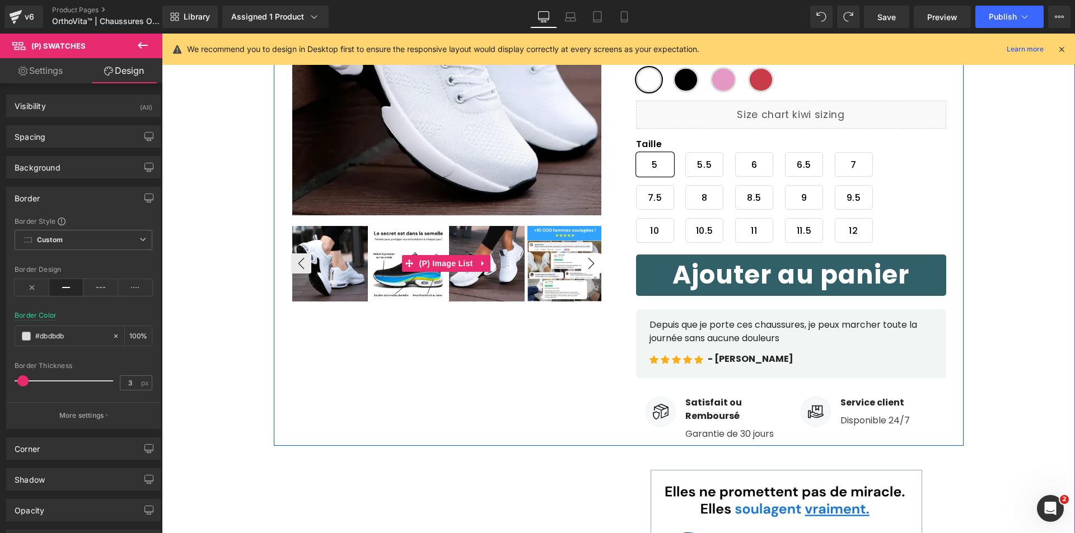
click at [583, 260] on button "›" at bounding box center [591, 264] width 20 height 20
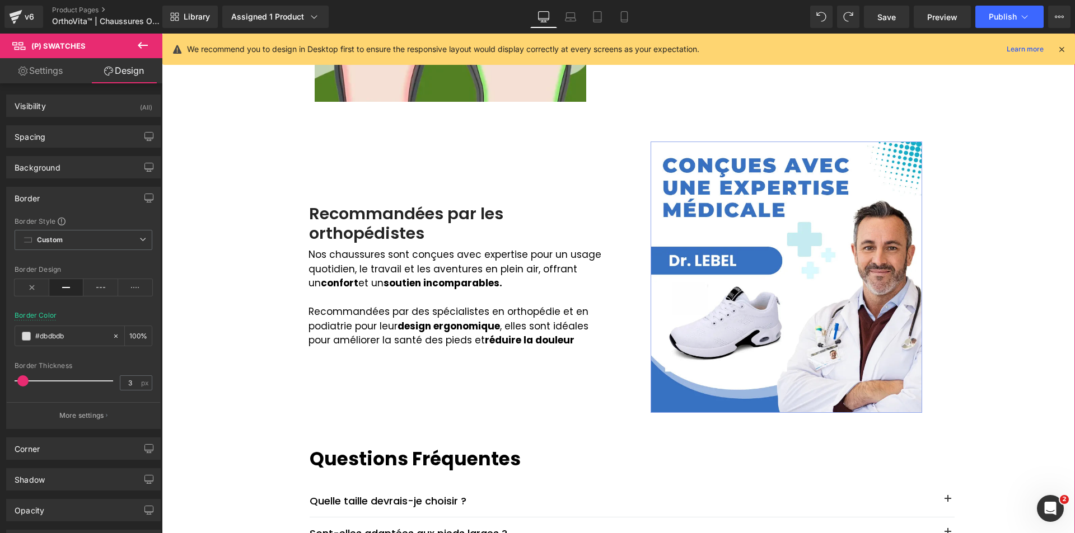
scroll to position [1175, 0]
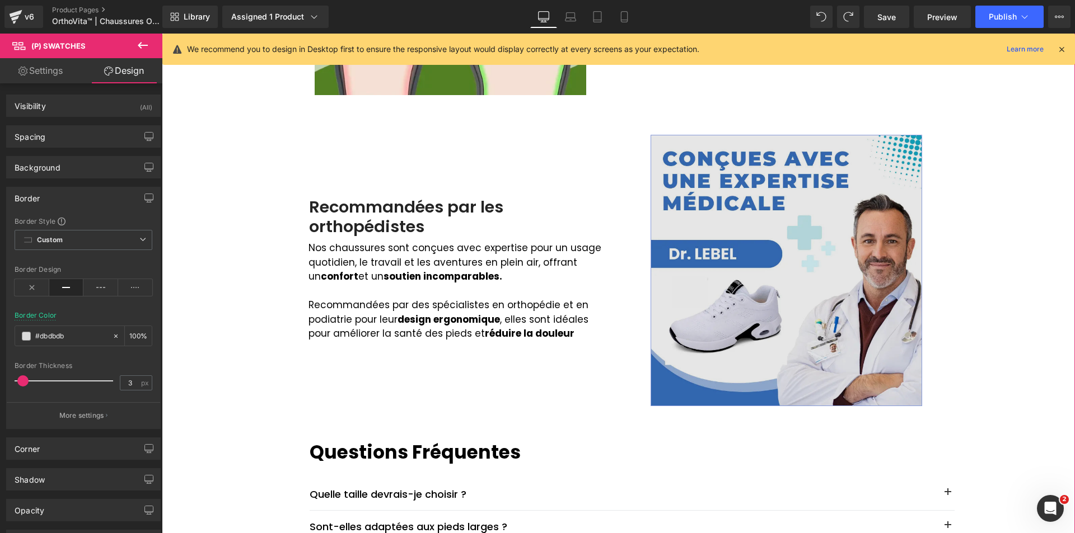
click at [736, 209] on img at bounding box center [785, 270] width 271 height 271
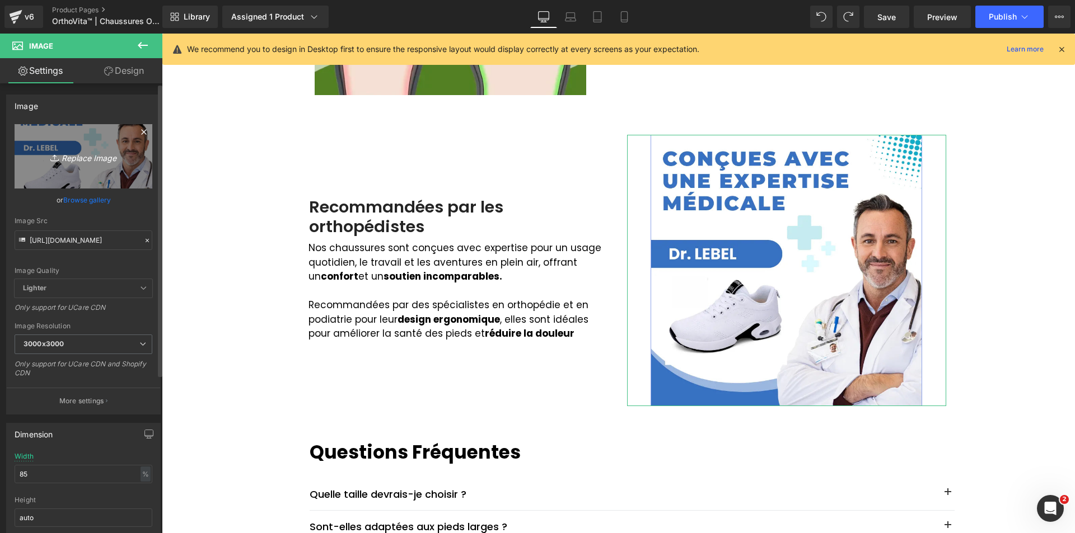
click at [58, 162] on icon at bounding box center [55, 157] width 11 height 11
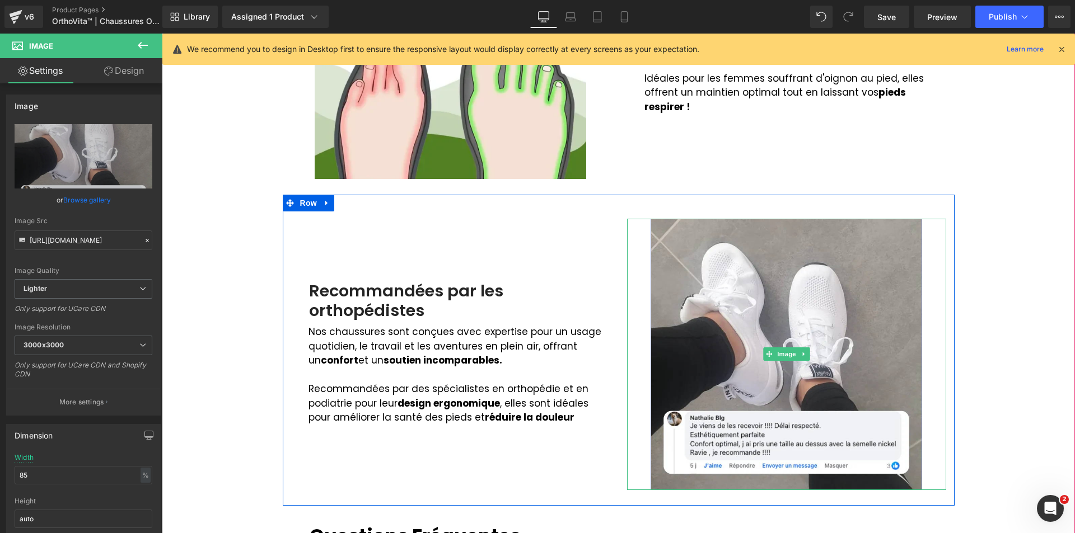
scroll to position [1064, 0]
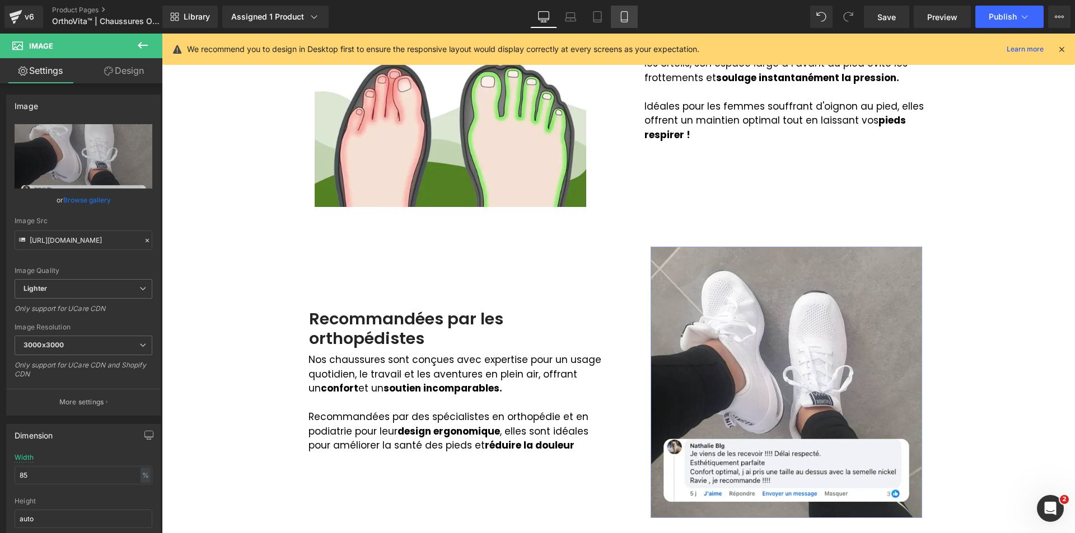
click at [627, 20] on icon at bounding box center [624, 17] width 6 height 11
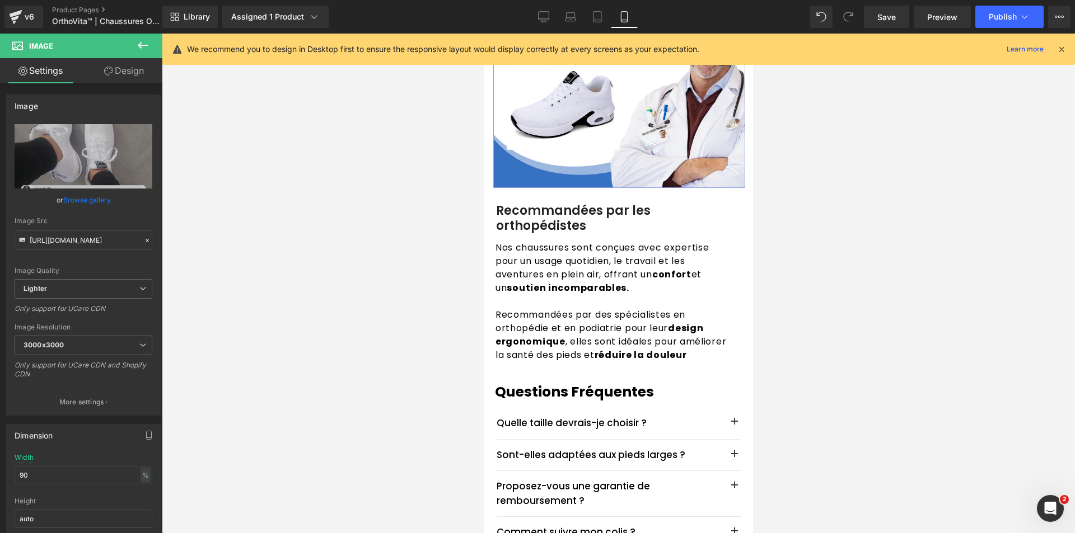
scroll to position [1903, 0]
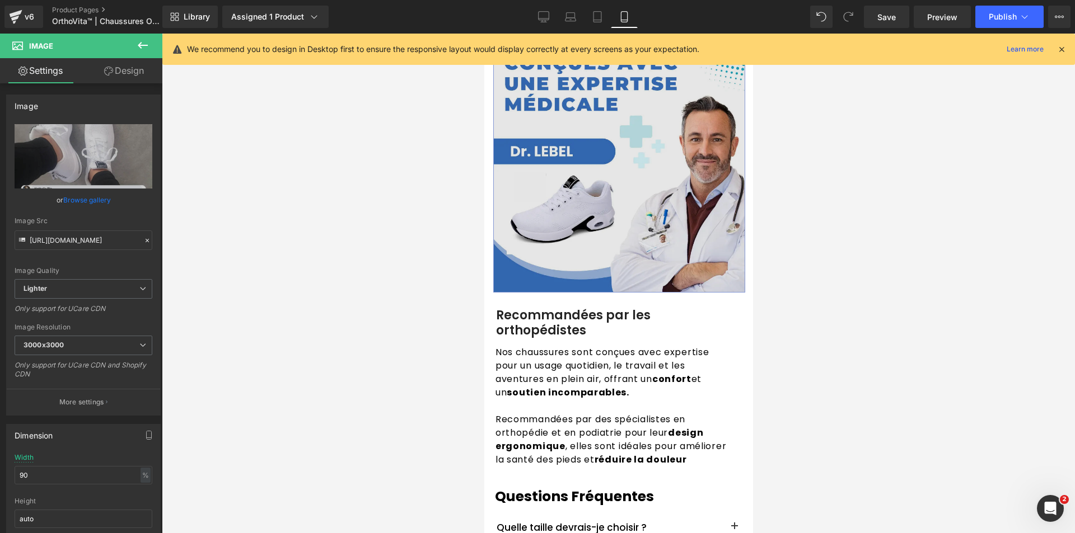
click at [613, 287] on img at bounding box center [619, 167] width 252 height 252
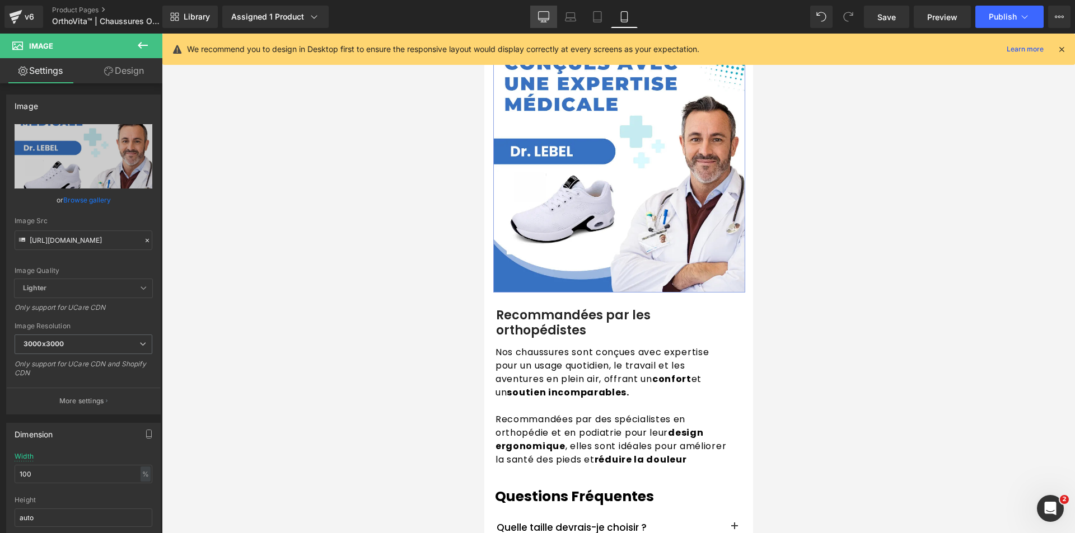
click at [541, 15] on icon at bounding box center [543, 16] width 11 height 11
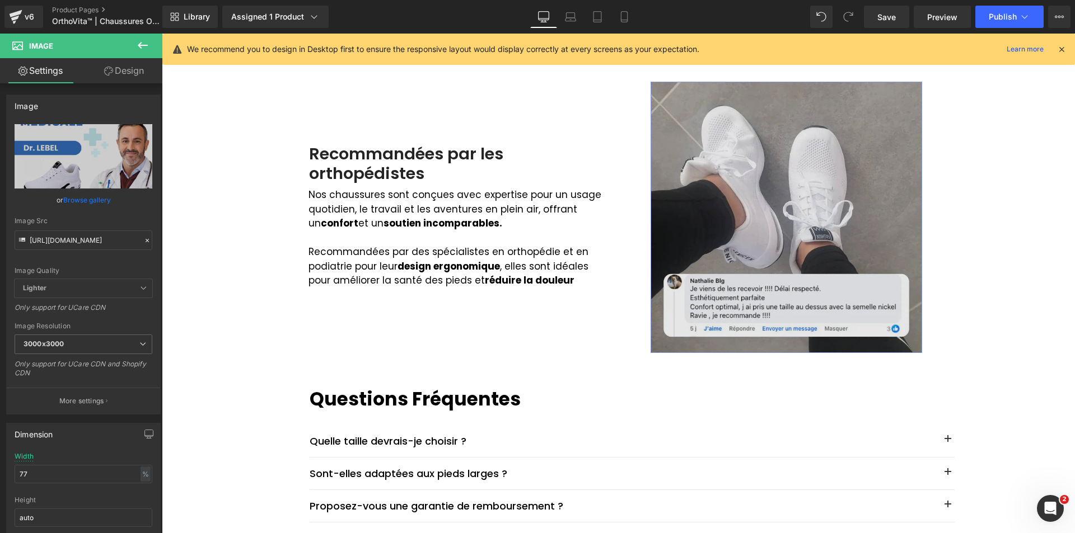
scroll to position [1231, 0]
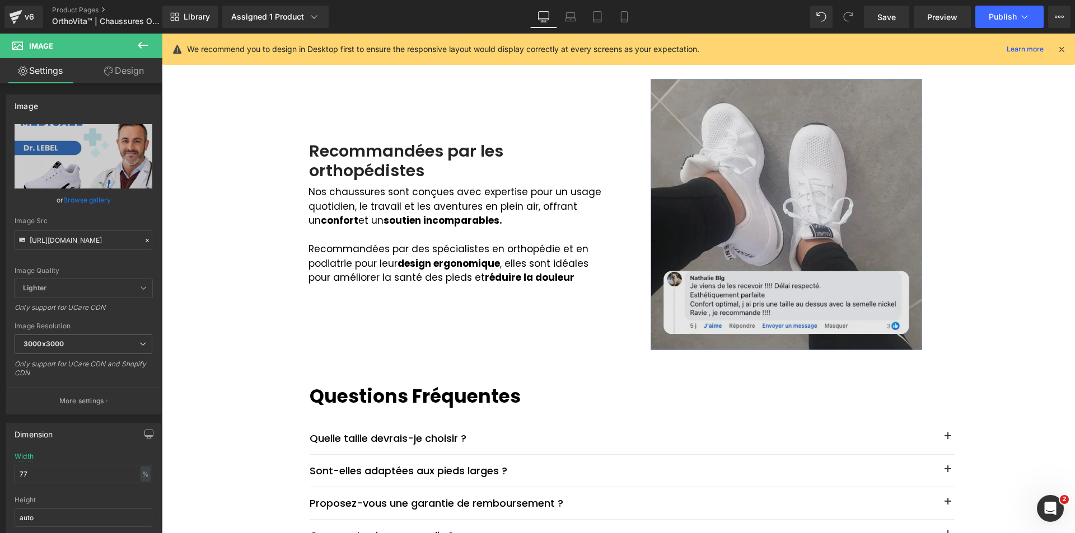
click at [713, 283] on img at bounding box center [785, 214] width 271 height 271
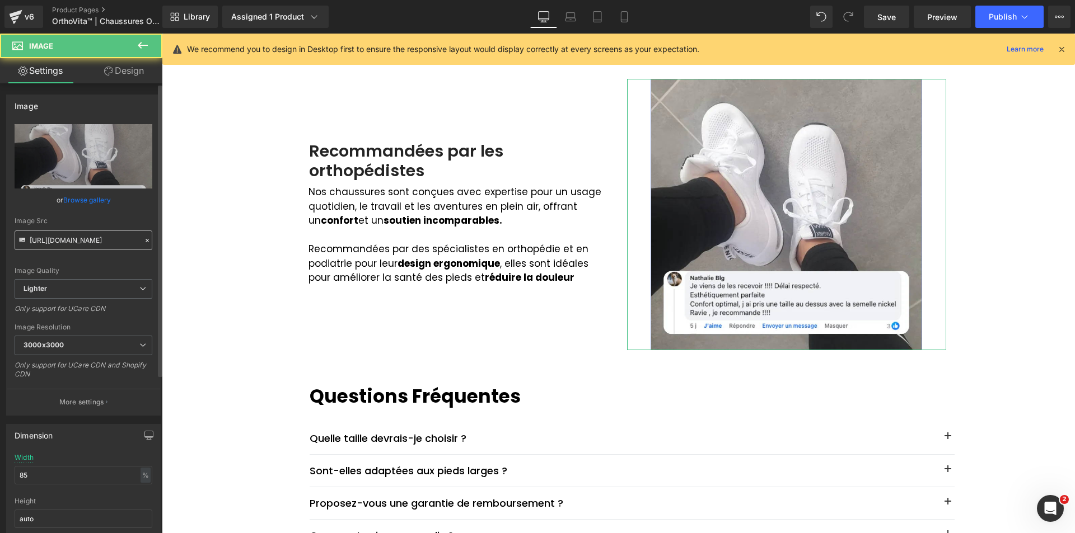
click at [88, 243] on input "[URL][DOMAIN_NAME]" at bounding box center [84, 241] width 138 height 20
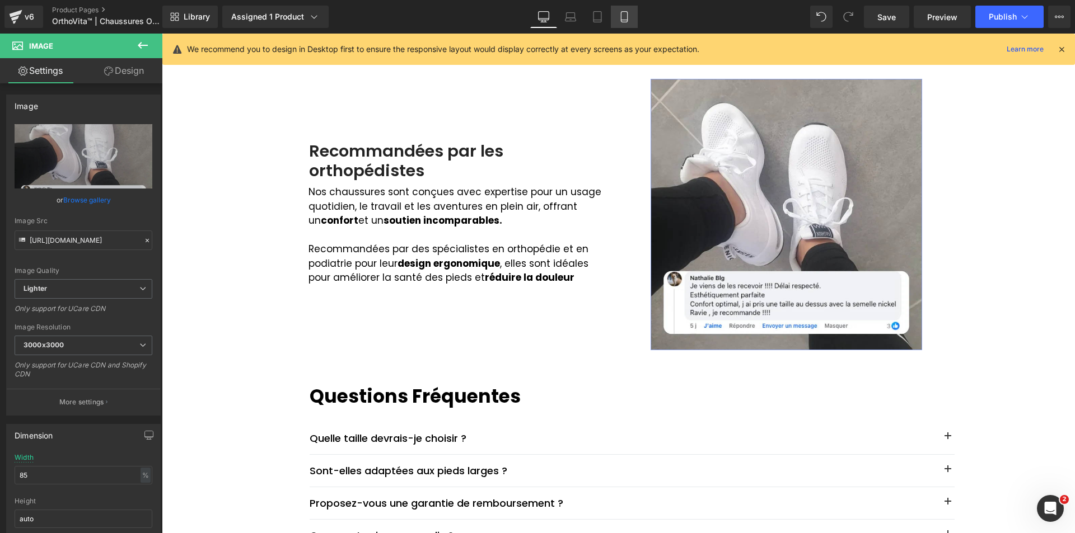
click at [626, 15] on icon at bounding box center [624, 16] width 11 height 11
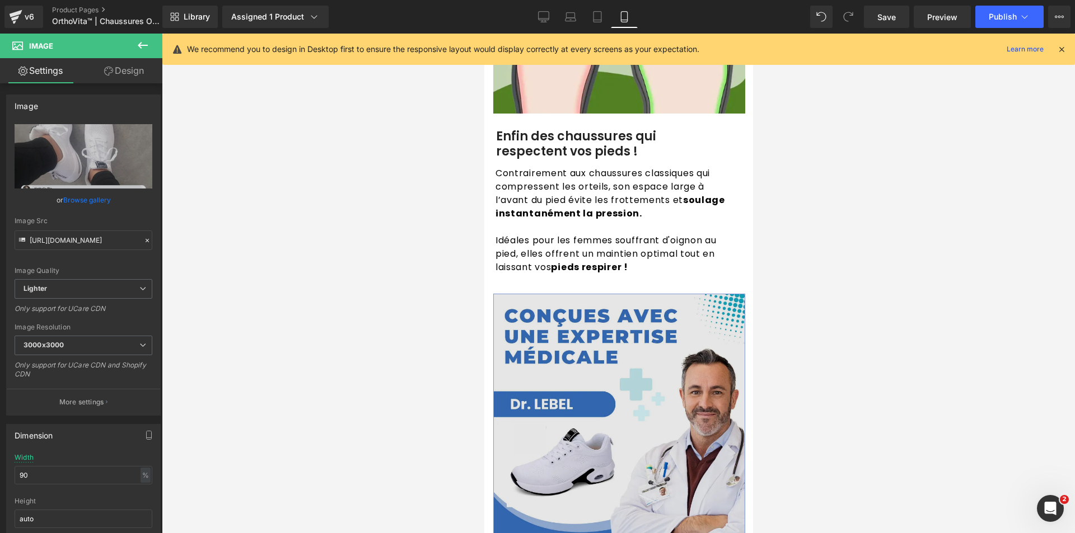
scroll to position [1679, 0]
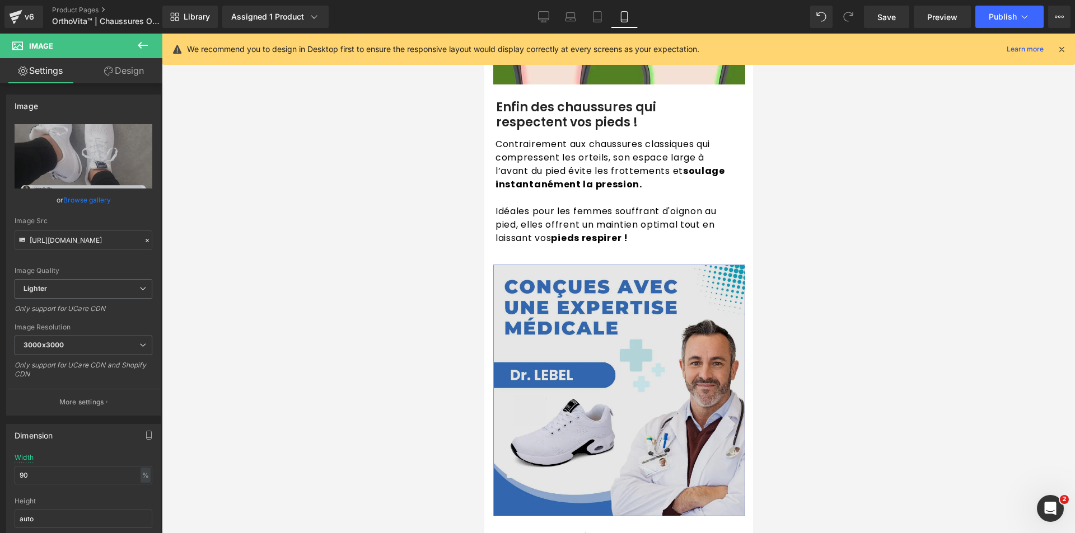
drag, startPoint x: 546, startPoint y: 363, endPoint x: 504, endPoint y: 368, distance: 42.4
click at [546, 362] on img at bounding box center [619, 391] width 252 height 252
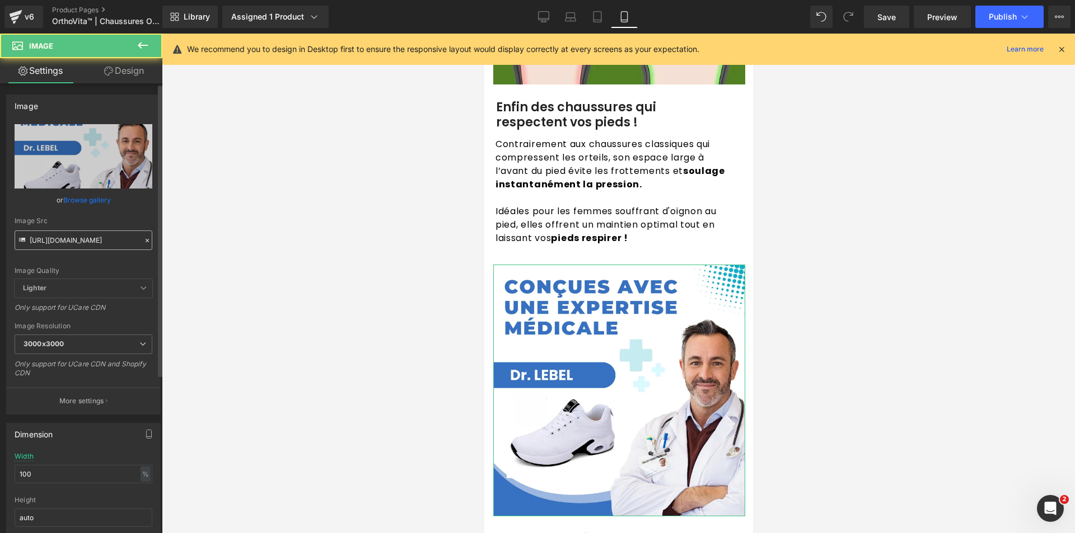
click at [74, 243] on input "[URL][DOMAIN_NAME]" at bounding box center [84, 241] width 138 height 20
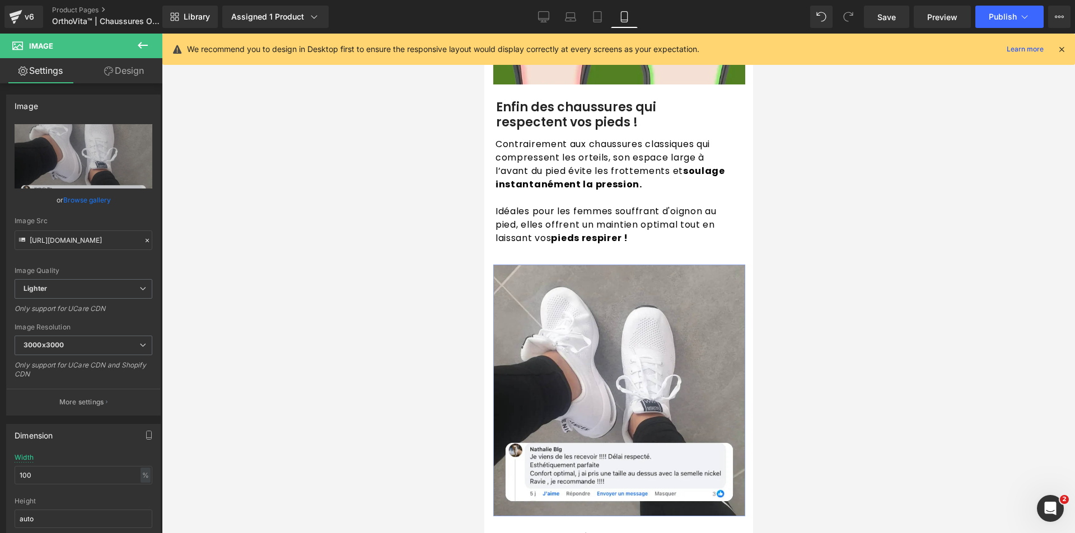
click at [866, 313] on div at bounding box center [618, 284] width 913 height 500
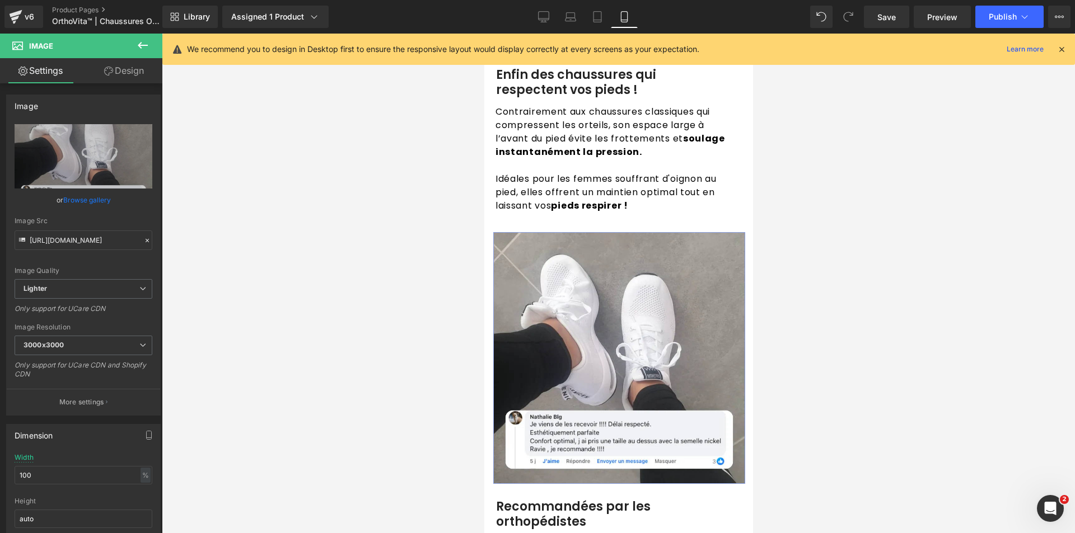
scroll to position [1735, 0]
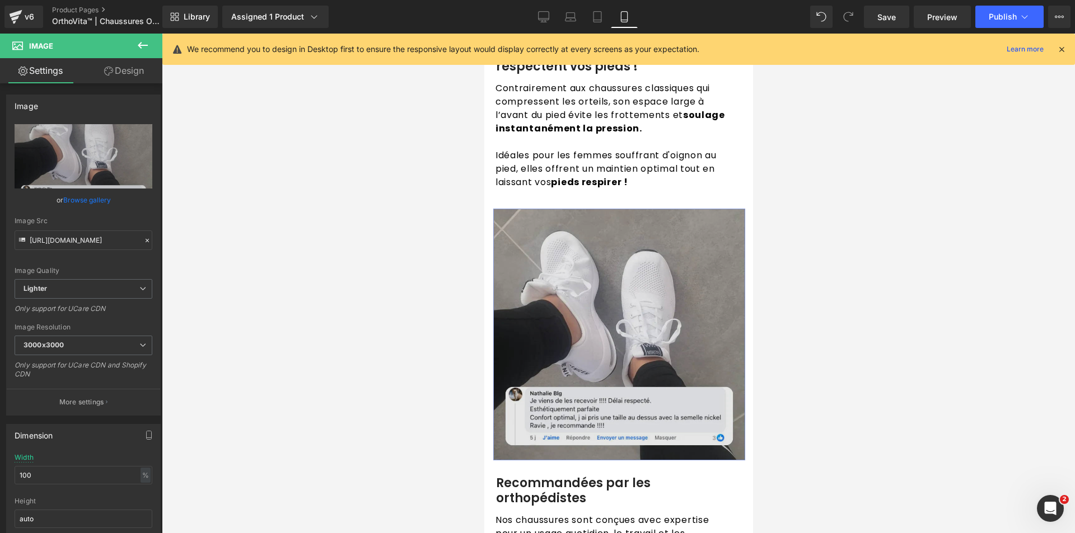
click at [593, 260] on img at bounding box center [619, 335] width 252 height 252
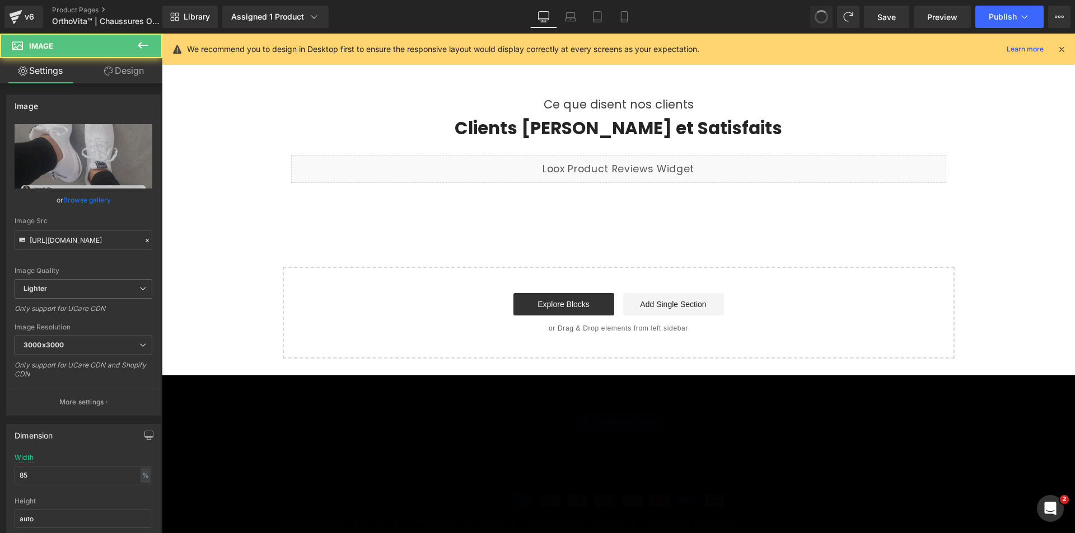
click at [545, 12] on icon at bounding box center [543, 16] width 11 height 8
